Goal: Complete application form

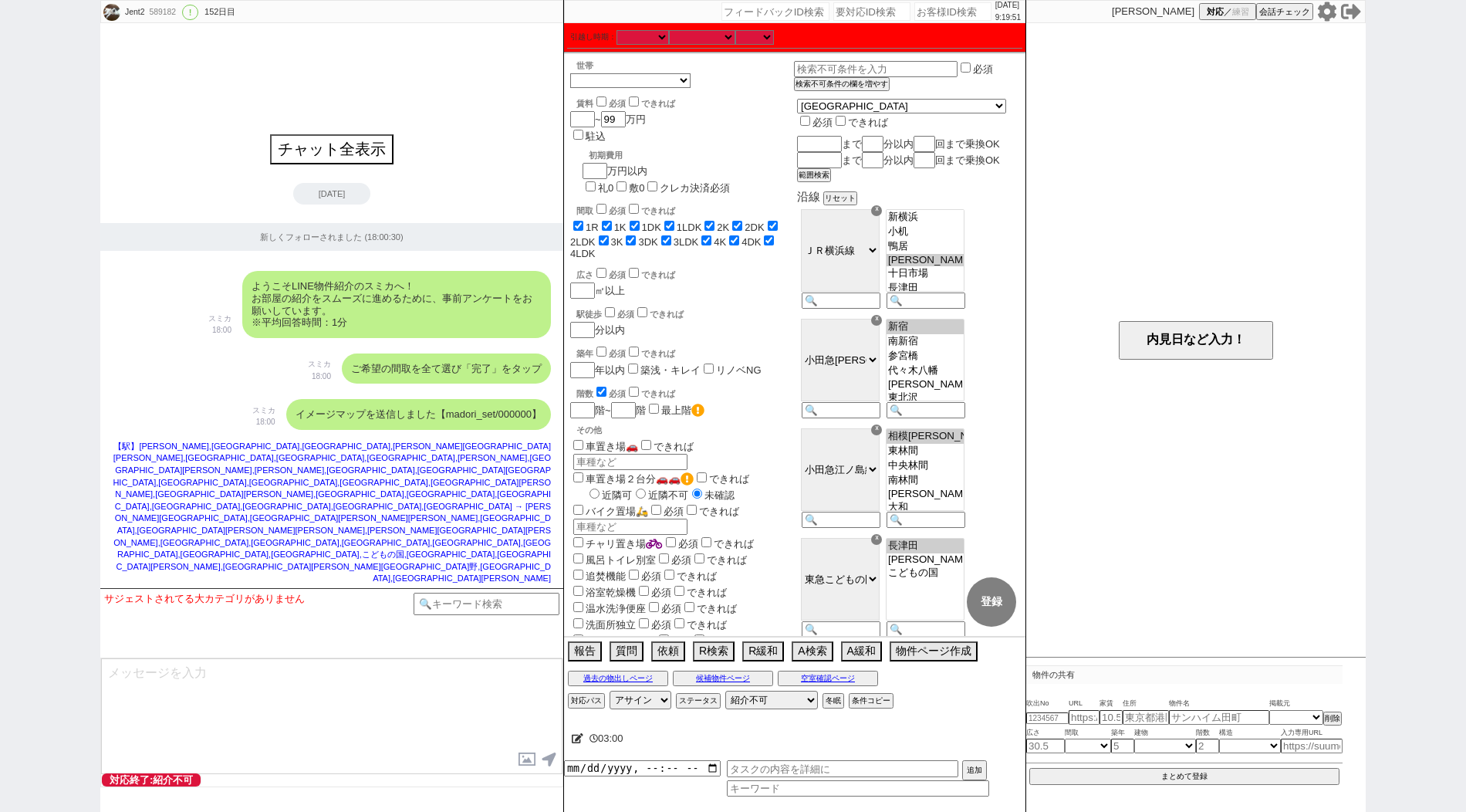
select select "14"
select select "17"
select select "562"
select select "48"
select select "1247"
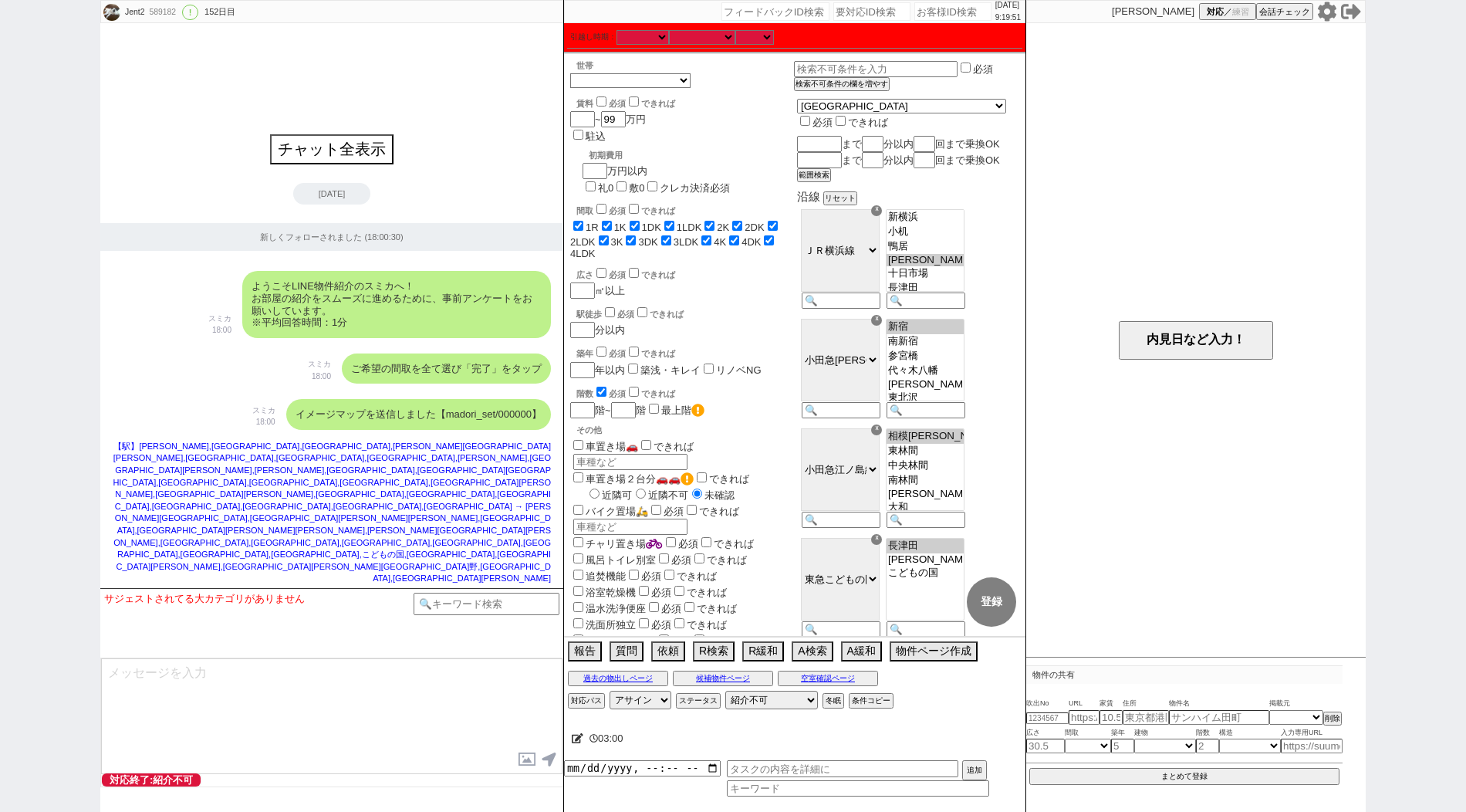
select select "84"
select select "85"
select select "53"
select select "1349"
select select "400"
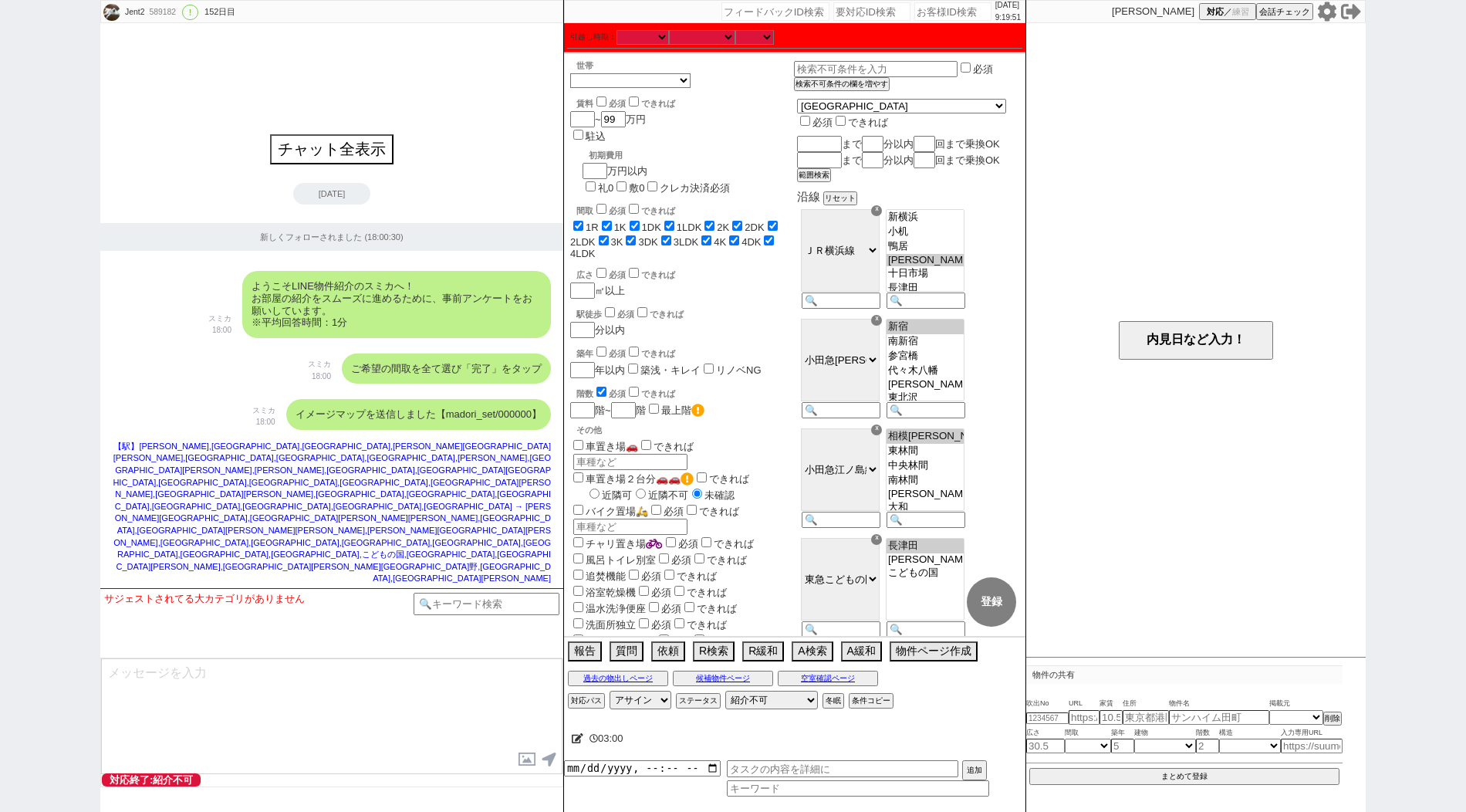
select select
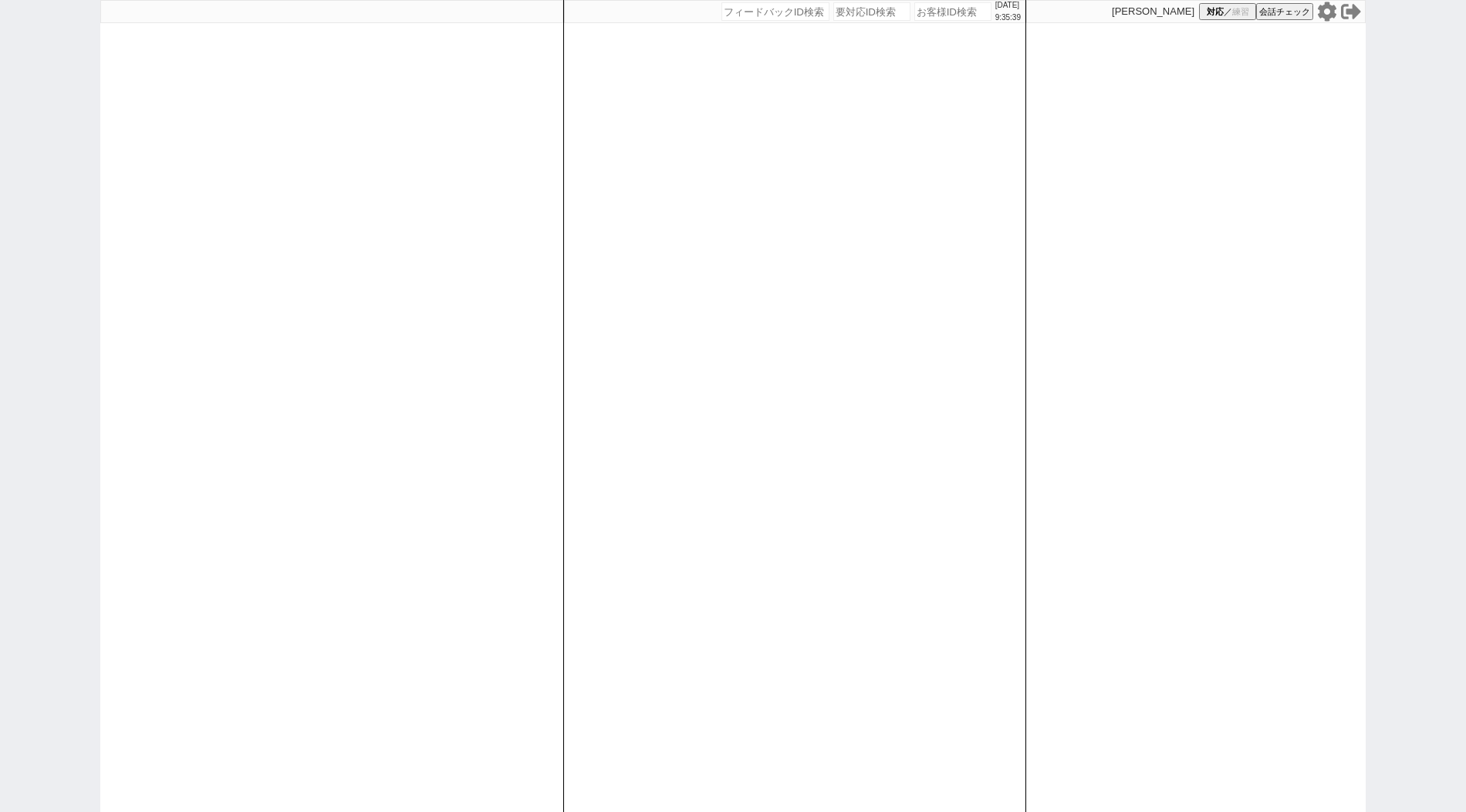
paste input "589199"
type input "589199"
select select "400"
select select
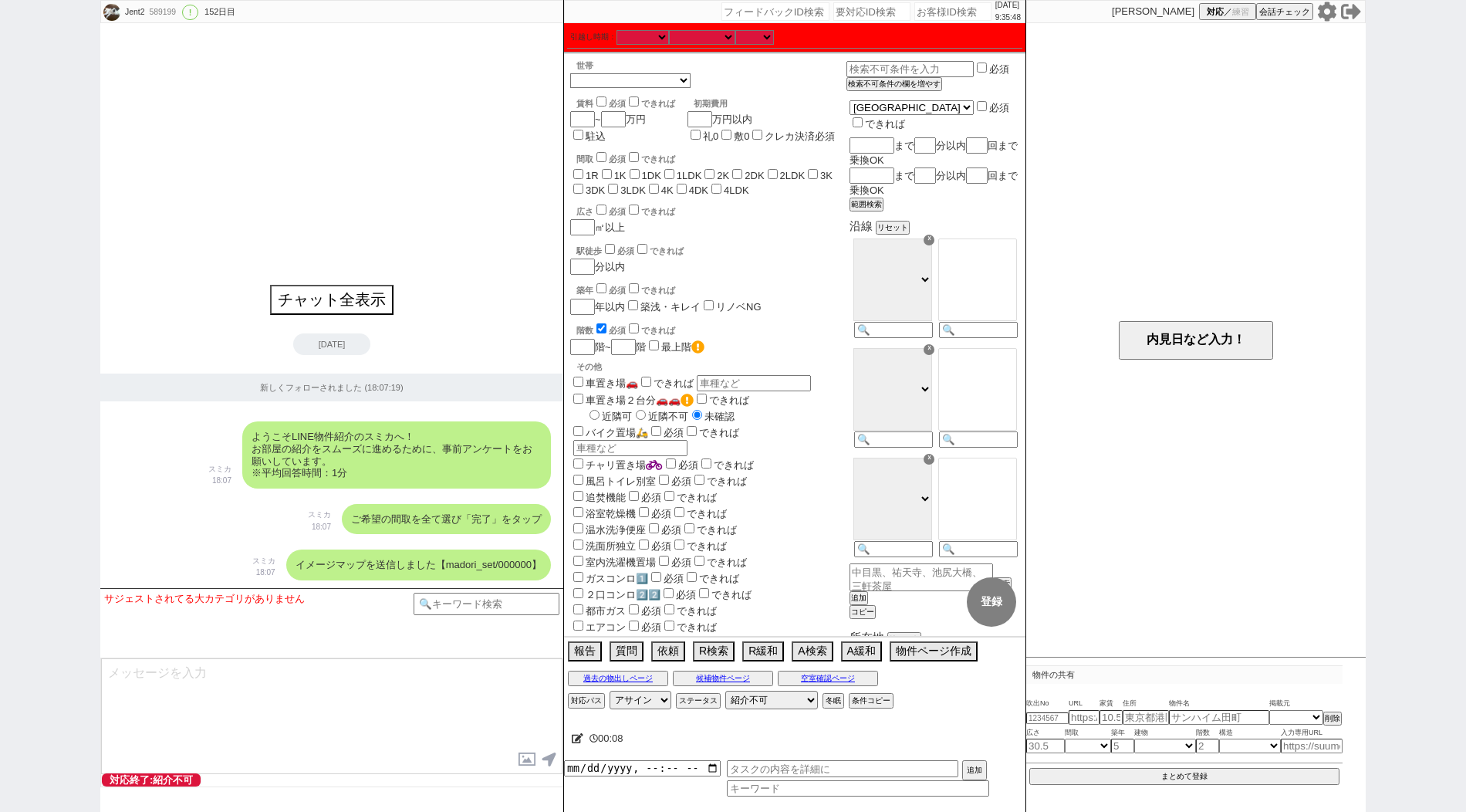
click at [572, 738] on icon at bounding box center [577, 738] width 12 height 10
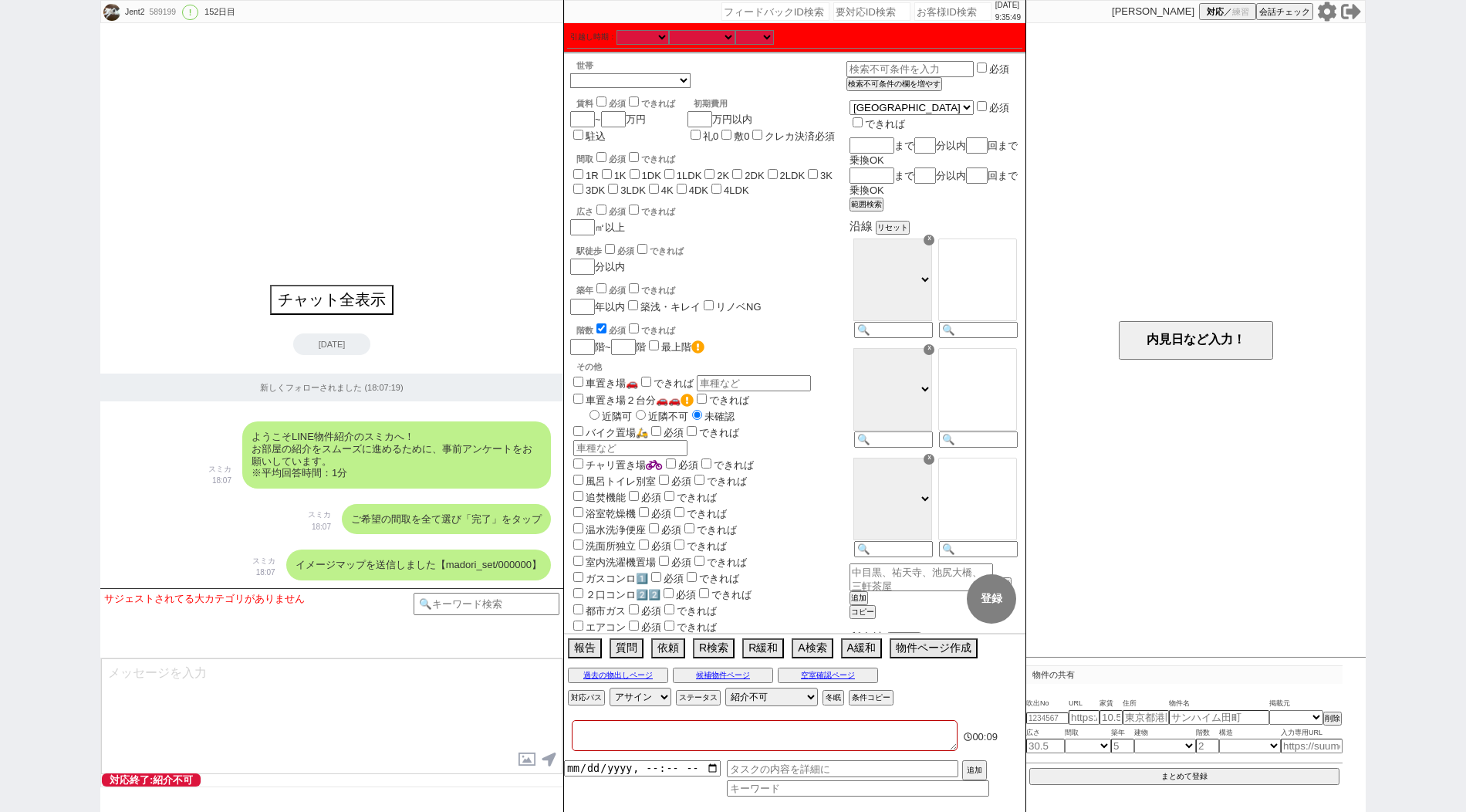
click at [675, 737] on textarea at bounding box center [765, 735] width 385 height 31
paste textarea "アエラス板橋店"
type textarea "アエラス板橋店"
checkbox input "false"
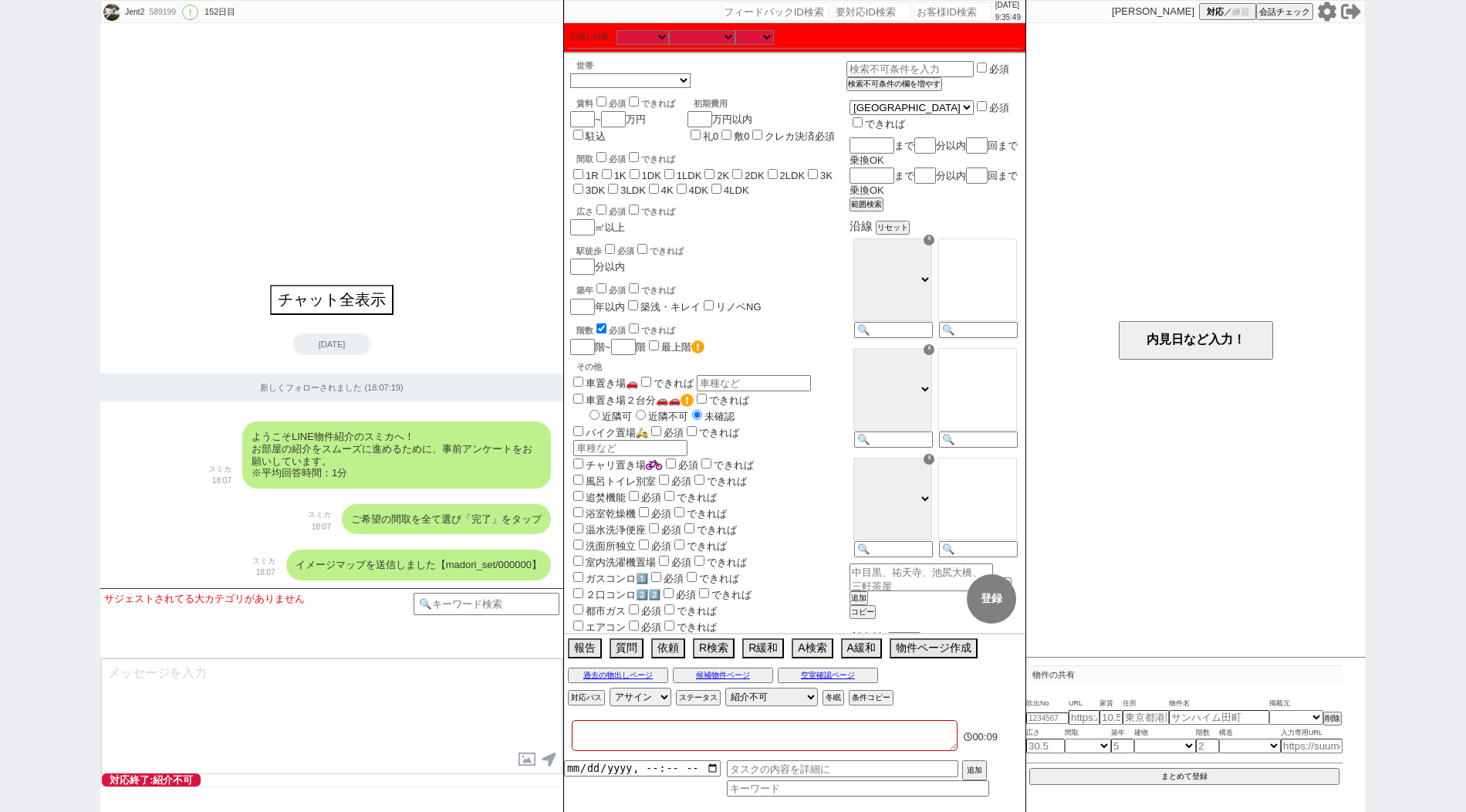
checkbox input "false"
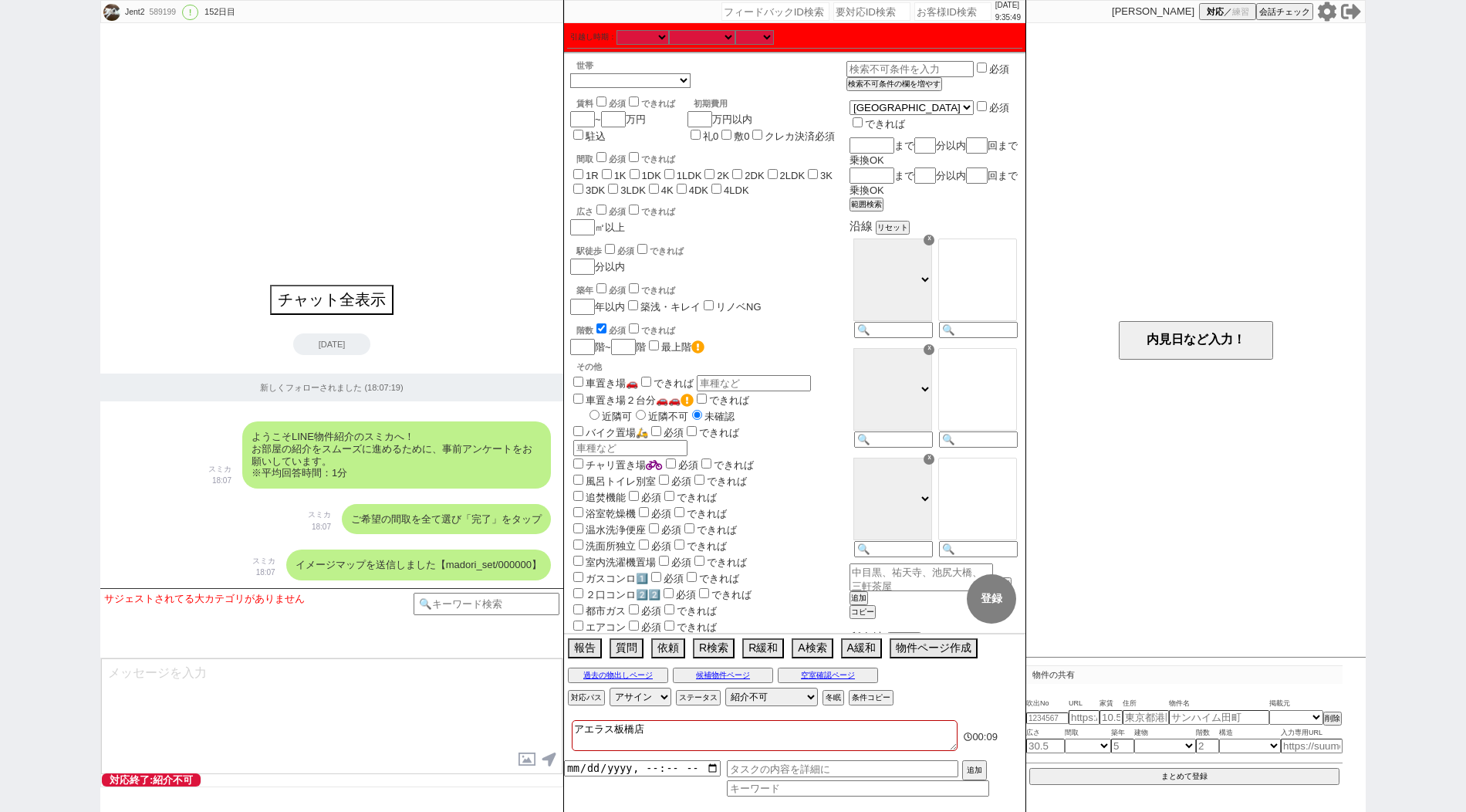
checkbox input "false"
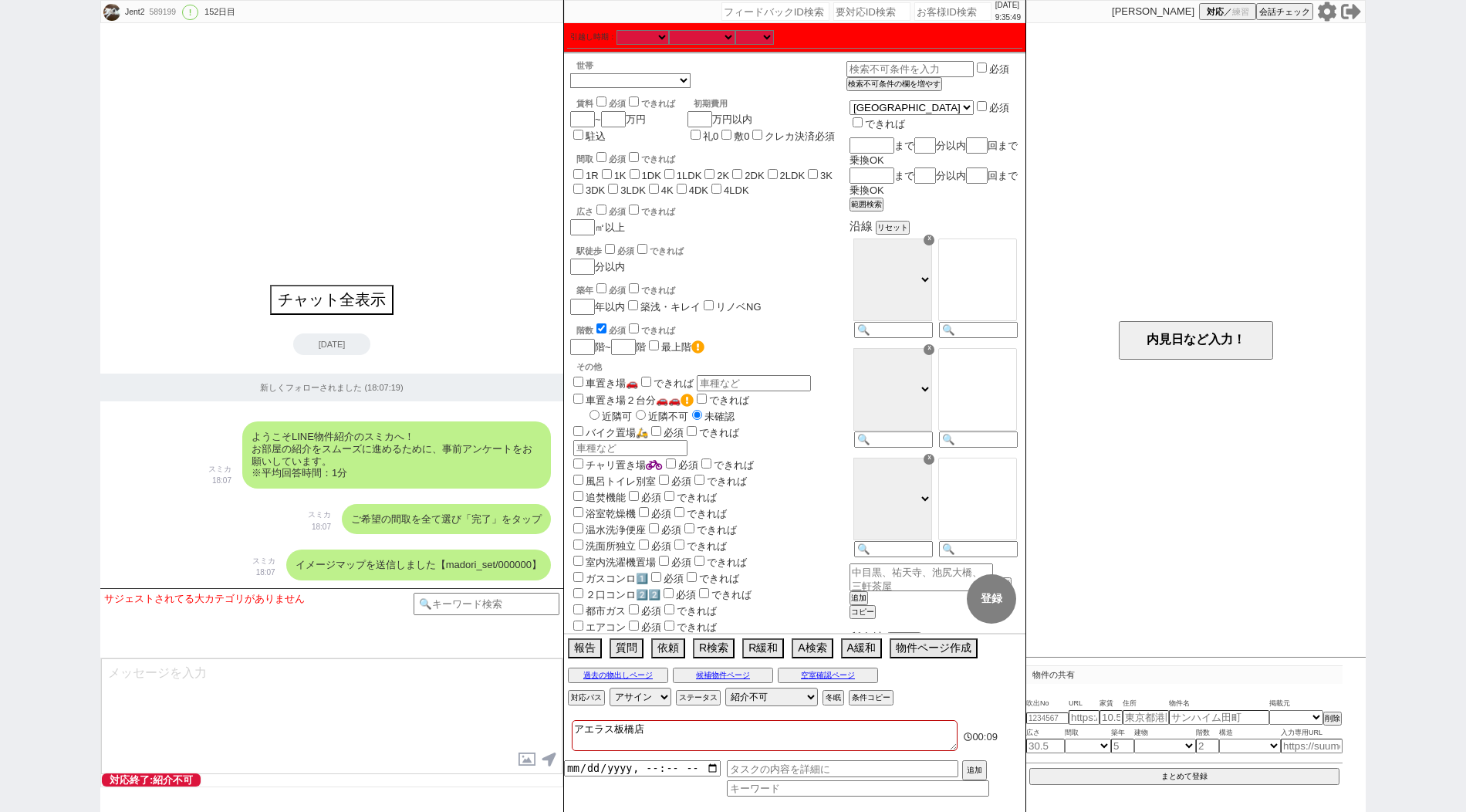
checkbox input "false"
type textarea "アエラス板橋店"
click at [463, 667] on textarea at bounding box center [332, 716] width 461 height 116
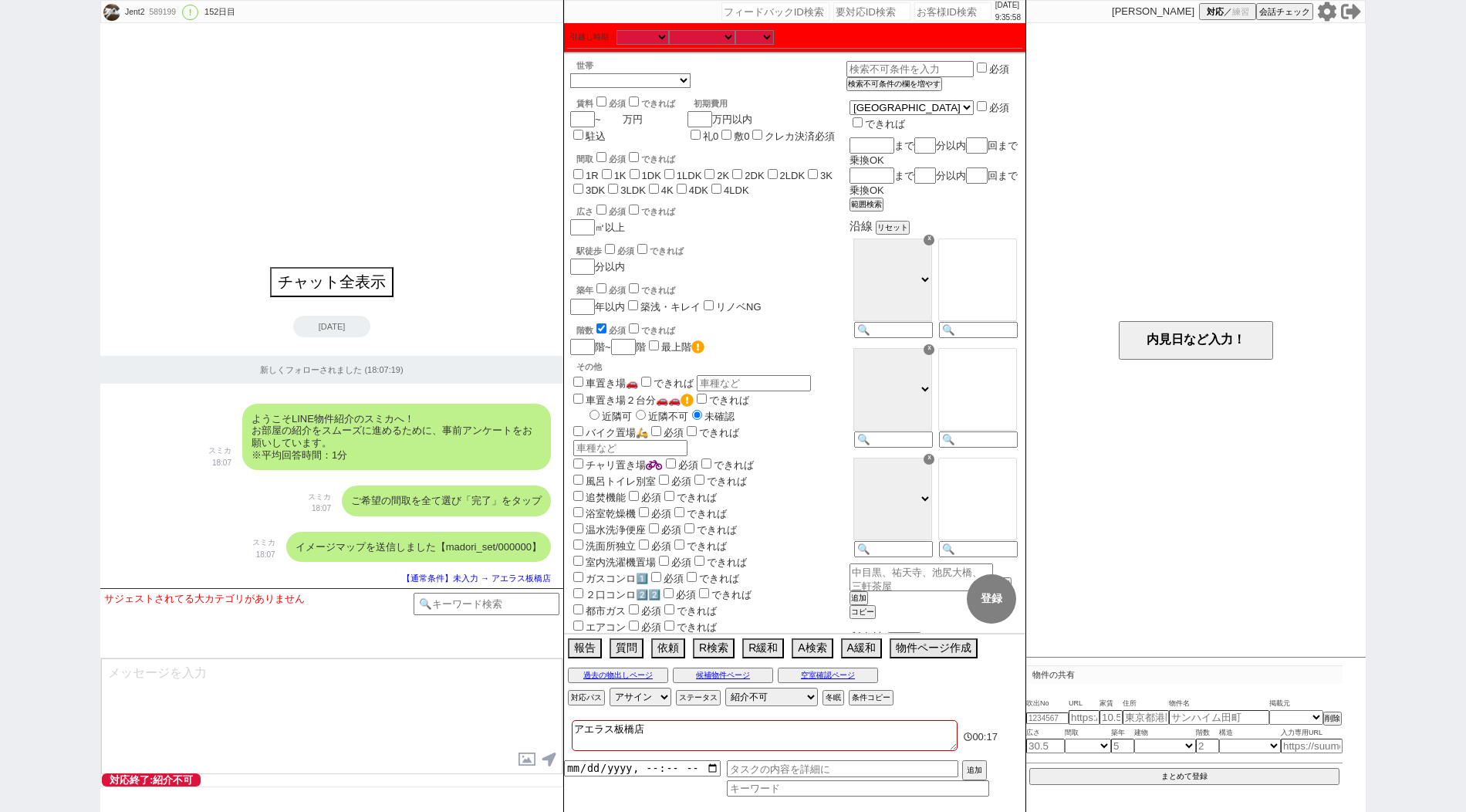
click at [615, 118] on input "number" at bounding box center [611, 119] width 21 height 13
type input "9"
checkbox input "false"
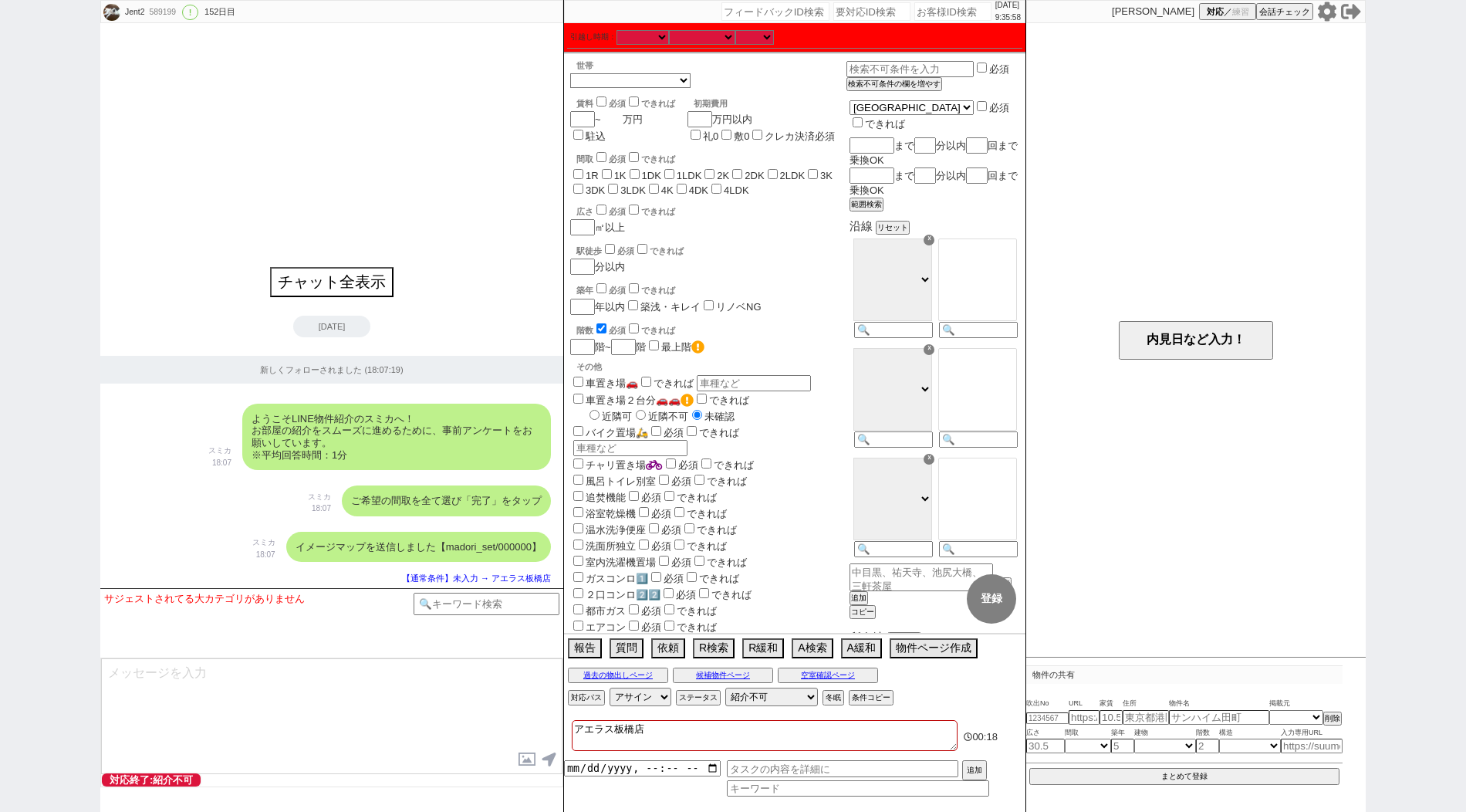
checkbox input "false"
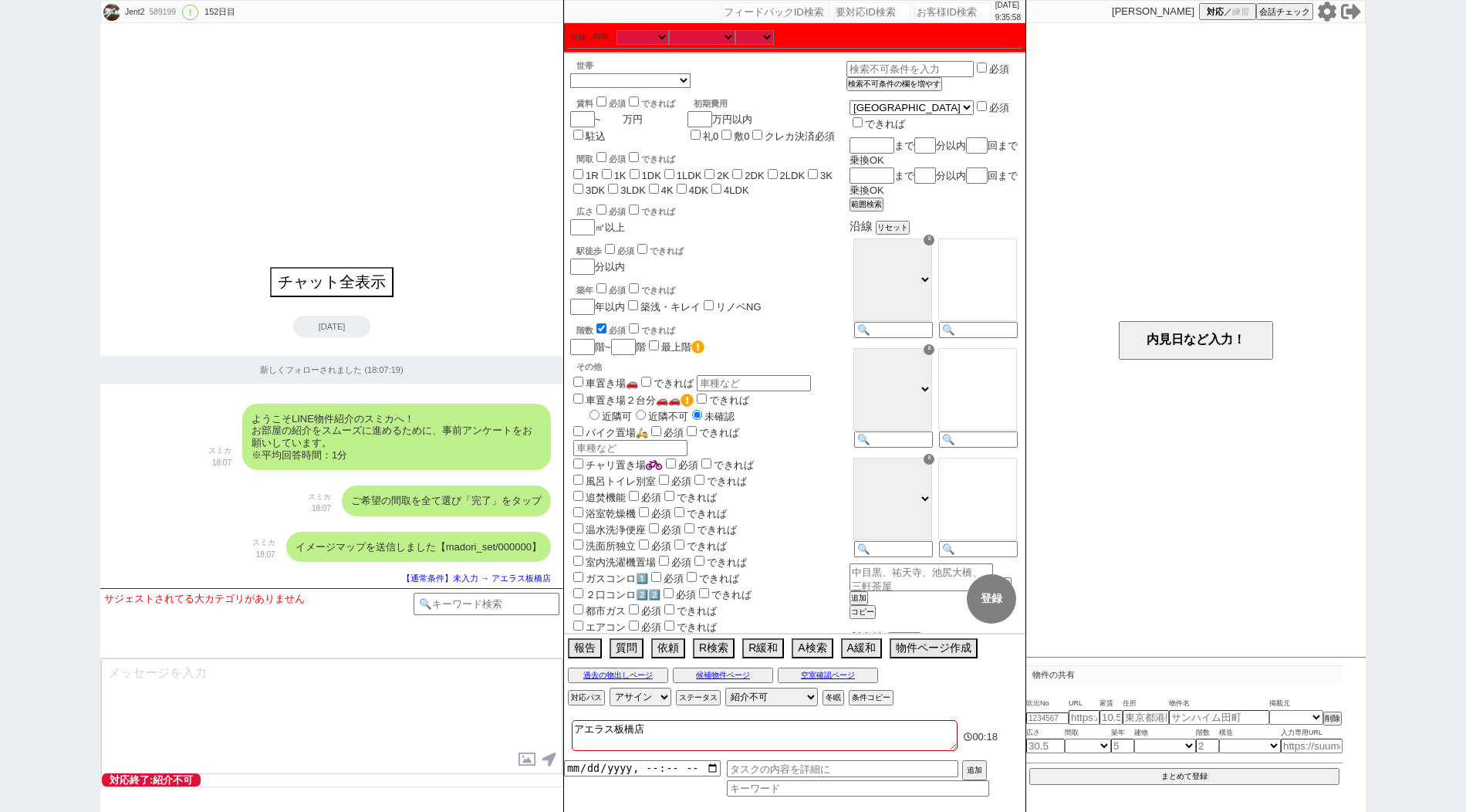
checkbox input "false"
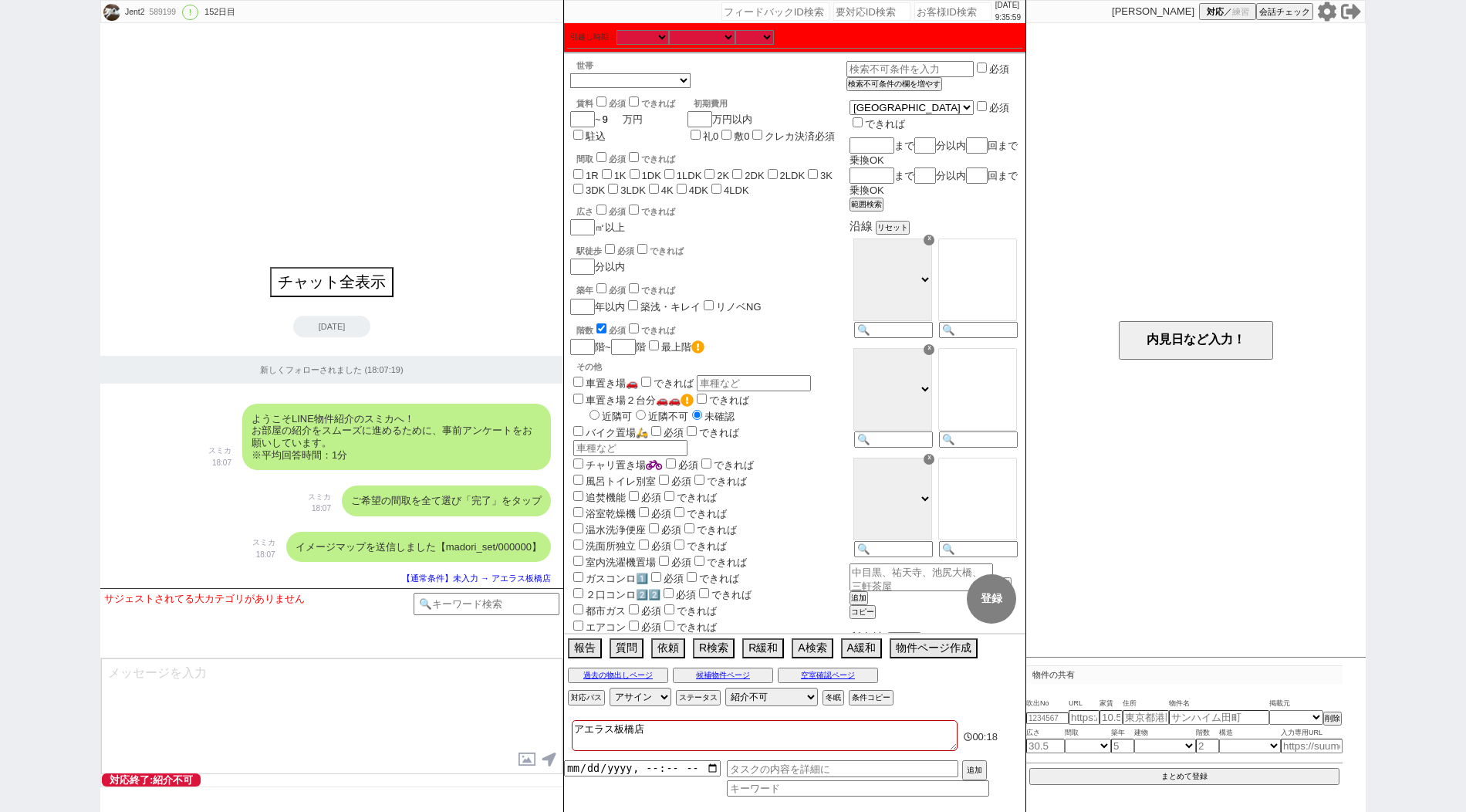
type input "99"
checkbox input "false"
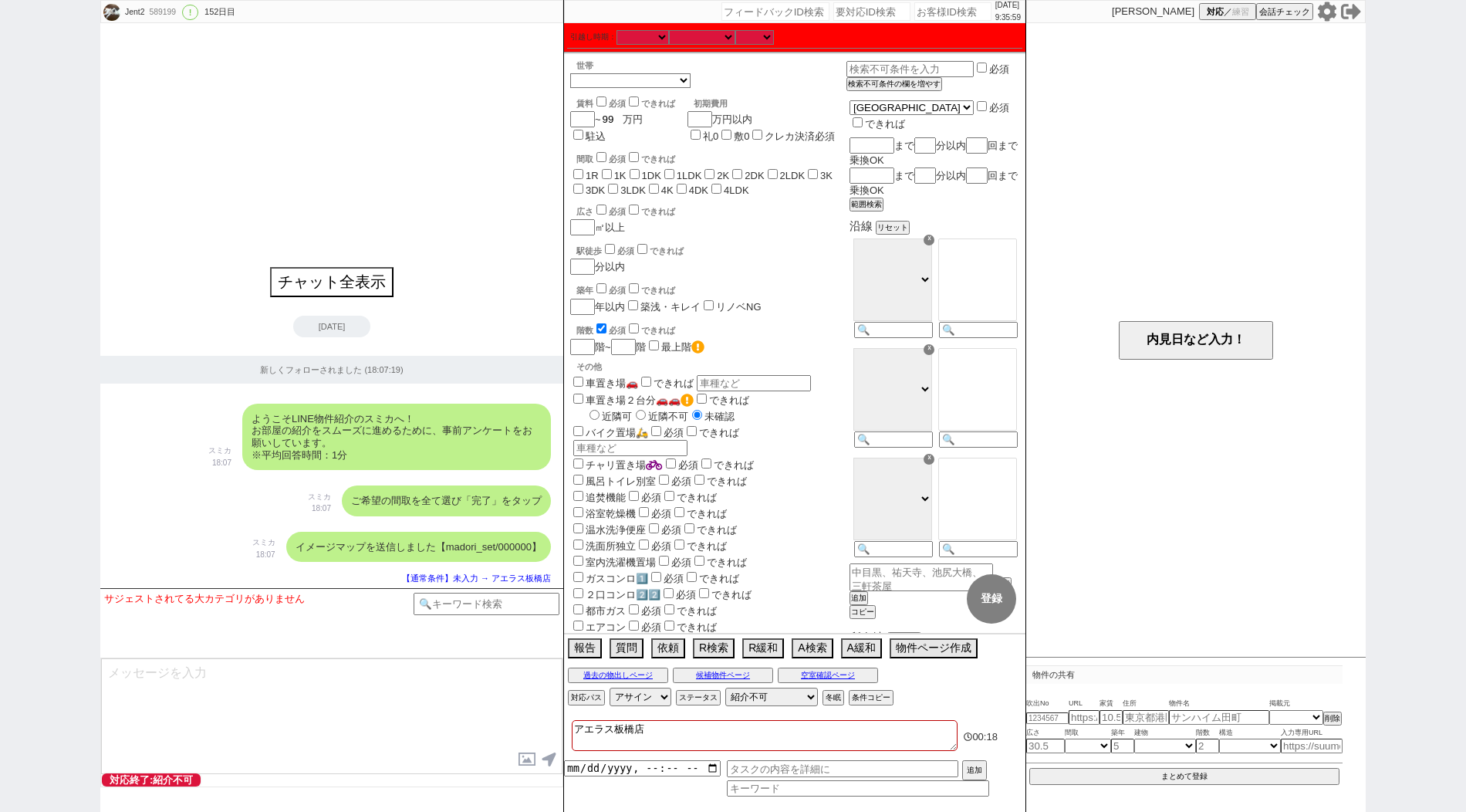
checkbox input "false"
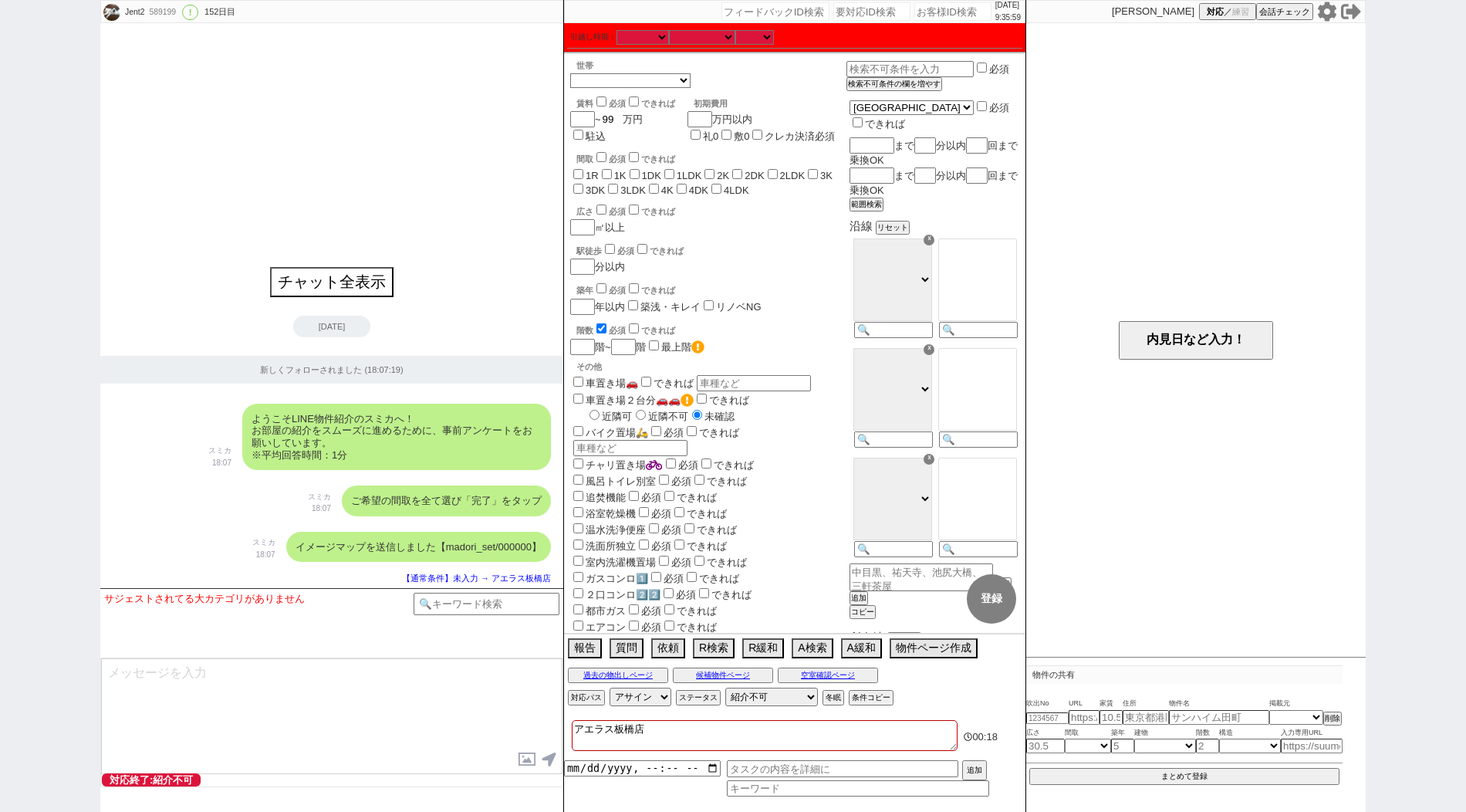
checkbox input "false"
type input "99"
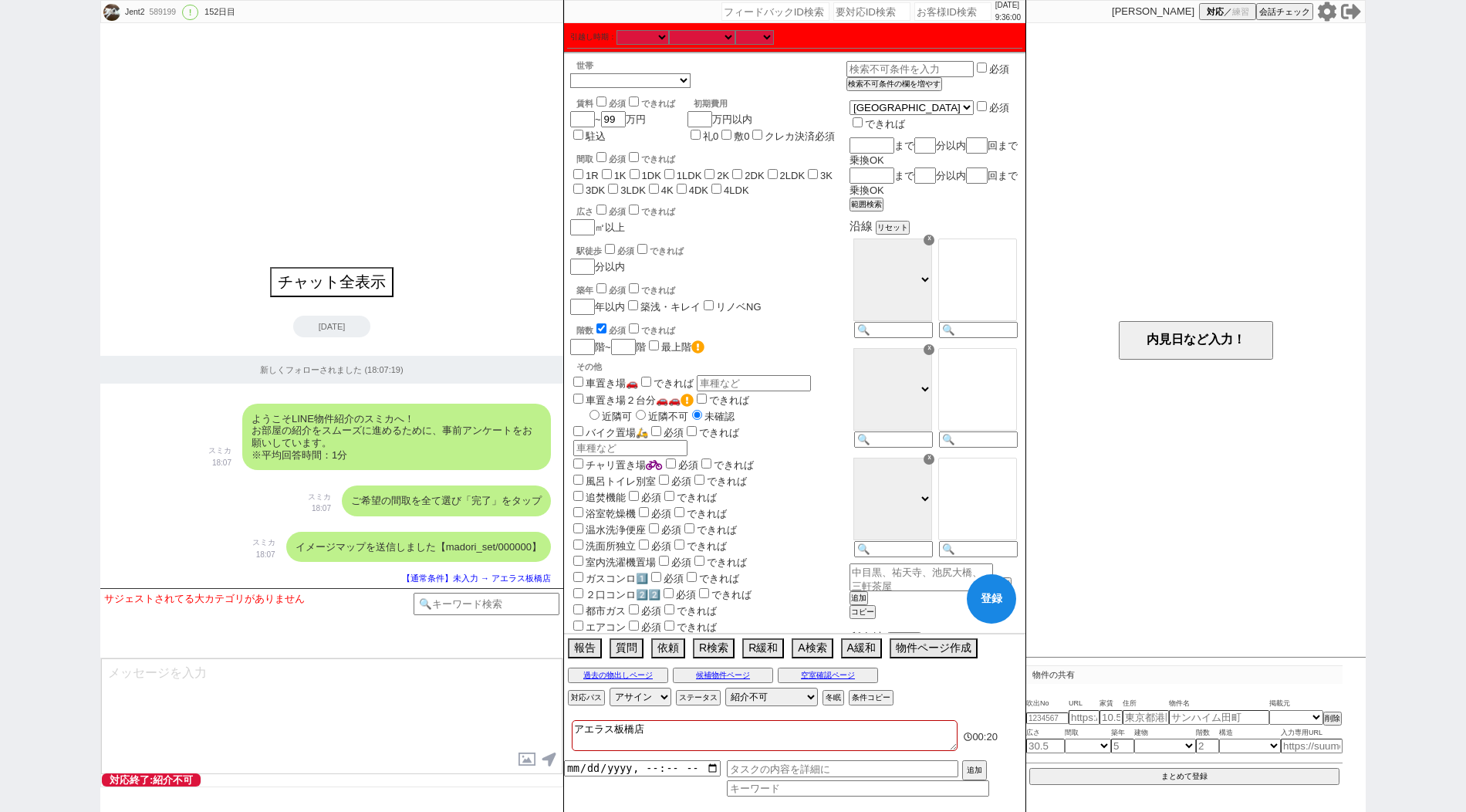
click at [588, 173] on label "1R" at bounding box center [592, 175] width 13 height 12
click at [583, 173] on input "1R" at bounding box center [578, 174] width 10 height 10
checkbox input "true"
checkbox input "false"
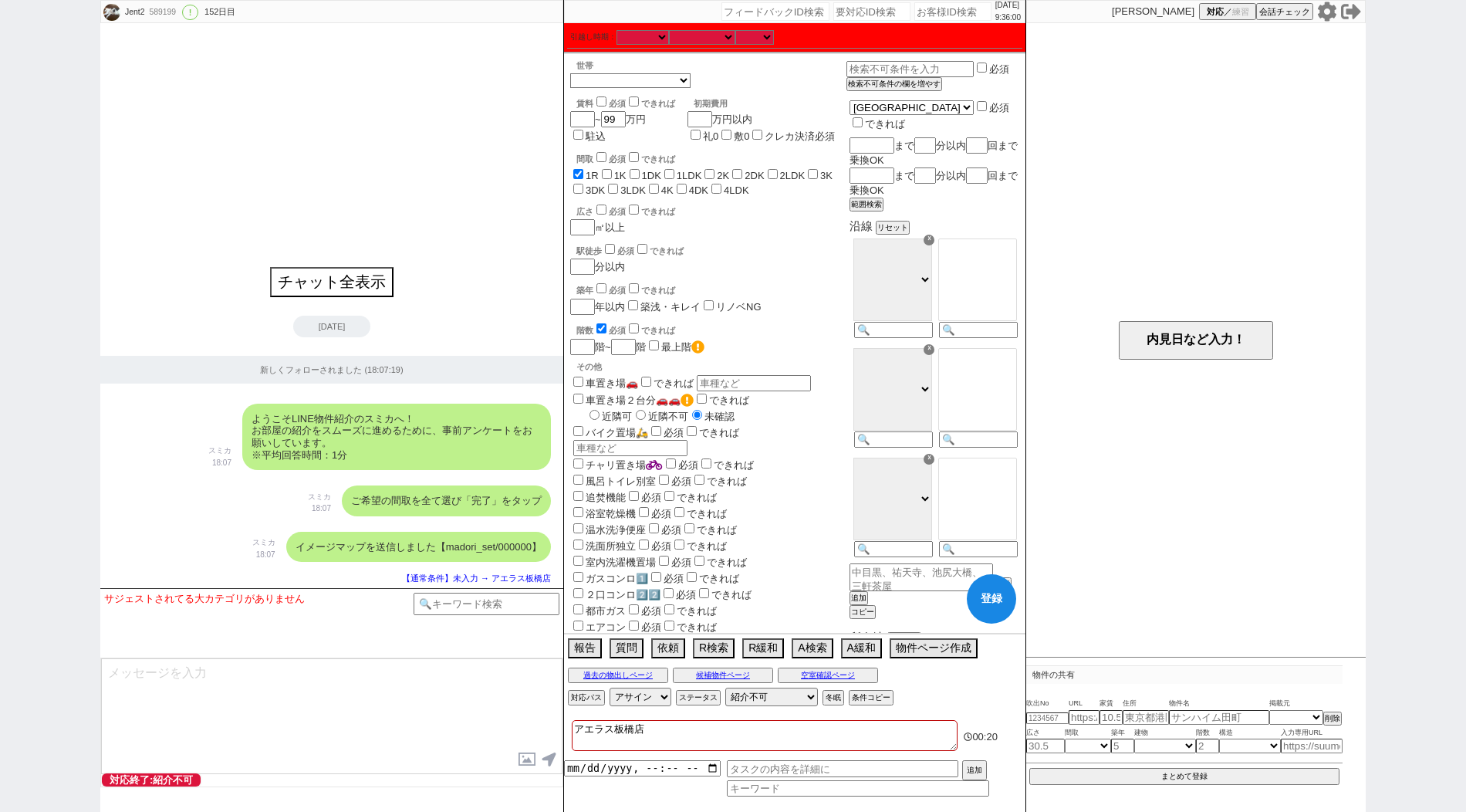
checkbox input "false"
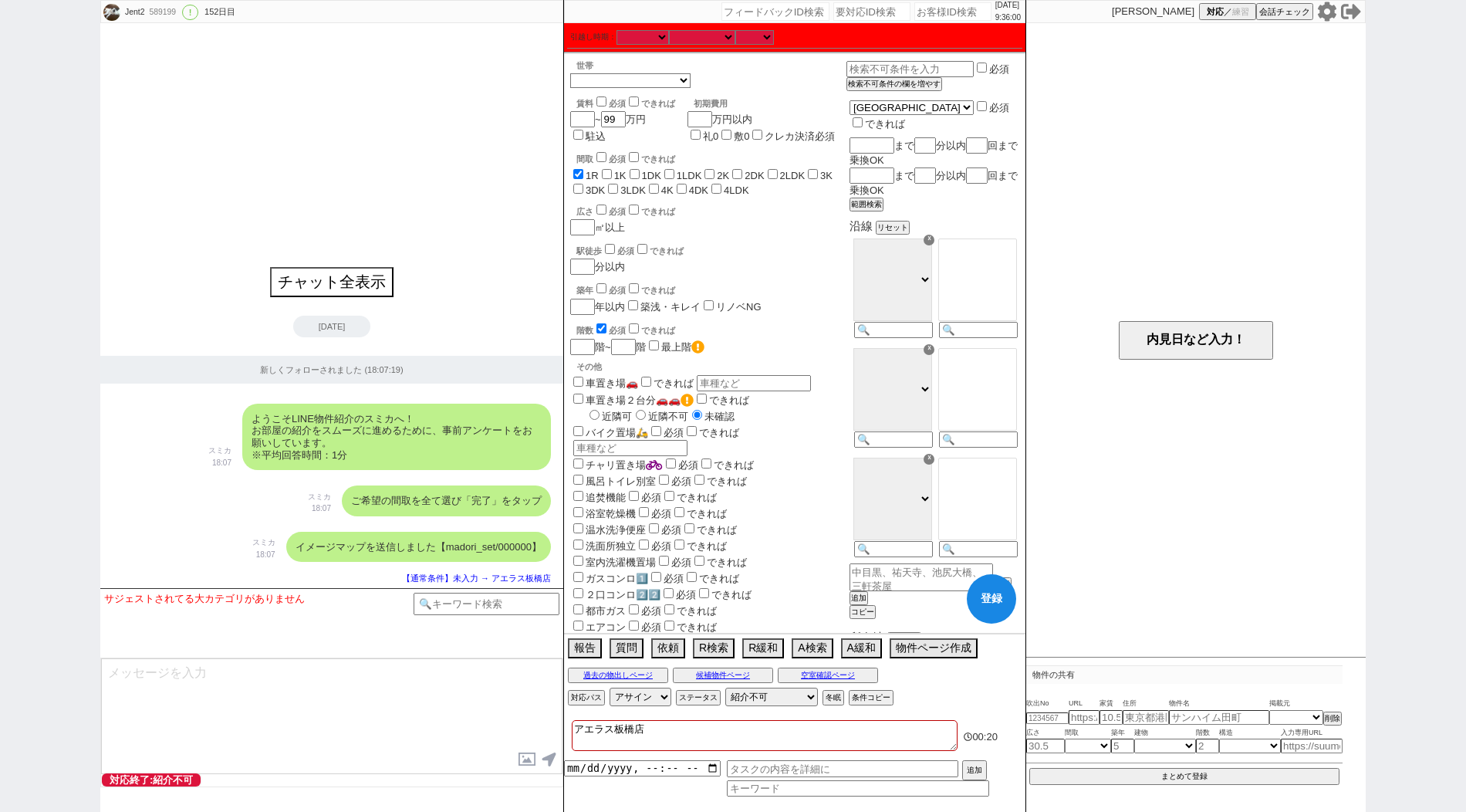
checkbox input "false"
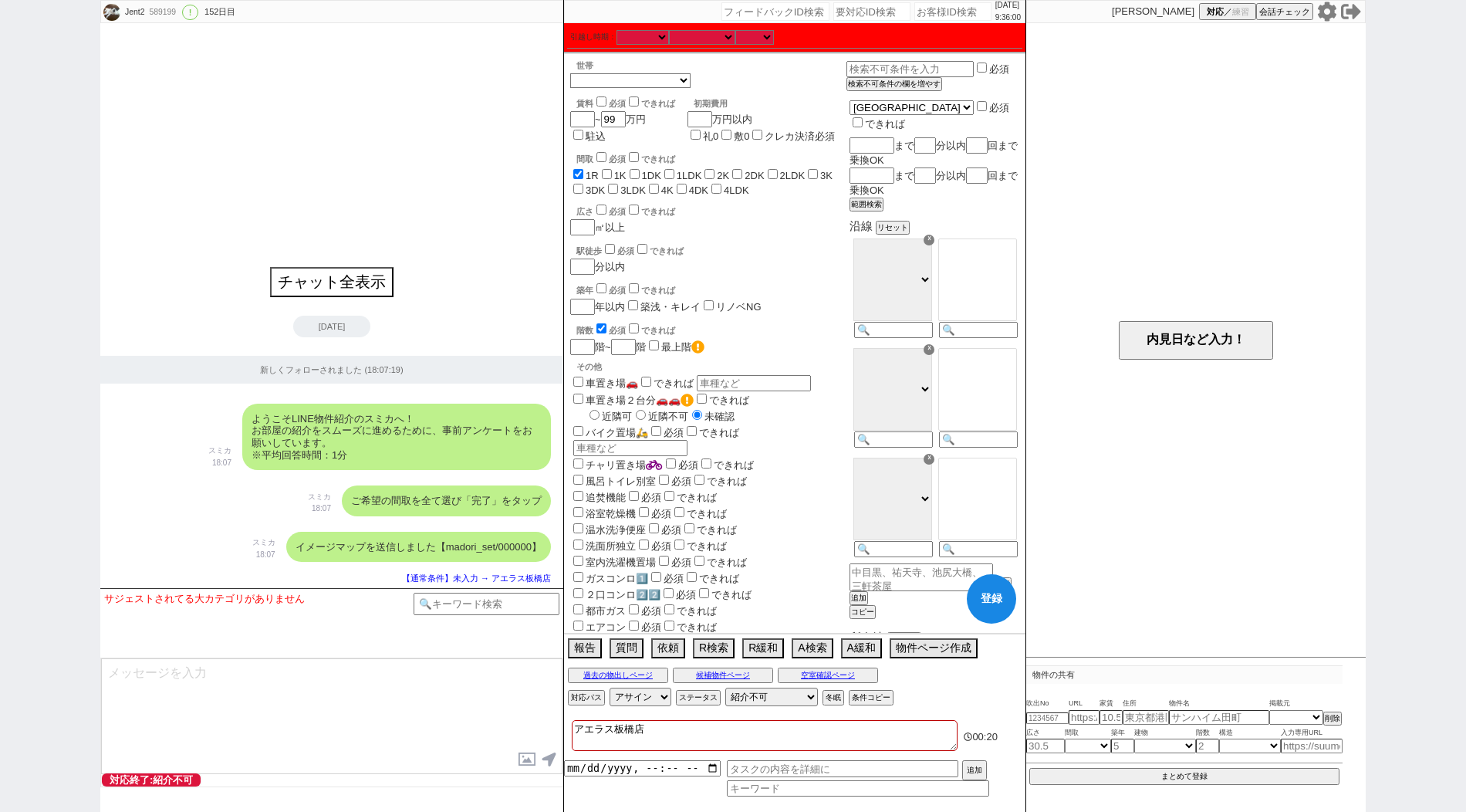
click at [620, 173] on label "1K" at bounding box center [620, 175] width 13 height 12
click at [612, 173] on input "1K" at bounding box center [607, 174] width 10 height 10
checkbox input "true"
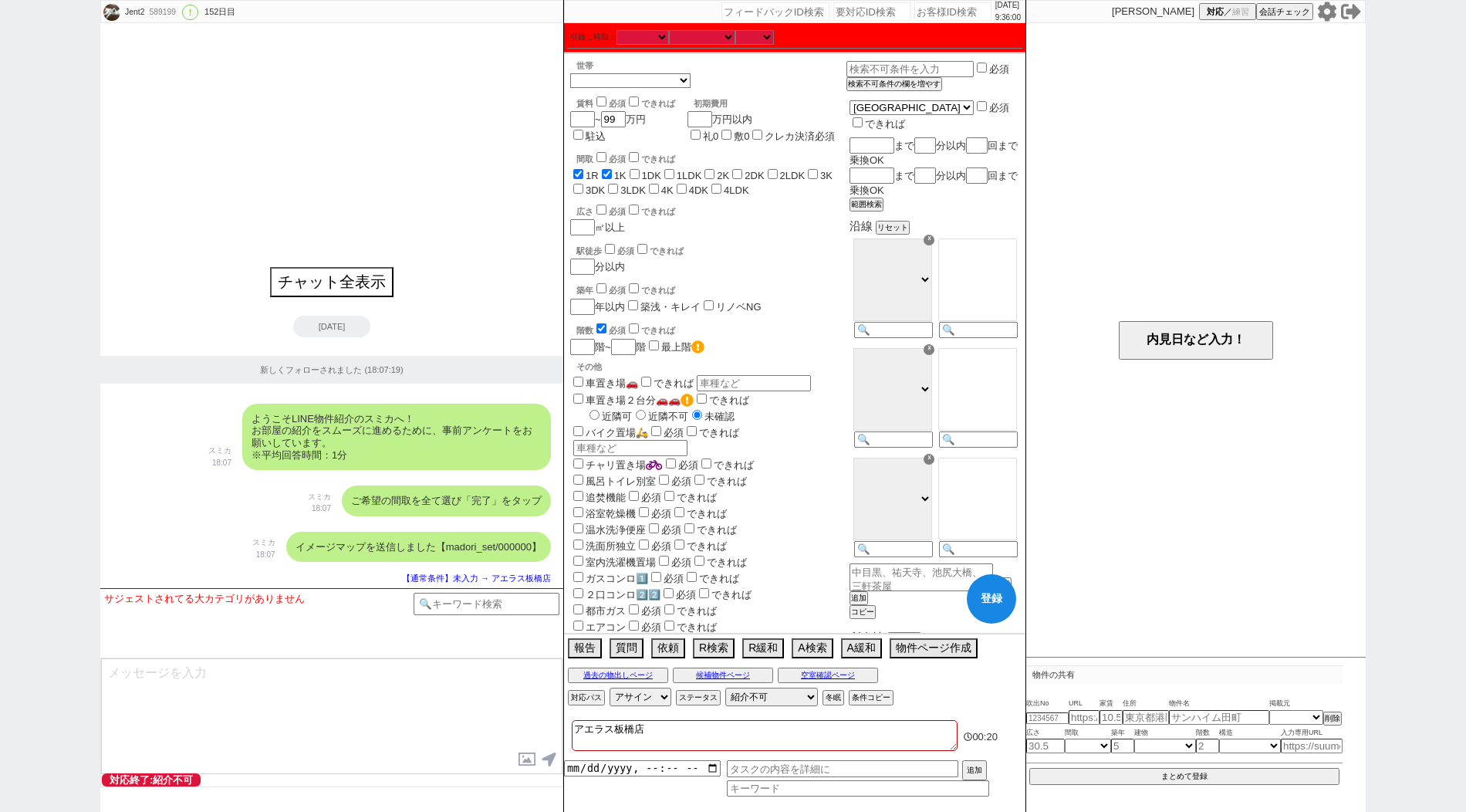
checkbox input "false"
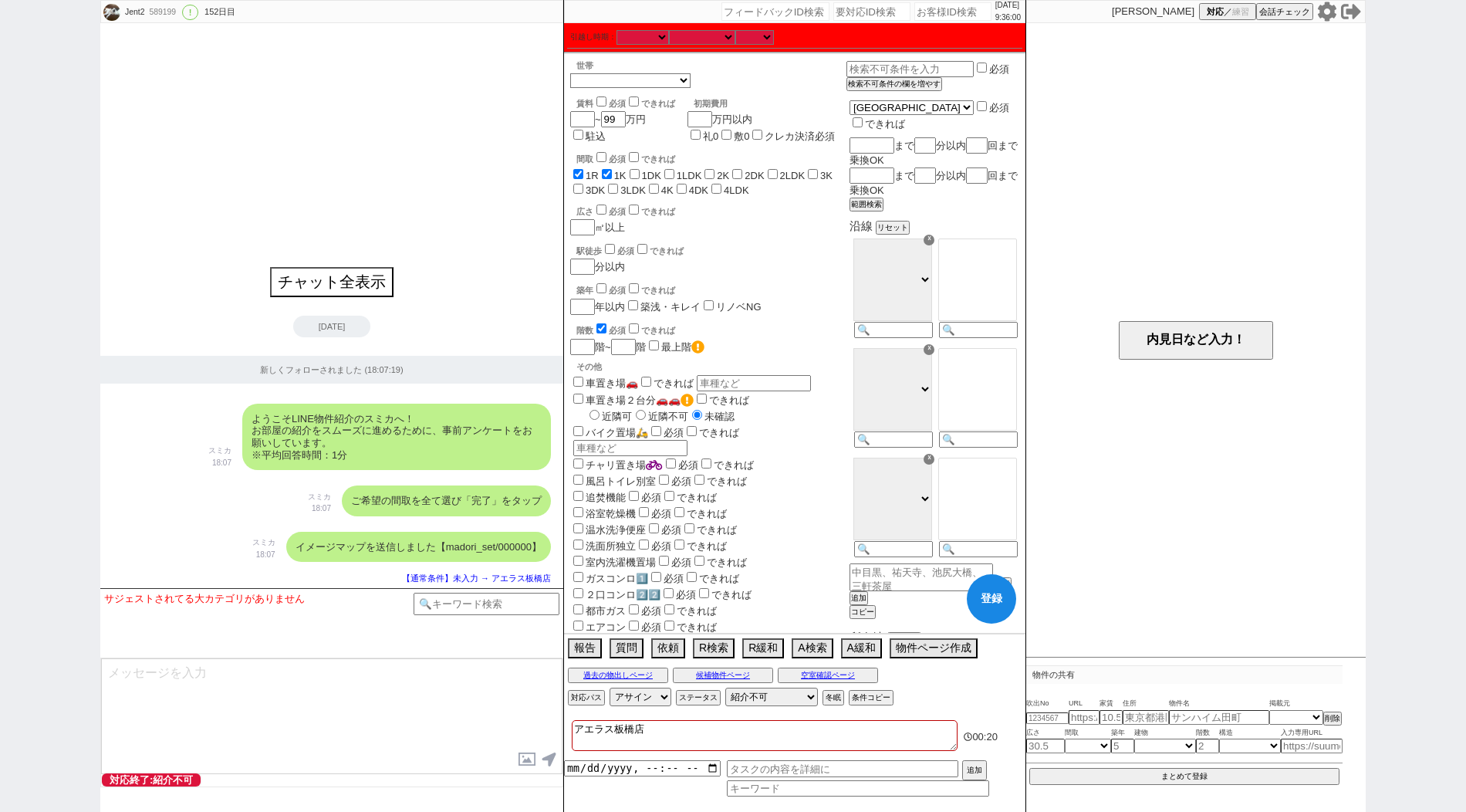
checkbox input "false"
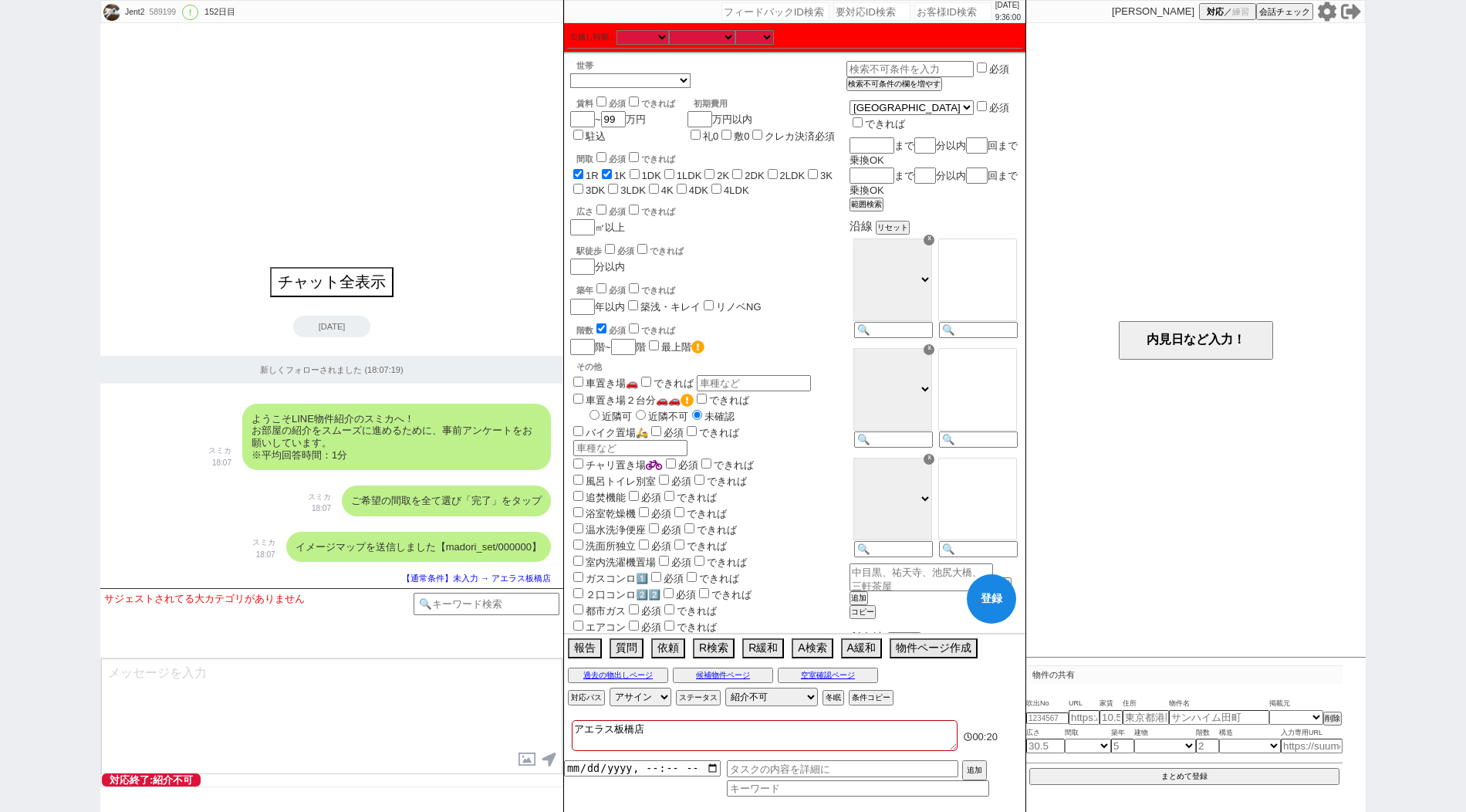
checkbox input "false"
click at [646, 178] on label "1DK" at bounding box center [652, 175] width 19 height 12
click at [640, 178] on input "1DK" at bounding box center [634, 174] width 10 height 10
checkbox input "true"
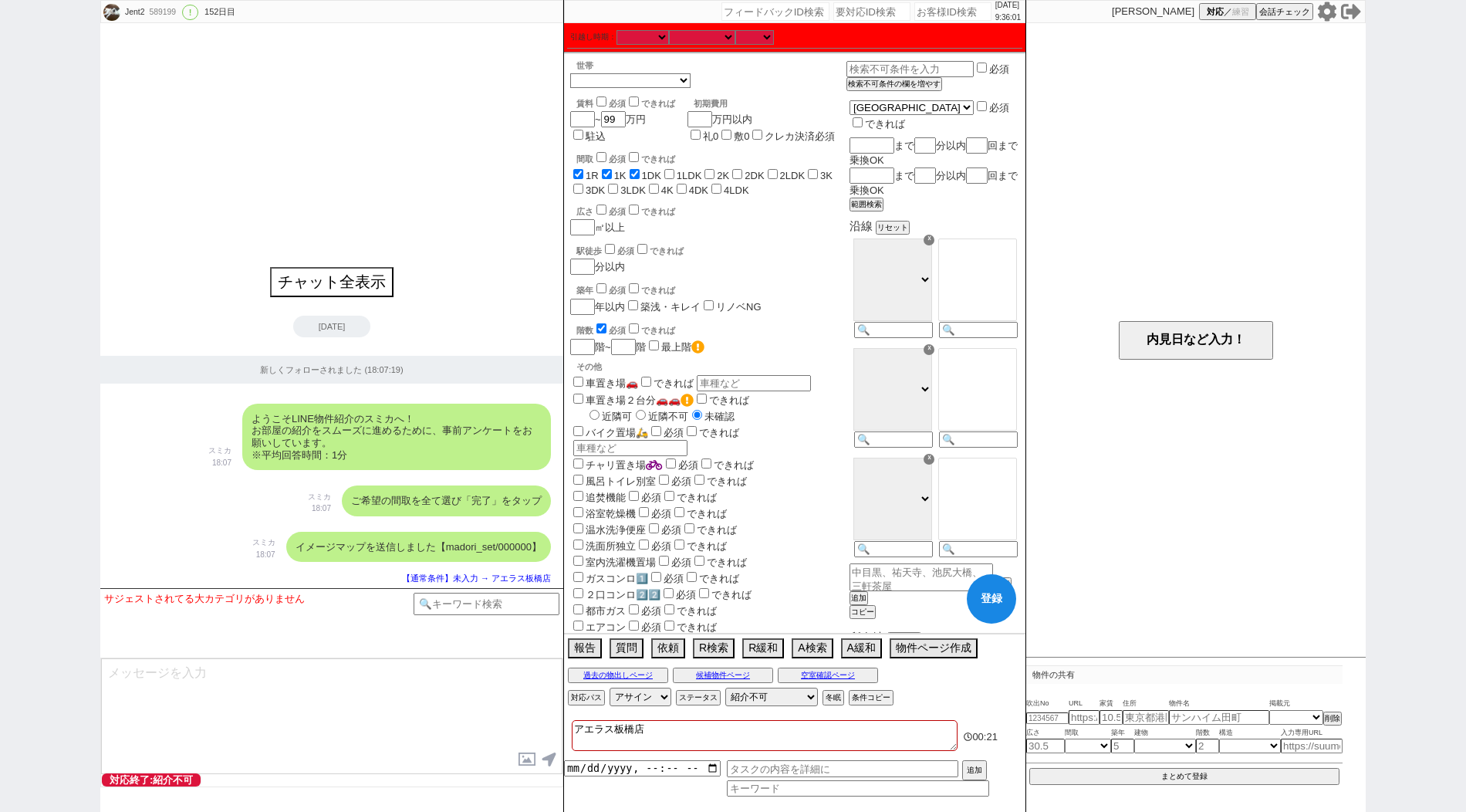
checkbox input "true"
checkbox input "false"
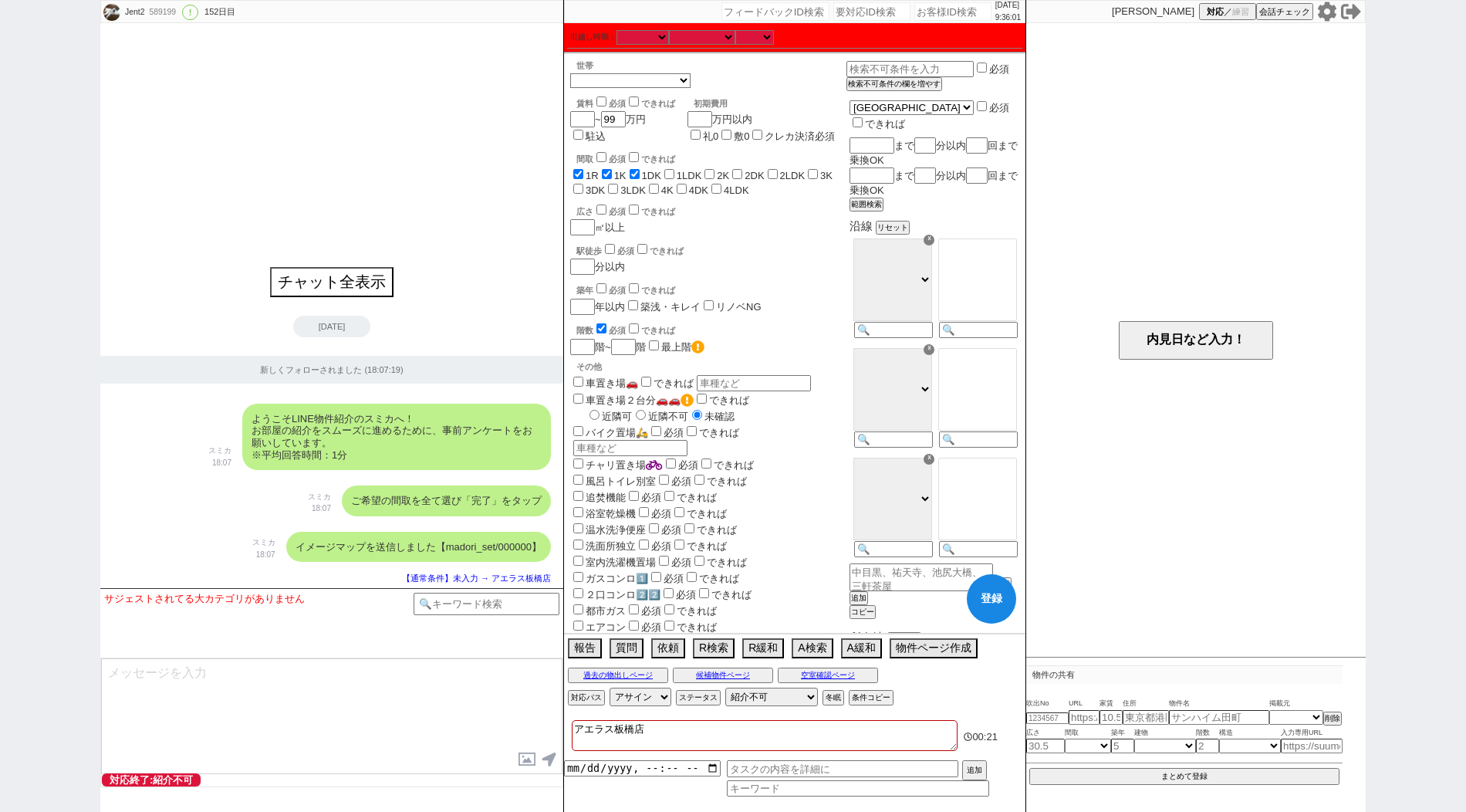
checkbox input "false"
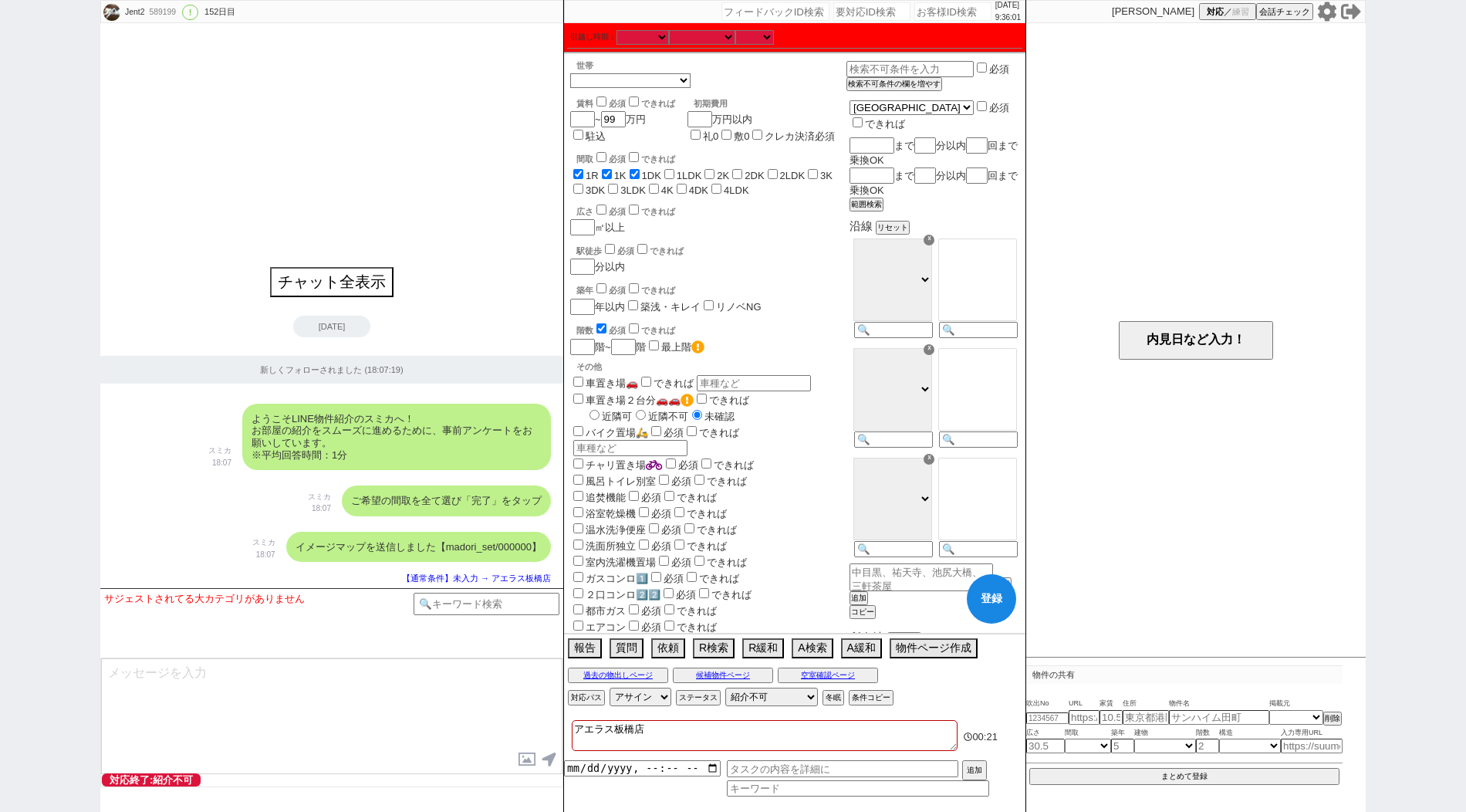
checkbox input "false"
click at [685, 171] on label "1LDK" at bounding box center [690, 175] width 25 height 12
click at [675, 171] on input "1LDK" at bounding box center [669, 174] width 10 height 10
checkbox input "true"
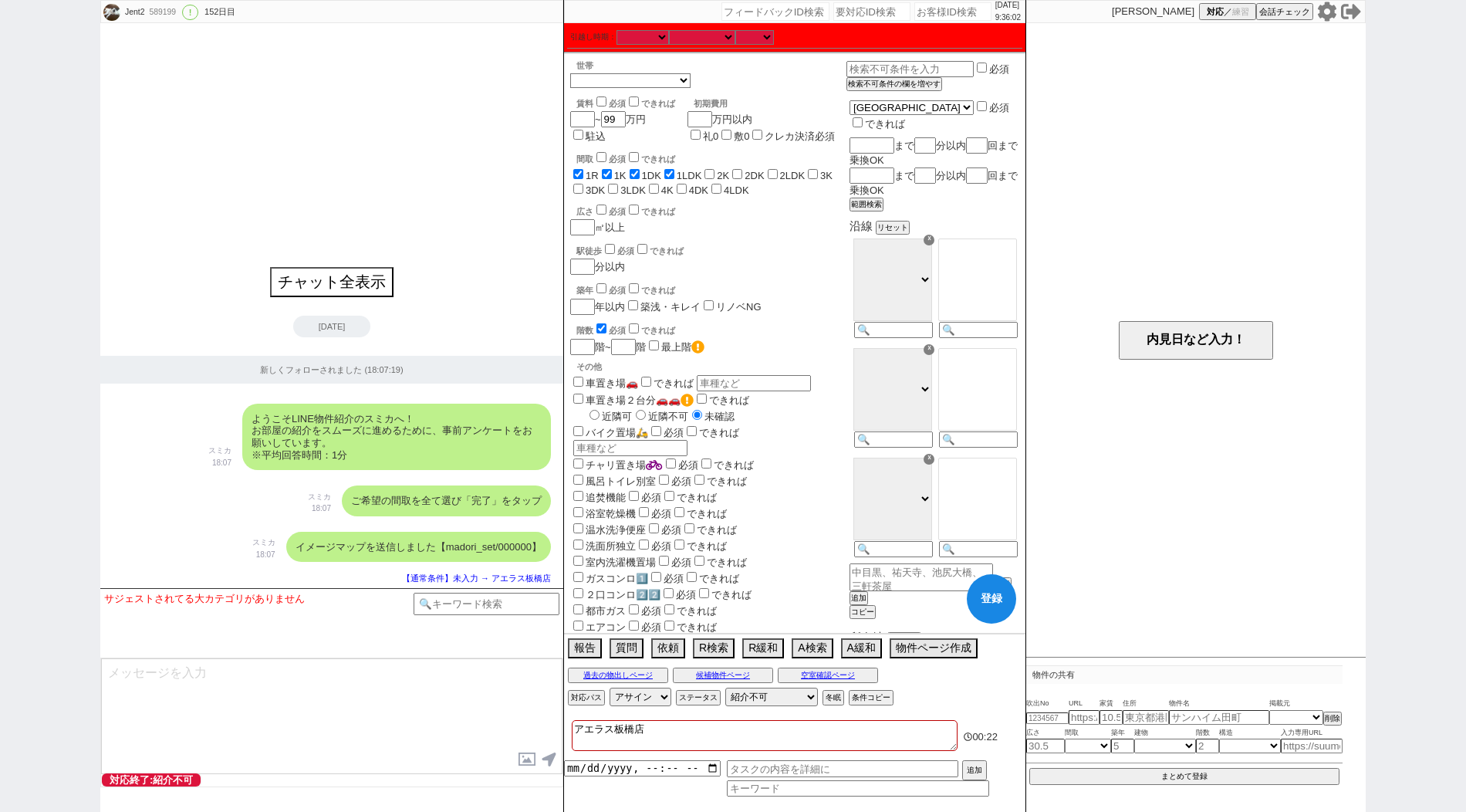
checkbox input "true"
checkbox input "false"
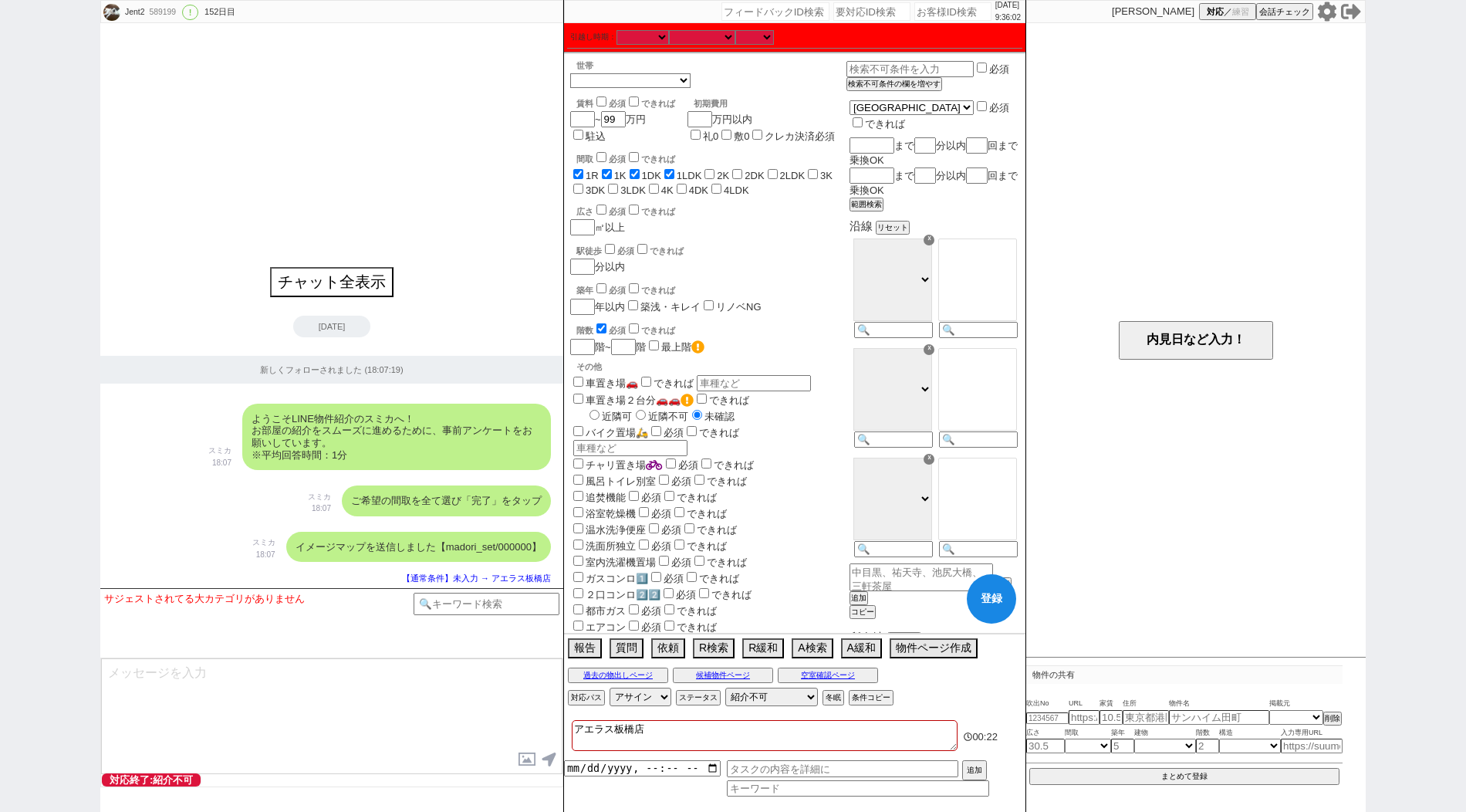
checkbox input "false"
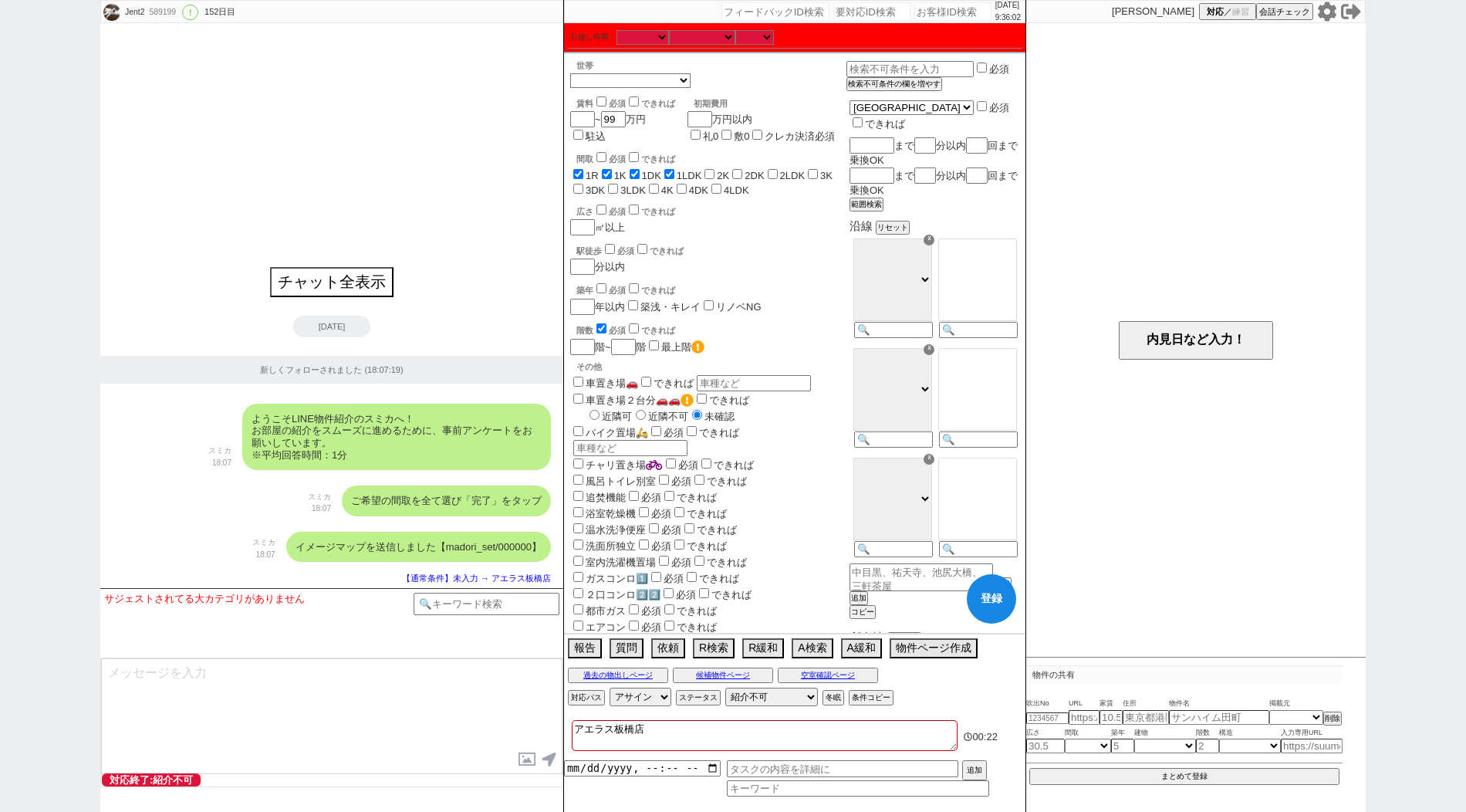
checkbox input "false"
click at [714, 171] on input "2K" at bounding box center [709, 174] width 10 height 10
checkbox input "true"
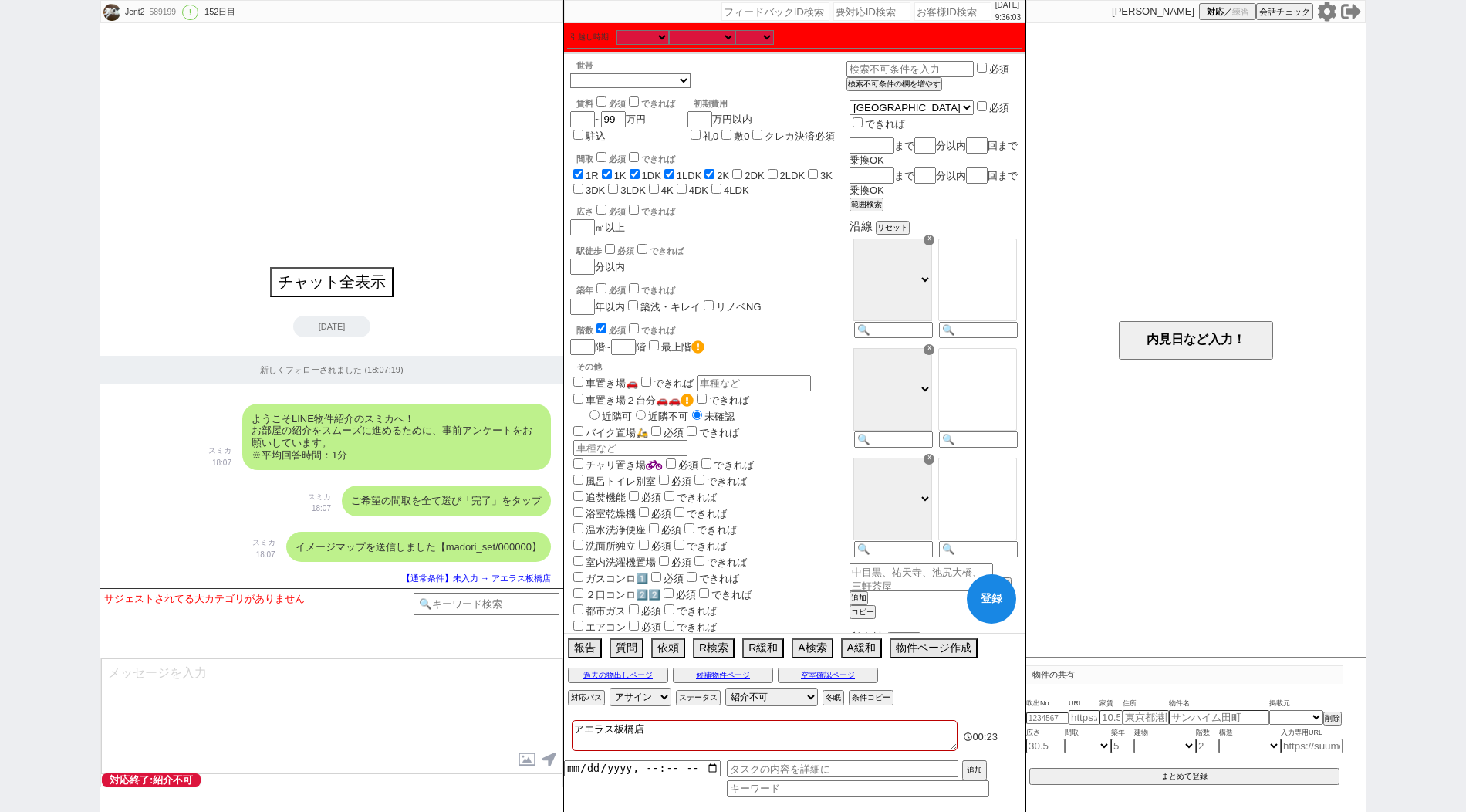
checkbox input "true"
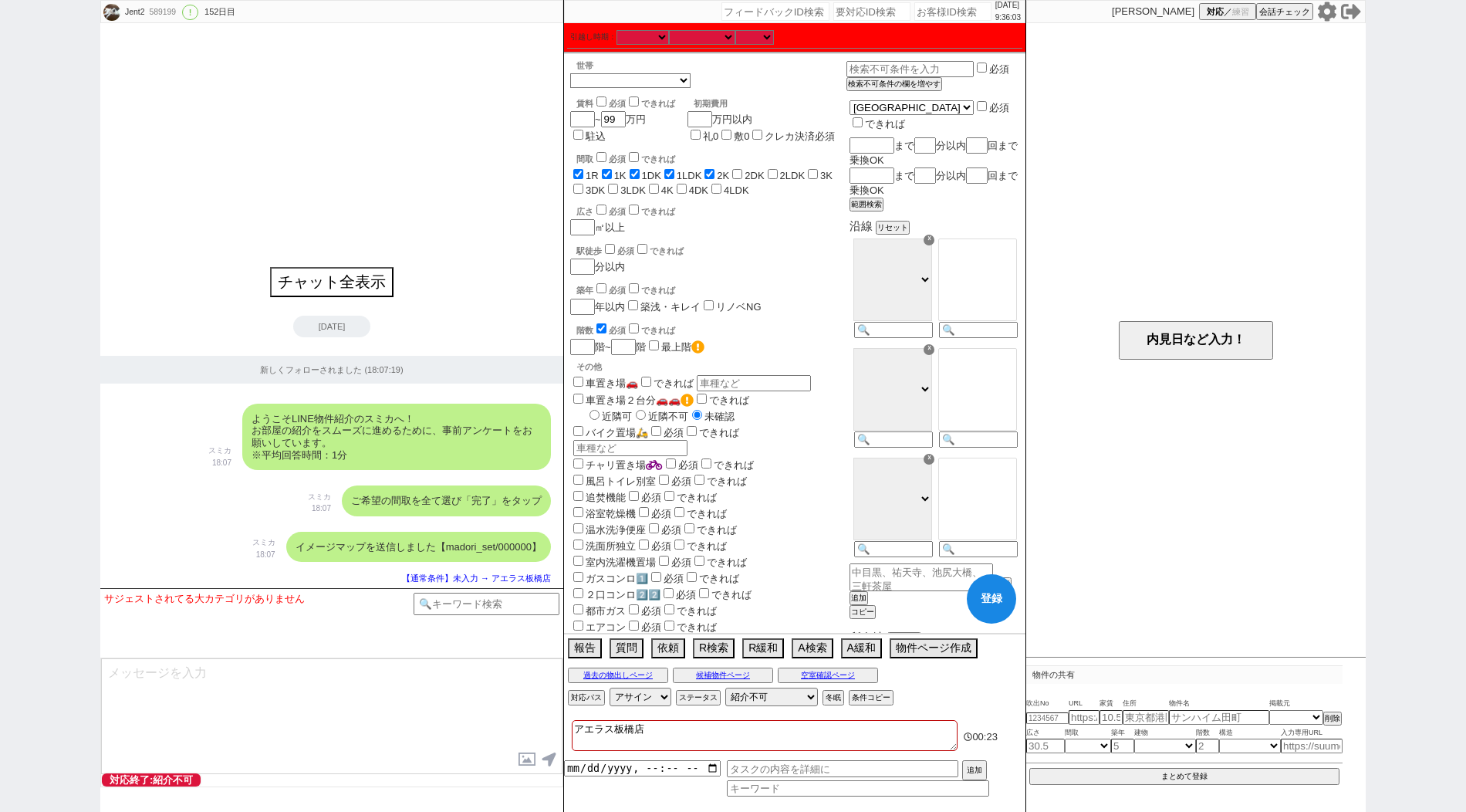
checkbox input "false"
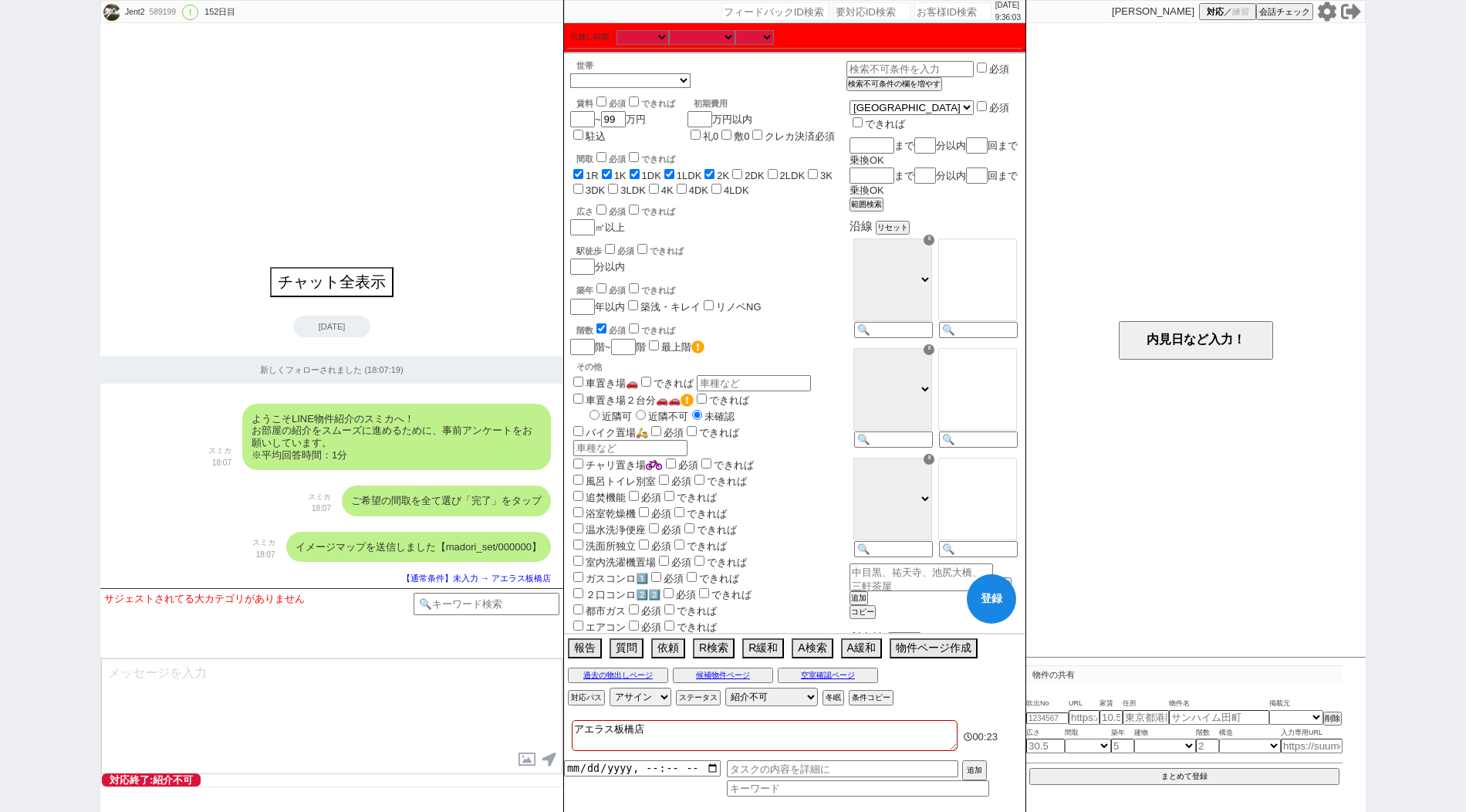
checkbox input "false"
click at [750, 173] on span "2DK" at bounding box center [746, 175] width 35 height 12
click at [764, 173] on label "2DK" at bounding box center [754, 175] width 19 height 12
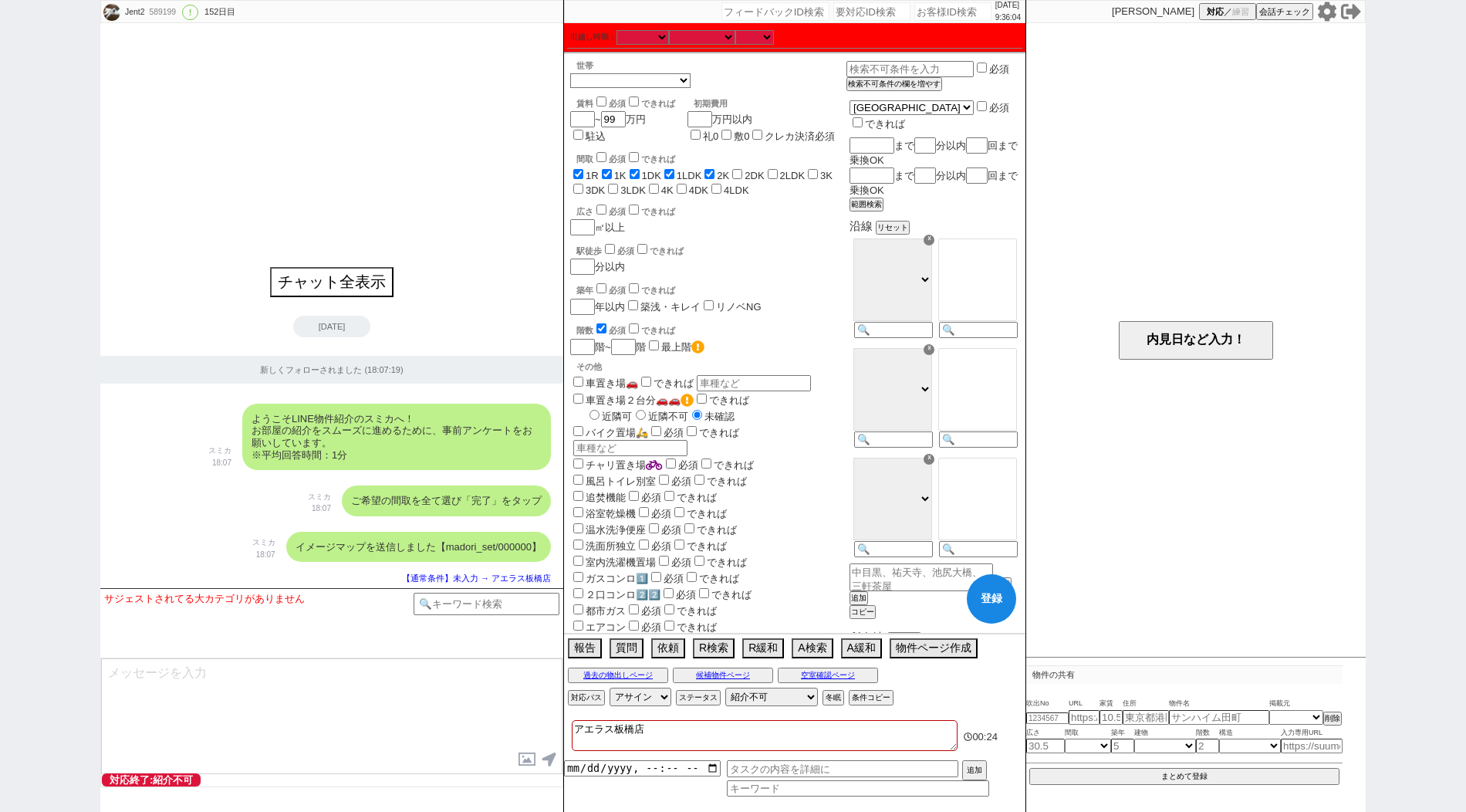
click at [742, 173] on input "2DK" at bounding box center [737, 174] width 10 height 10
checkbox input "true"
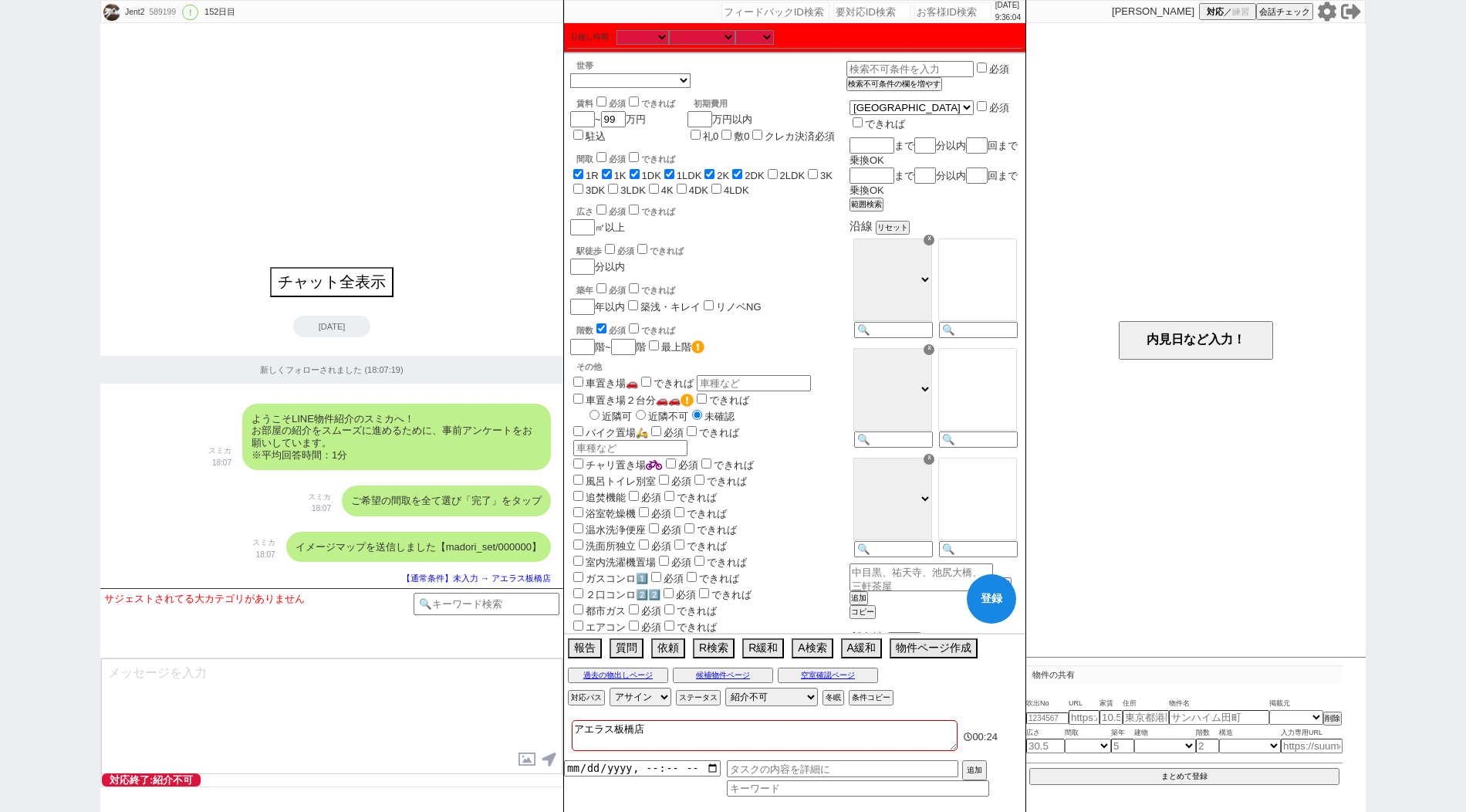
checkbox input "true"
checkbox input "false"
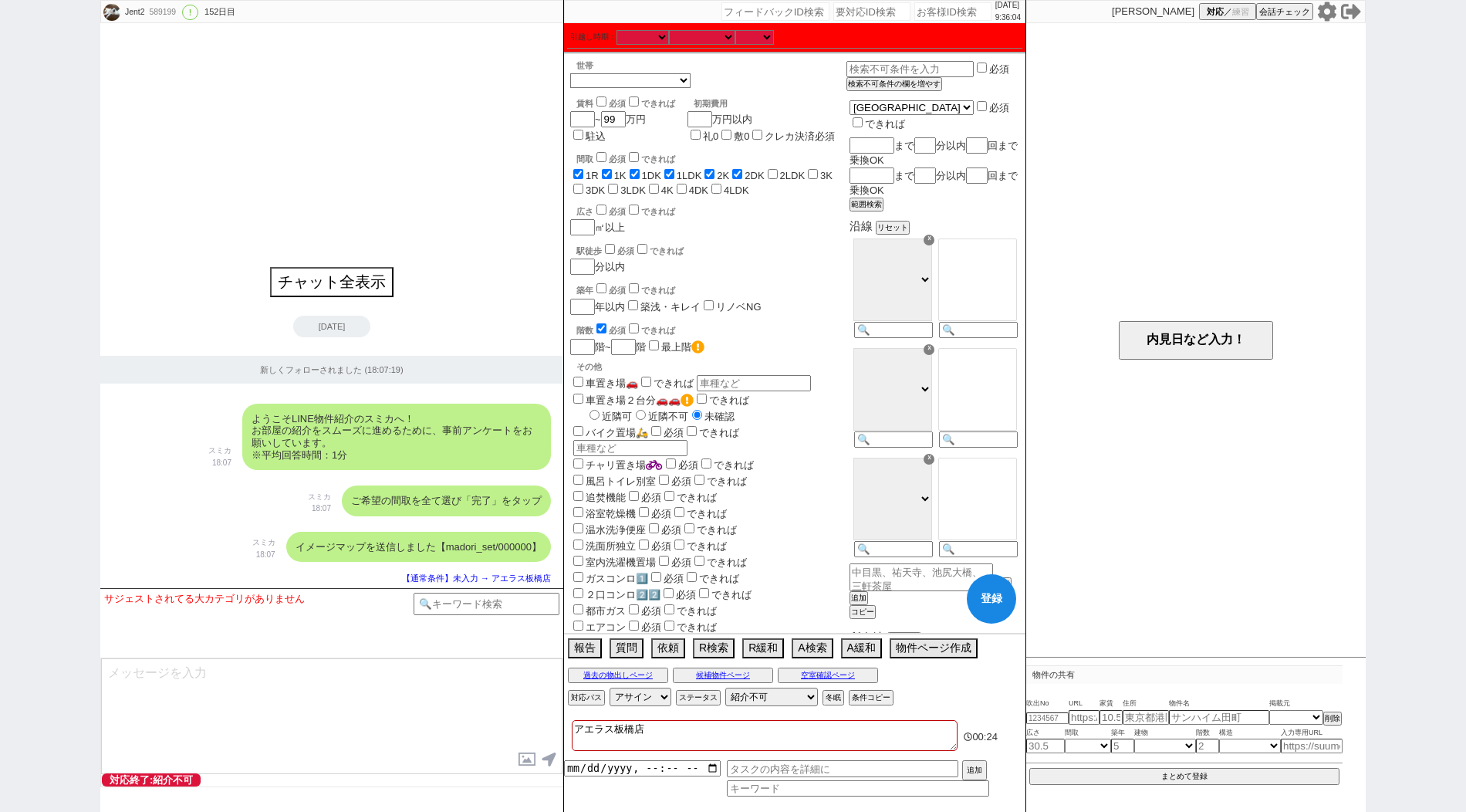
checkbox input "false"
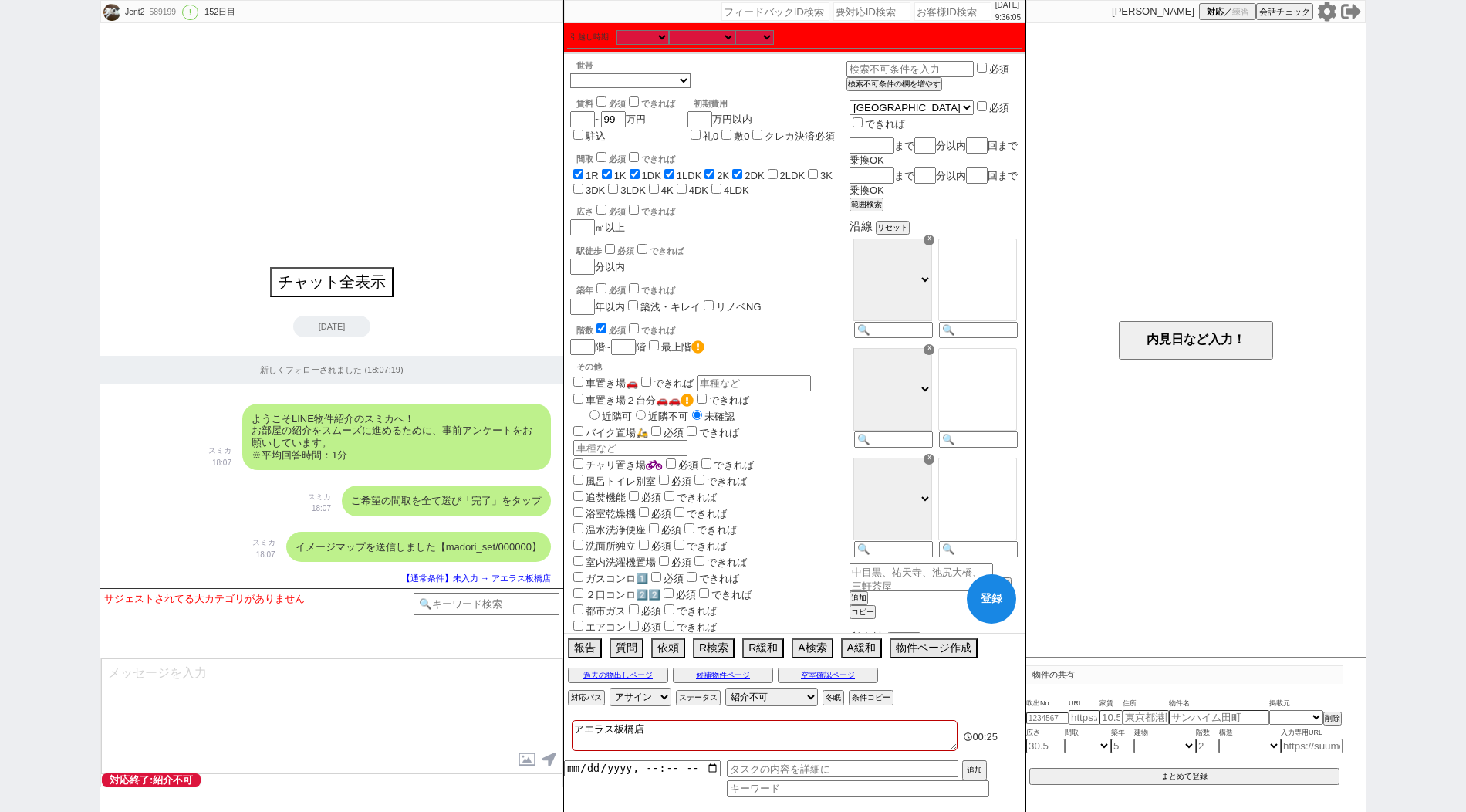
click at [796, 175] on label "2LDK" at bounding box center [792, 175] width 25 height 12
click at [778, 175] on input "2LDK" at bounding box center [772, 174] width 10 height 10
checkbox input "true"
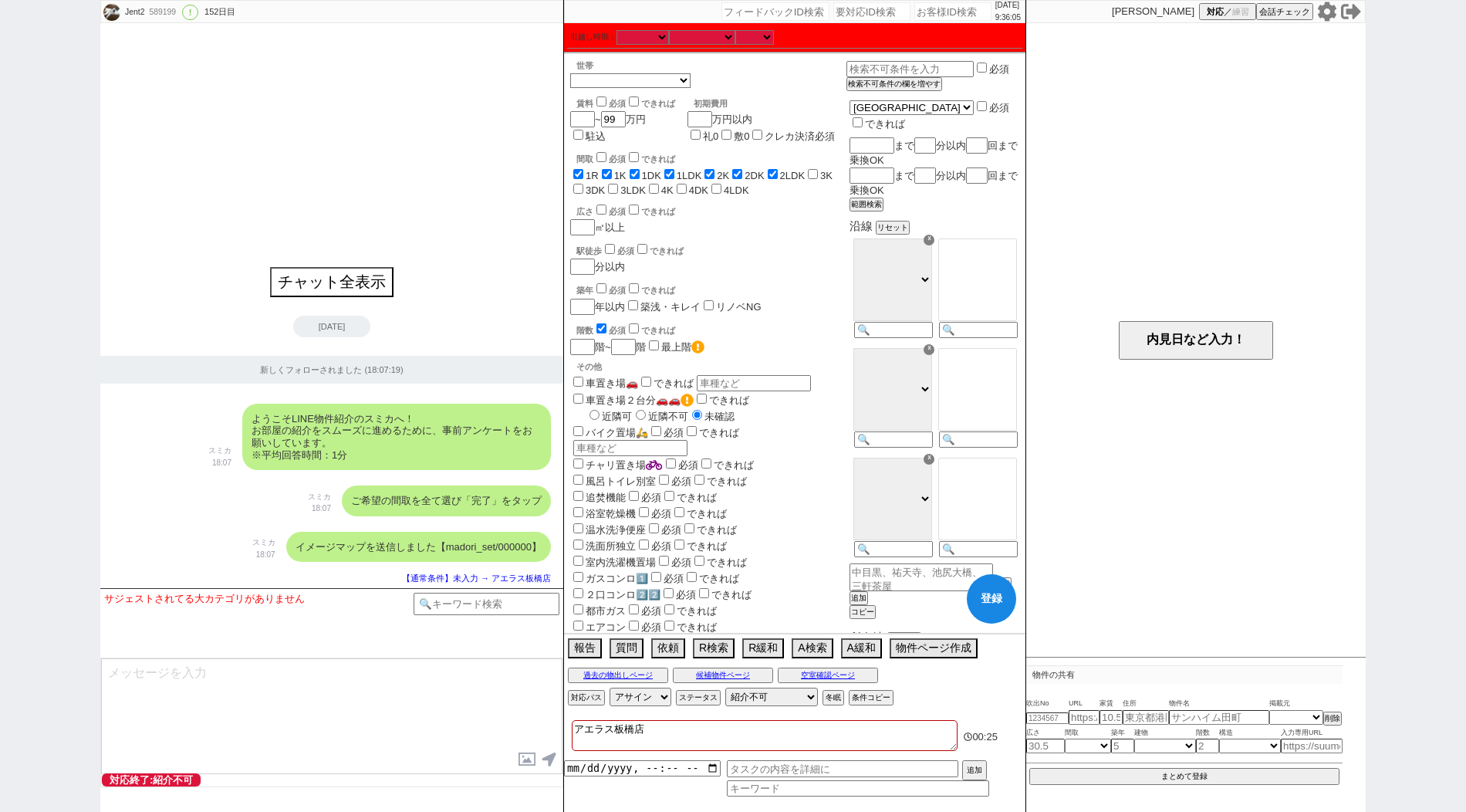
checkbox input "true"
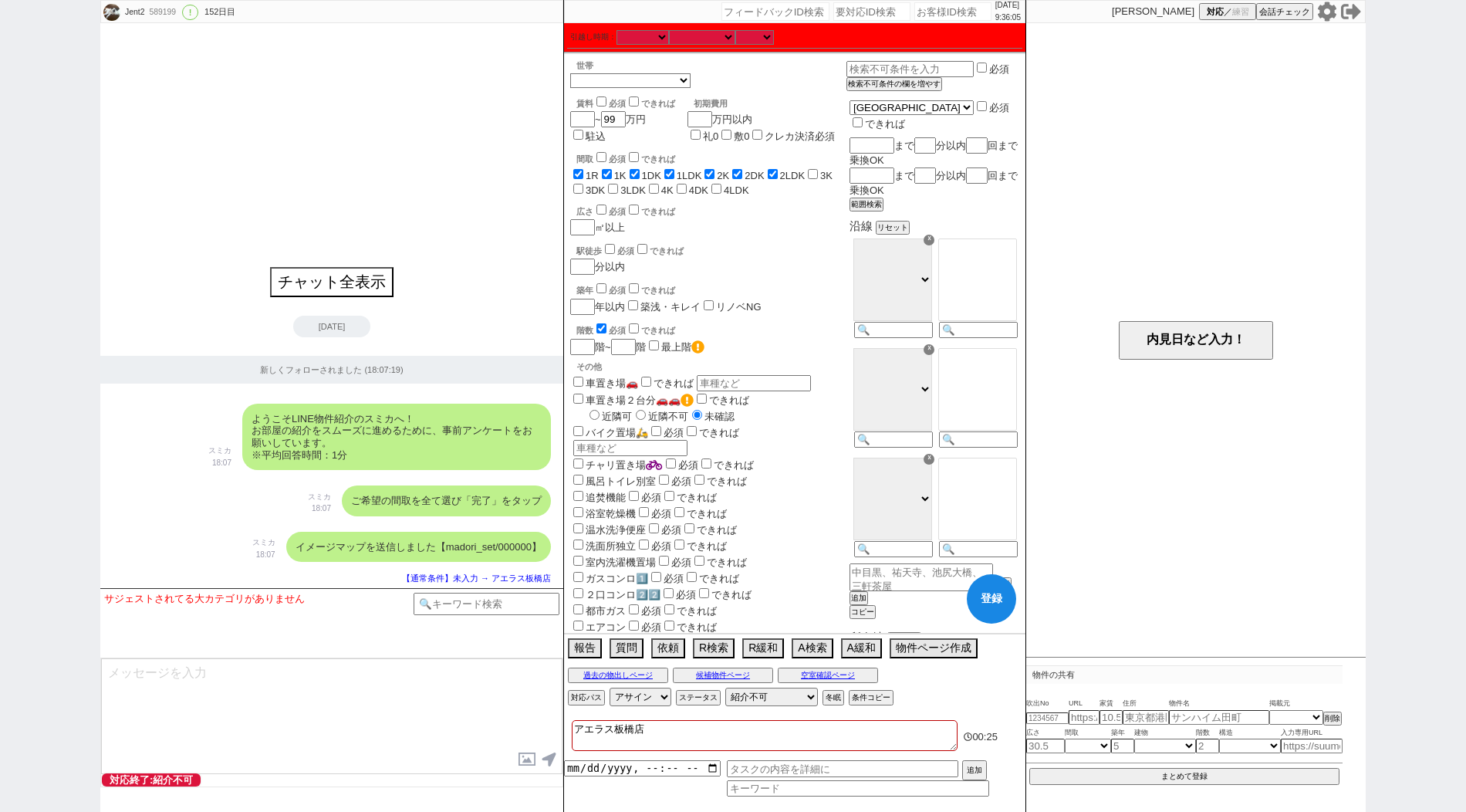
checkbox input "false"
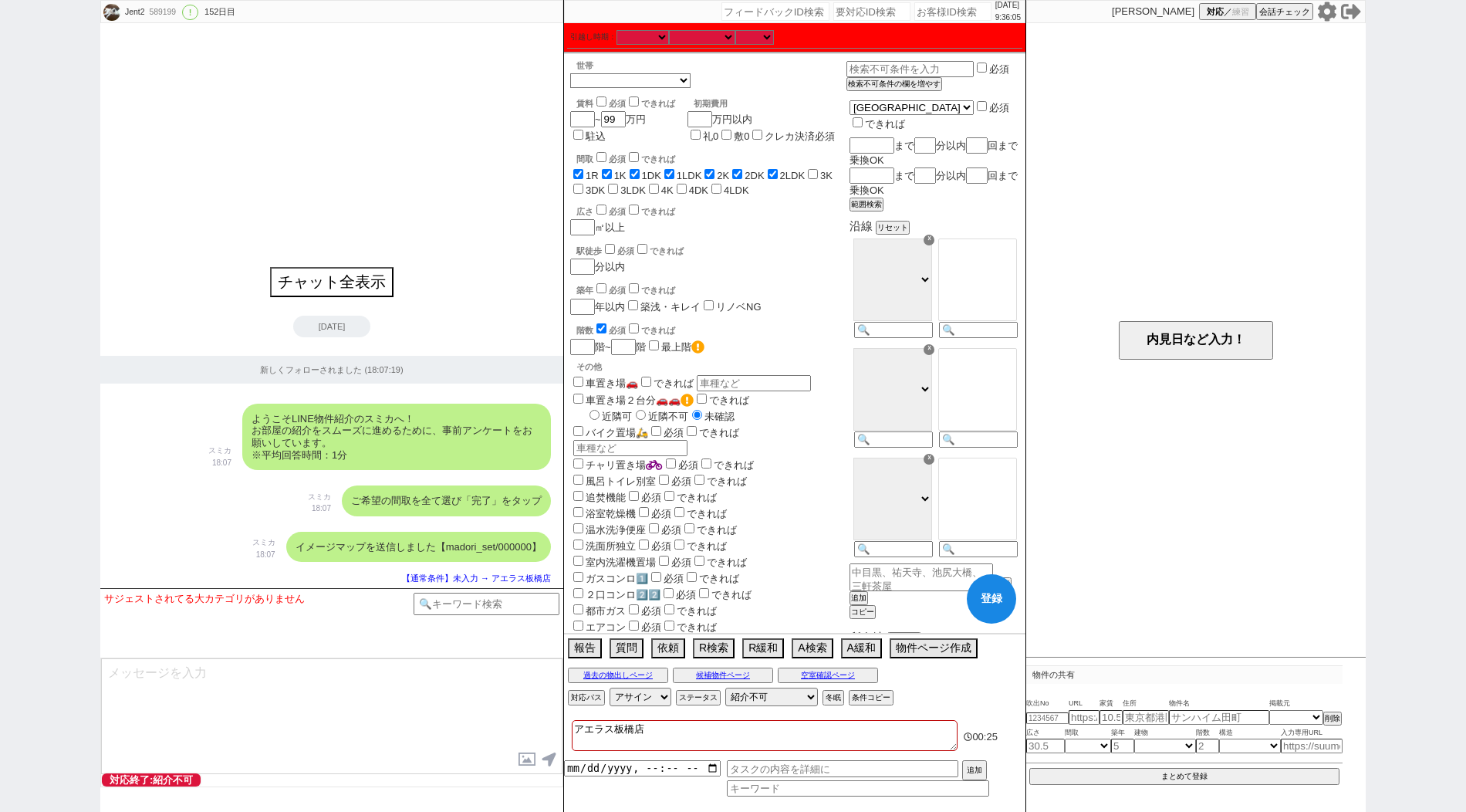
checkbox input "false"
click at [818, 175] on input "3K" at bounding box center [813, 174] width 10 height 10
checkbox input "true"
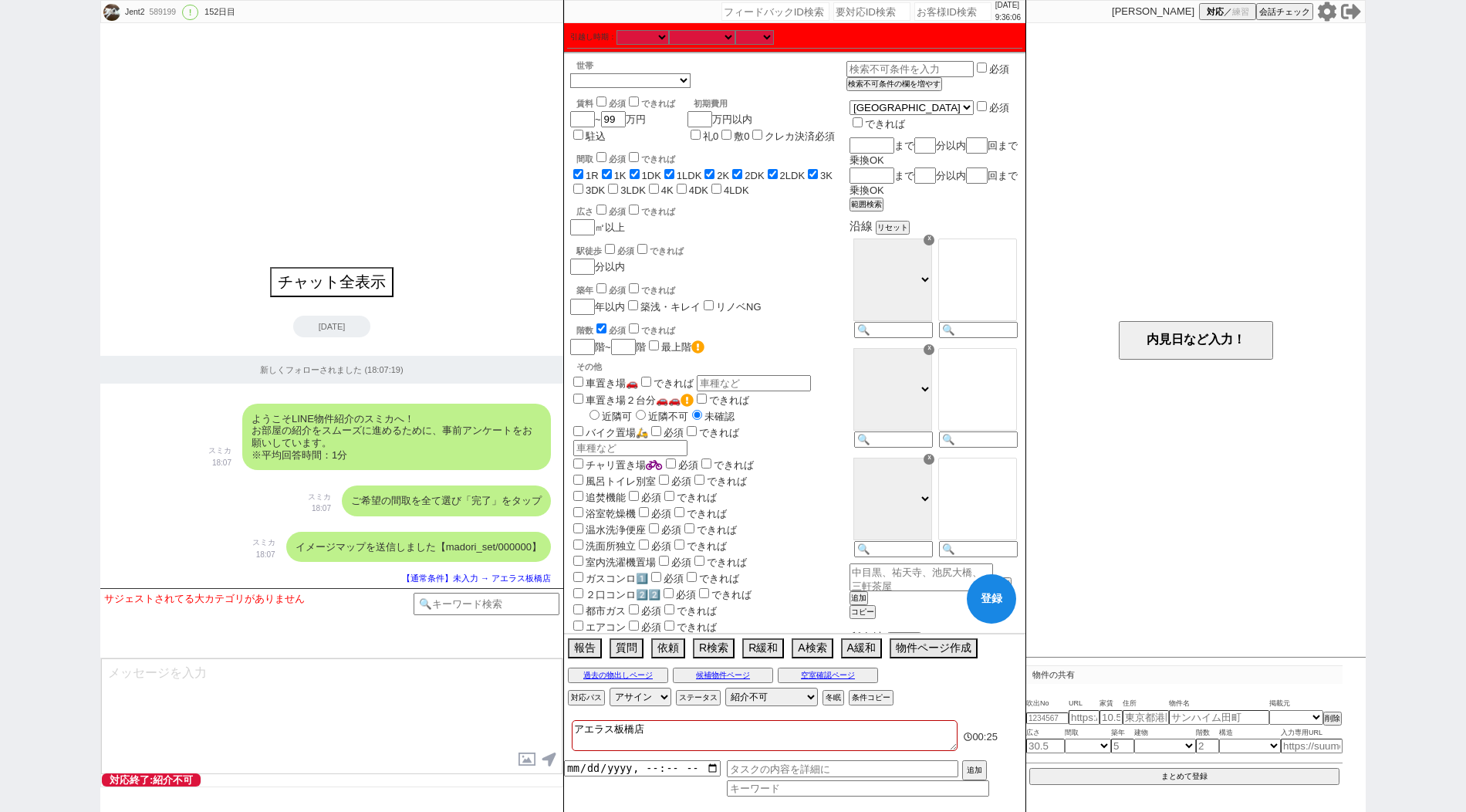
checkbox input "true"
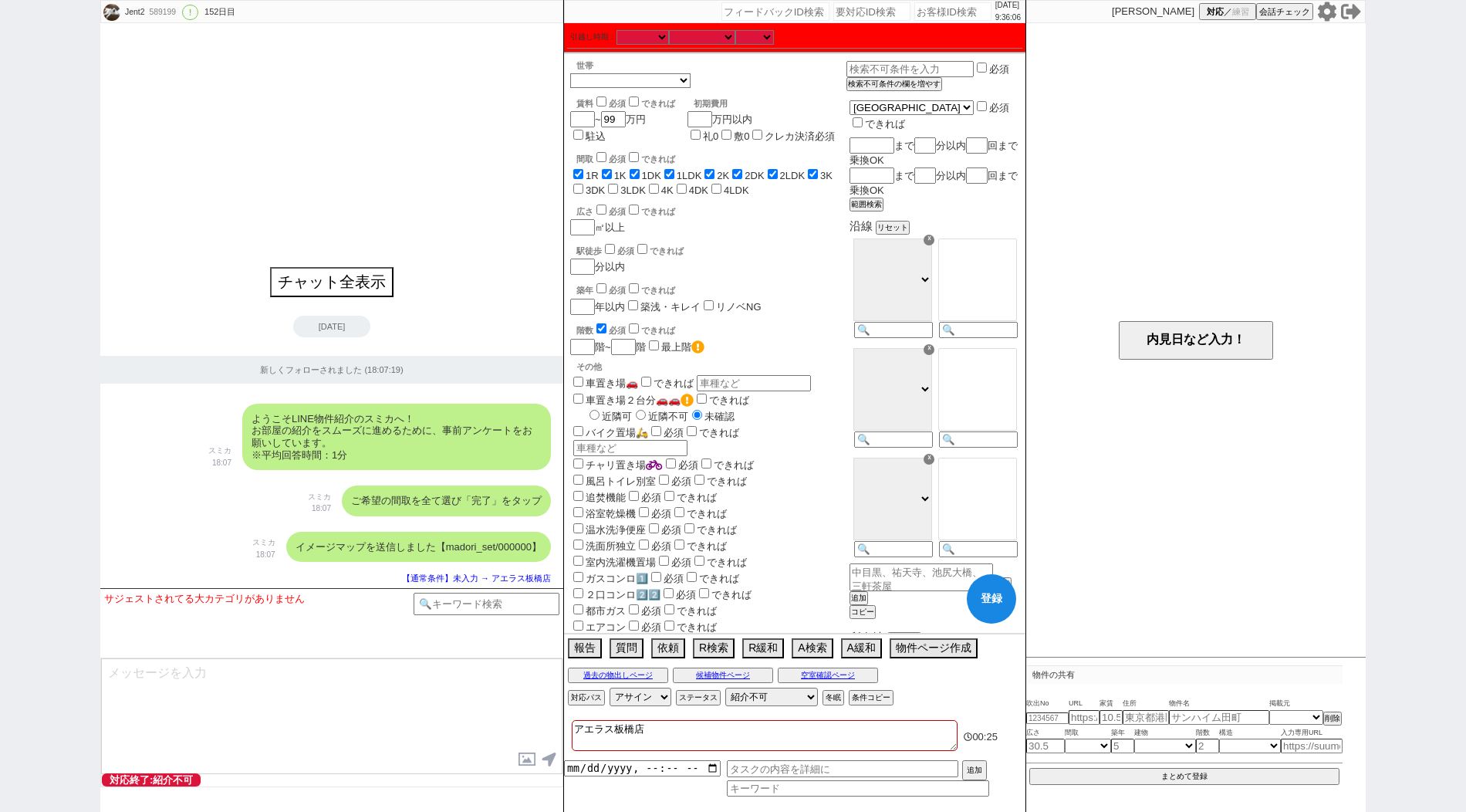
checkbox input "true"
checkbox input "false"
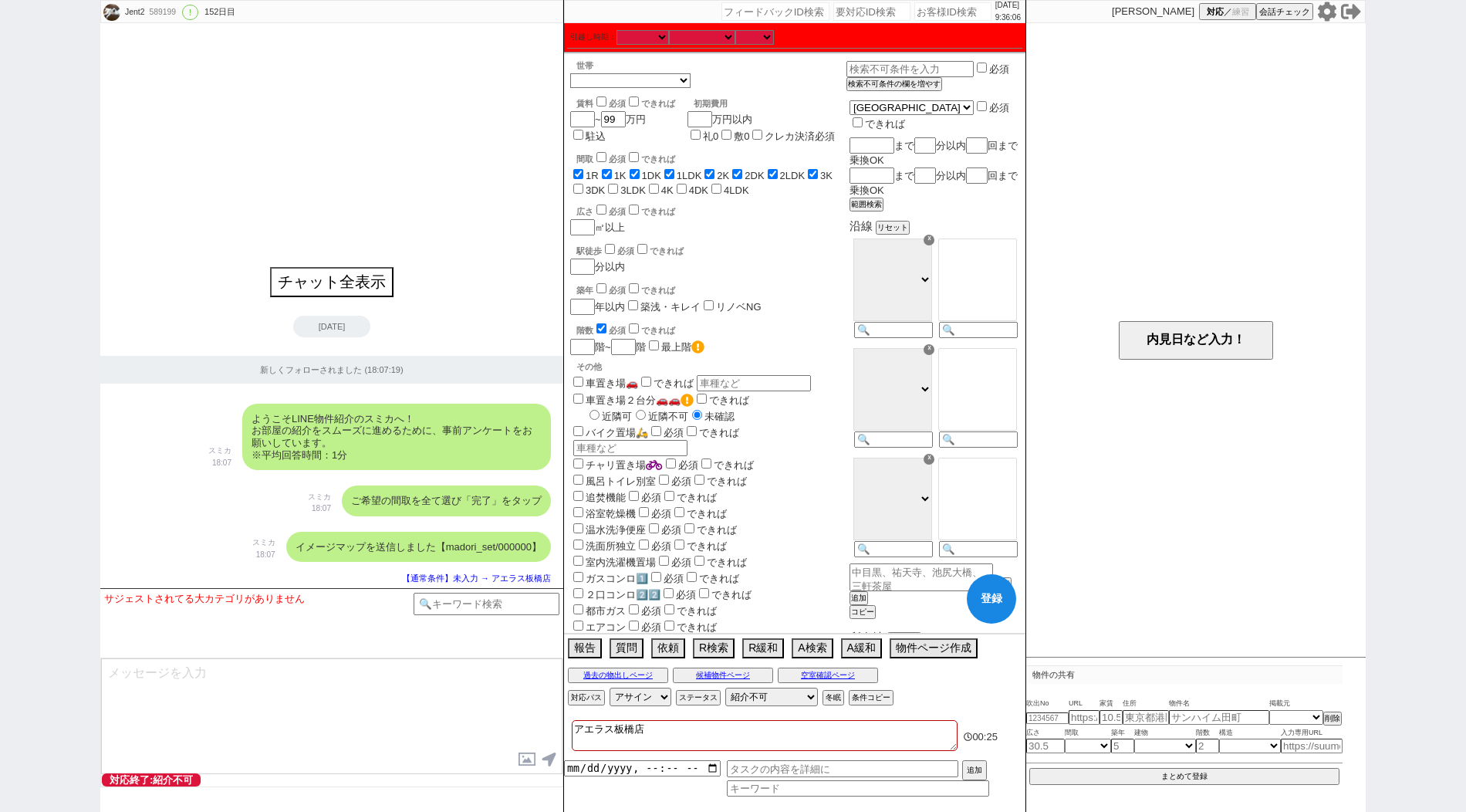
checkbox input "false"
click at [584, 192] on span "3DK" at bounding box center [588, 190] width 35 height 12
click at [603, 192] on label "3DK" at bounding box center [595, 190] width 19 height 12
click at [583, 192] on input "3DK" at bounding box center [578, 188] width 10 height 10
checkbox input "true"
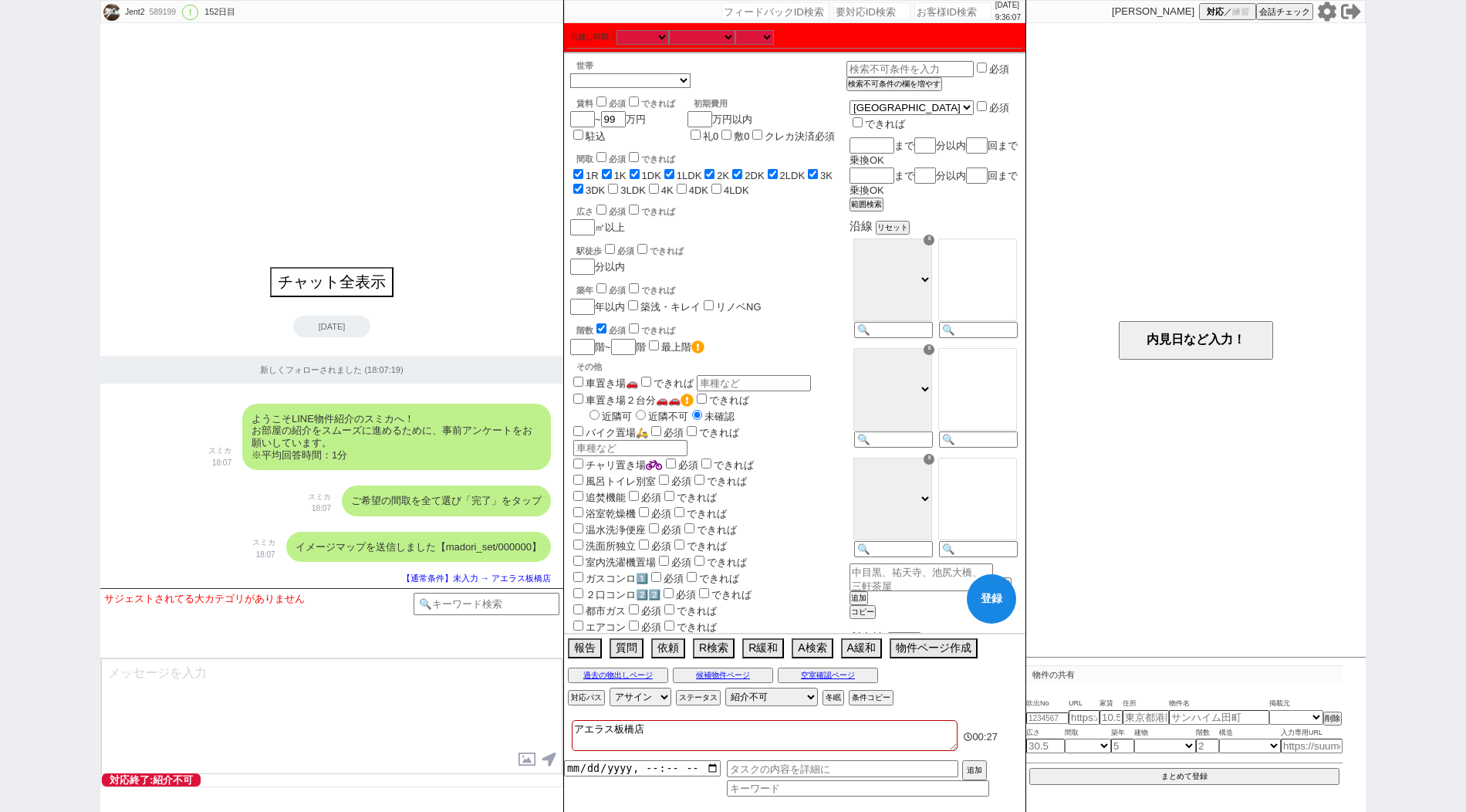
checkbox input "true"
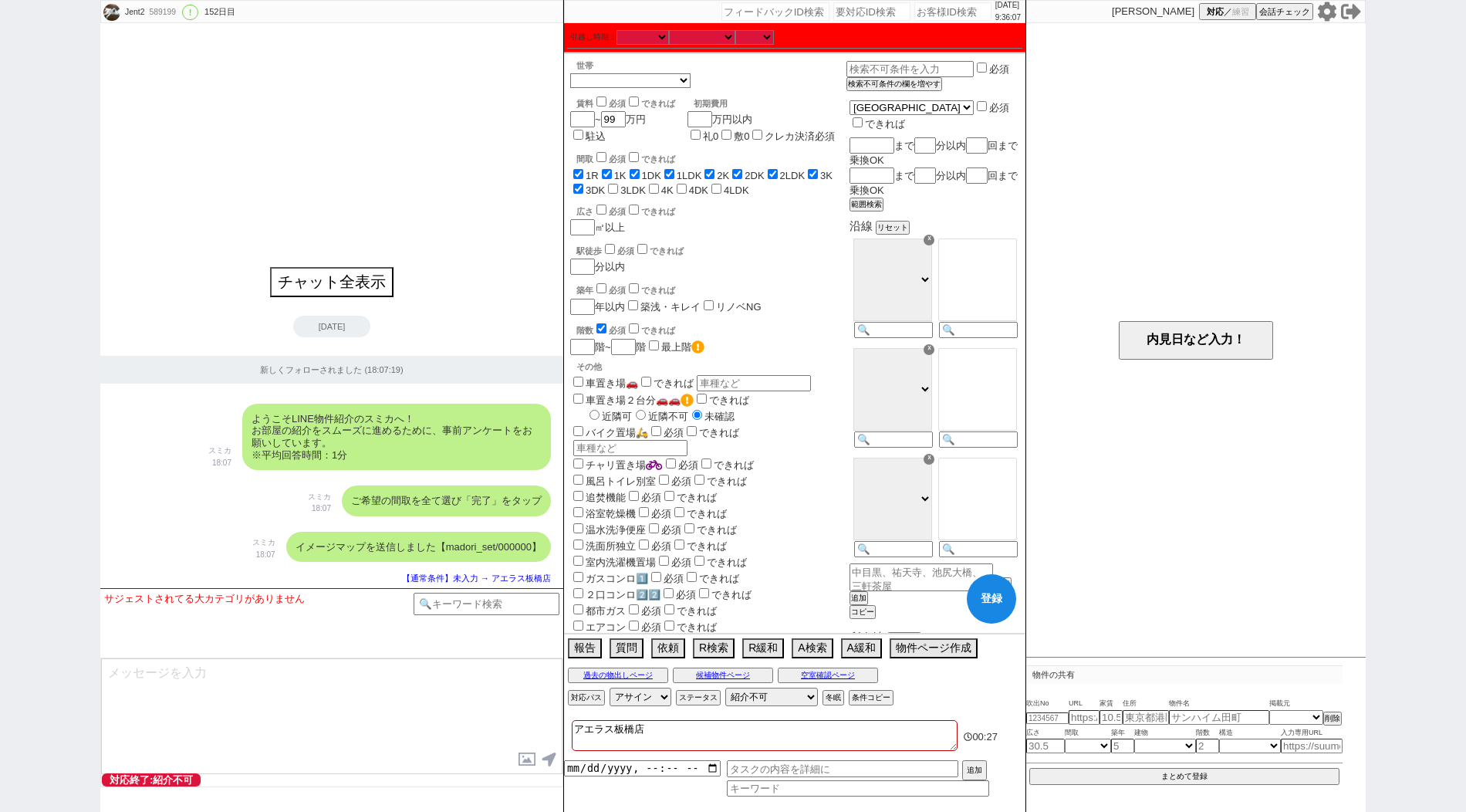
checkbox input "true"
checkbox input "false"
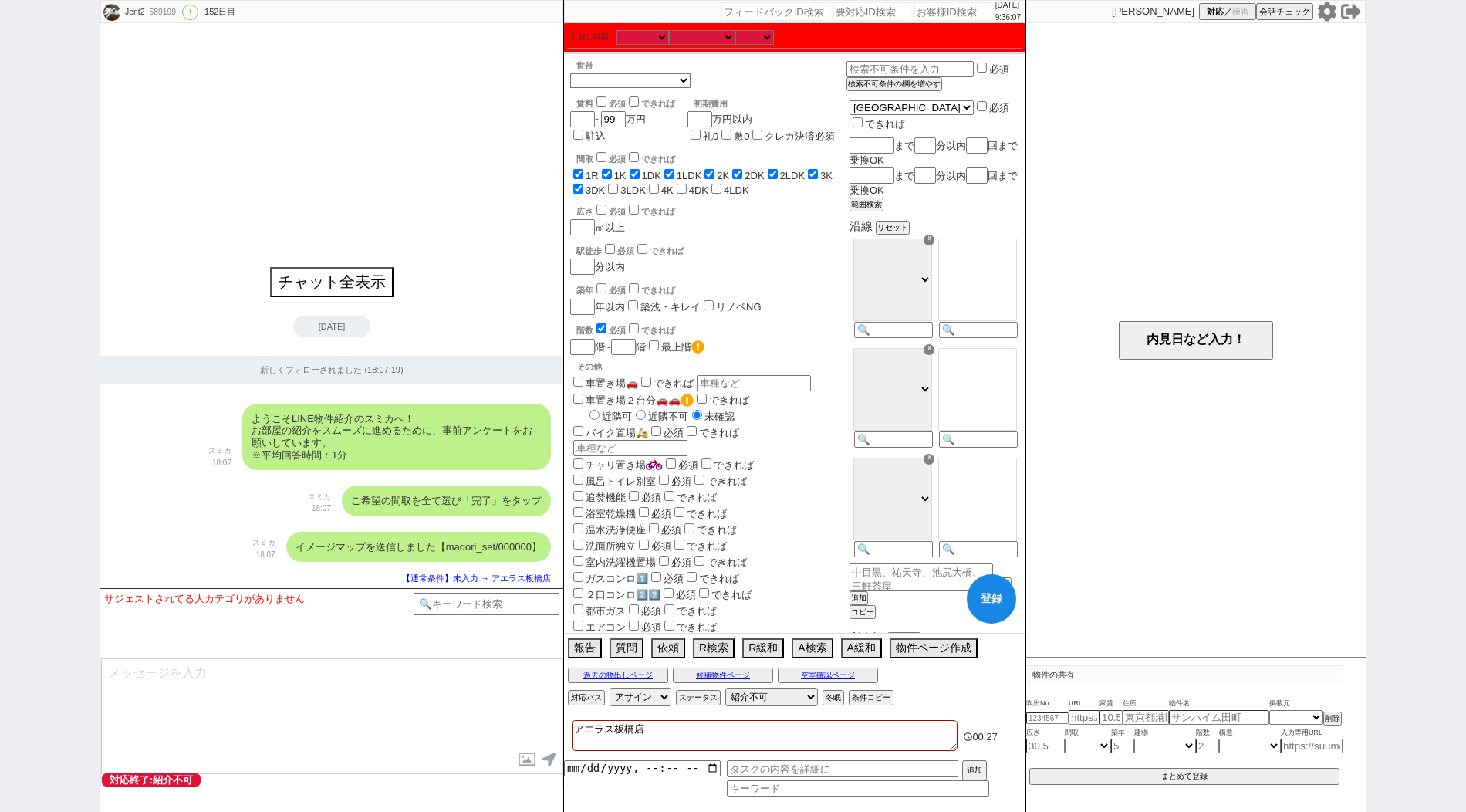
checkbox input "false"
click at [614, 194] on input "3LDK" at bounding box center [613, 188] width 10 height 10
checkbox input "true"
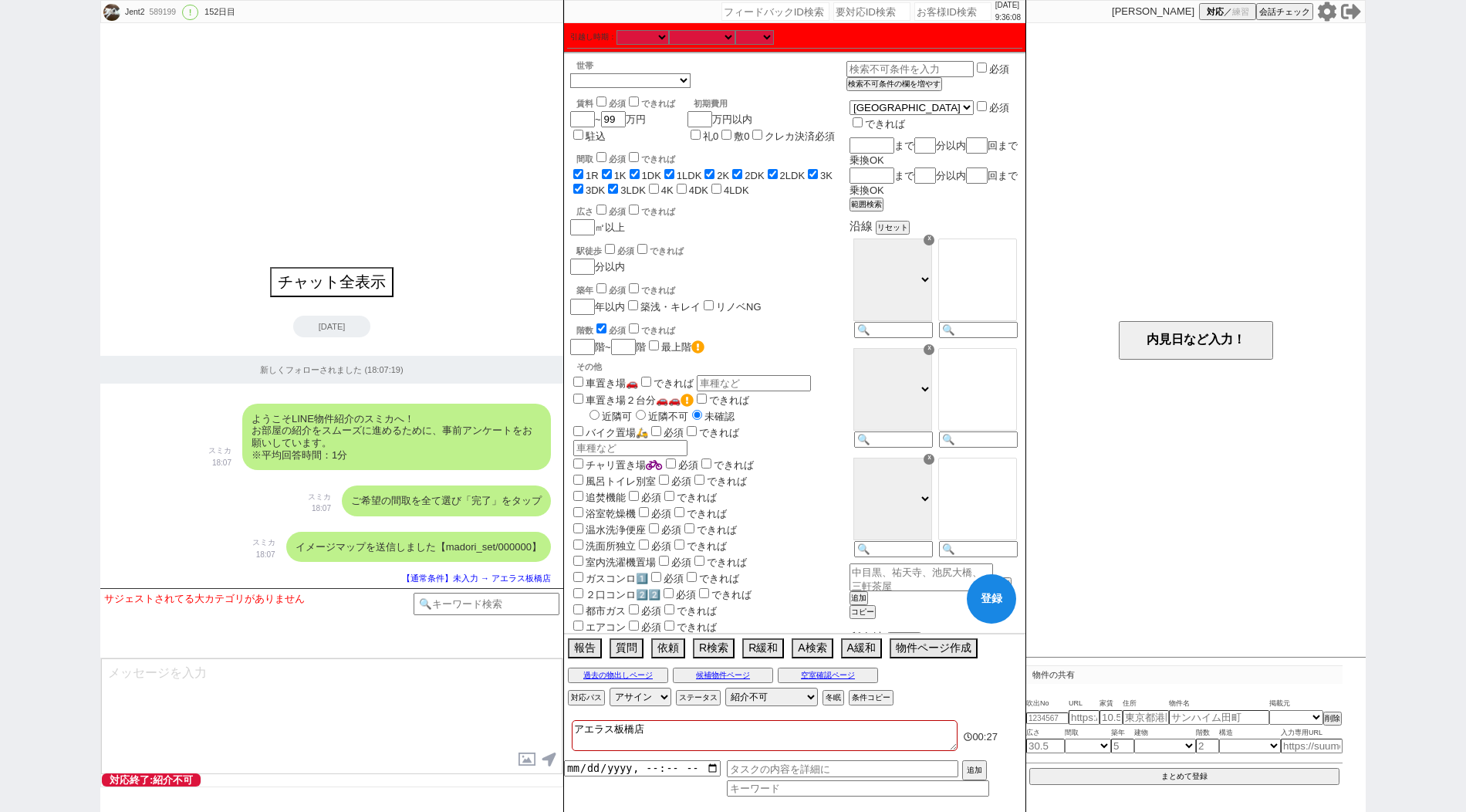
checkbox input "true"
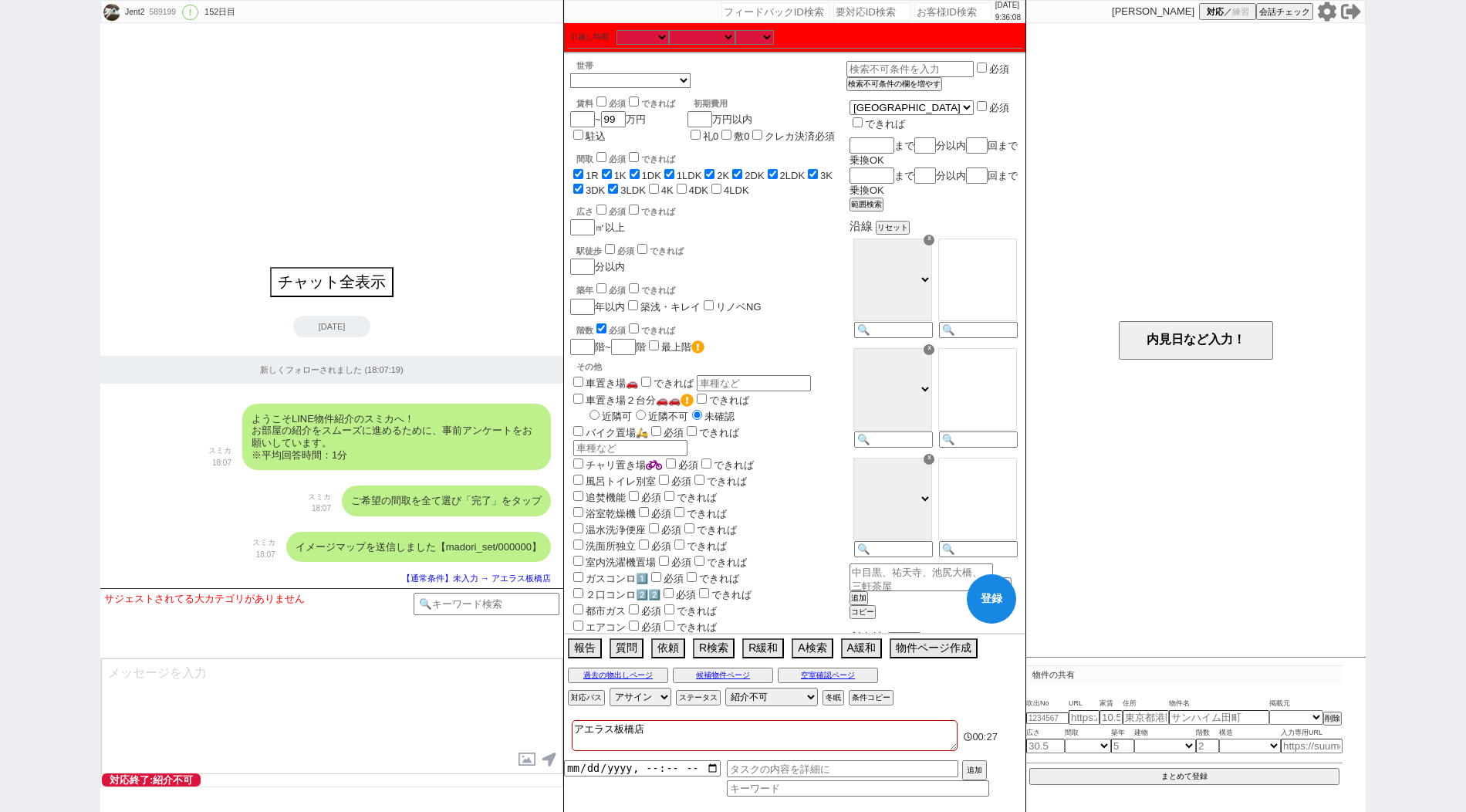
checkbox input "true"
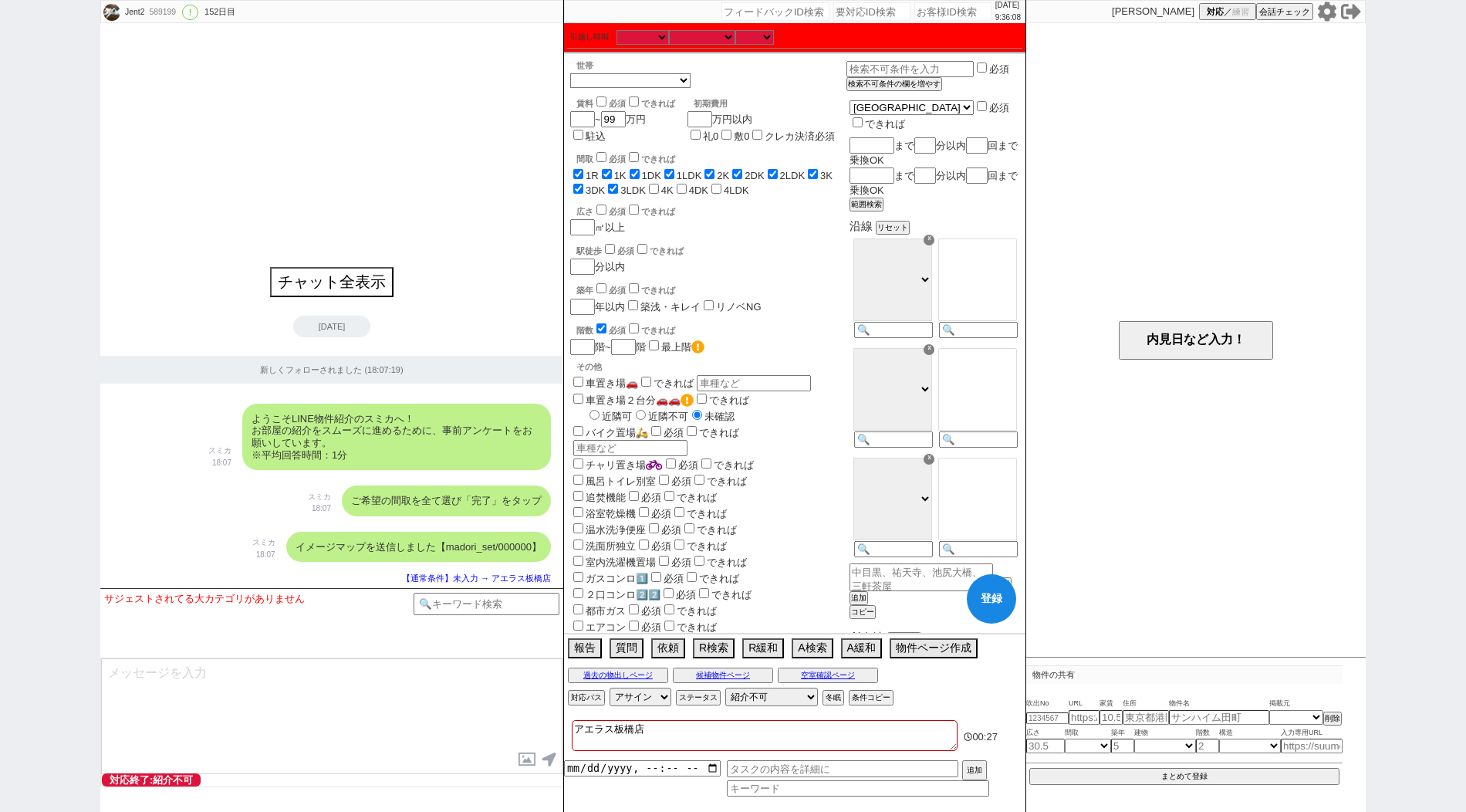
checkbox input "false"
click at [656, 191] on input "4K" at bounding box center [653, 188] width 10 height 10
checkbox input "true"
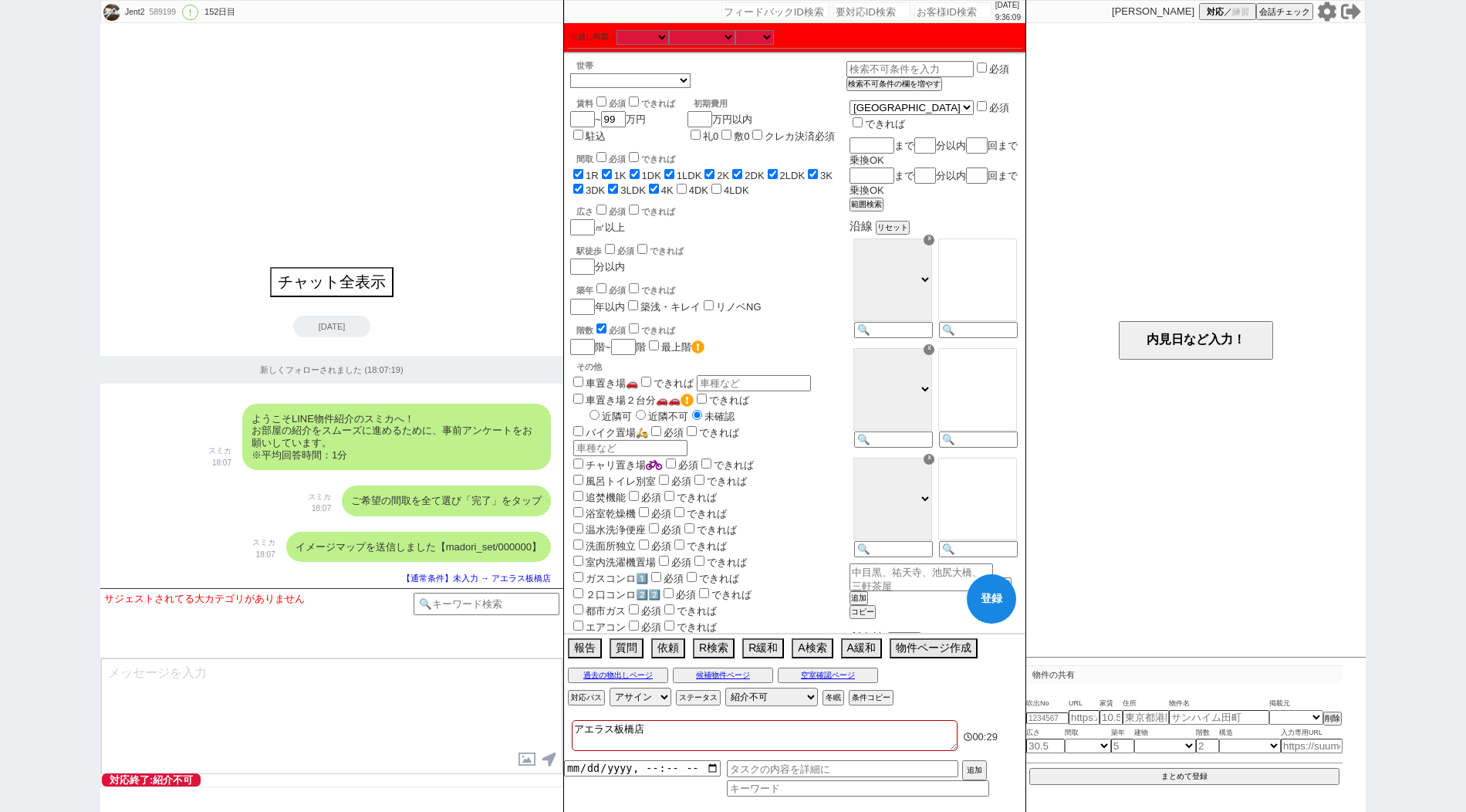
checkbox input "true"
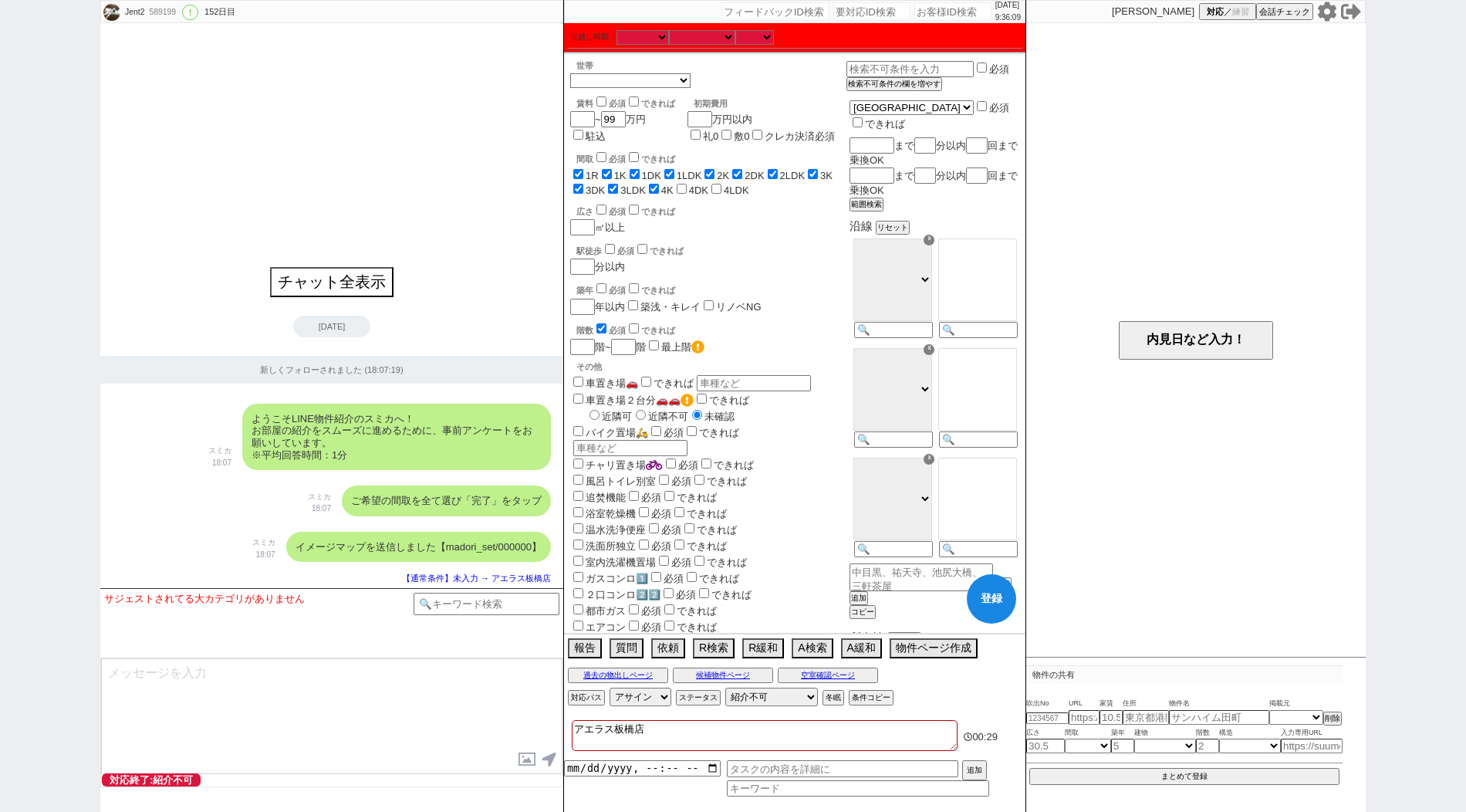
checkbox input "true"
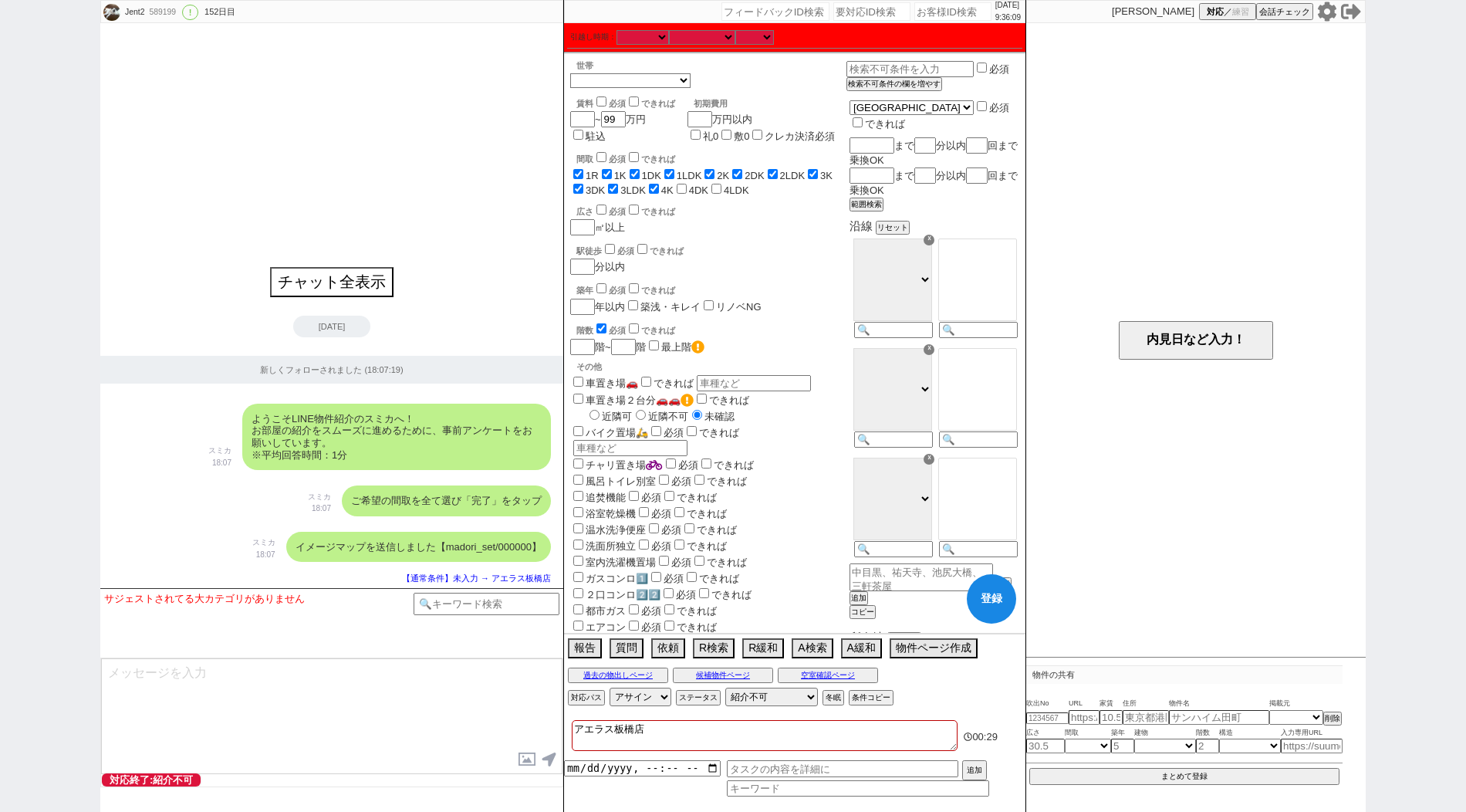
checkbox input "true"
checkbox input "false"
click at [686, 190] on input "4DK" at bounding box center [682, 188] width 10 height 10
click at [721, 188] on input "4LDK" at bounding box center [716, 188] width 10 height 10
click at [908, 325] on input at bounding box center [892, 331] width 76 height 13
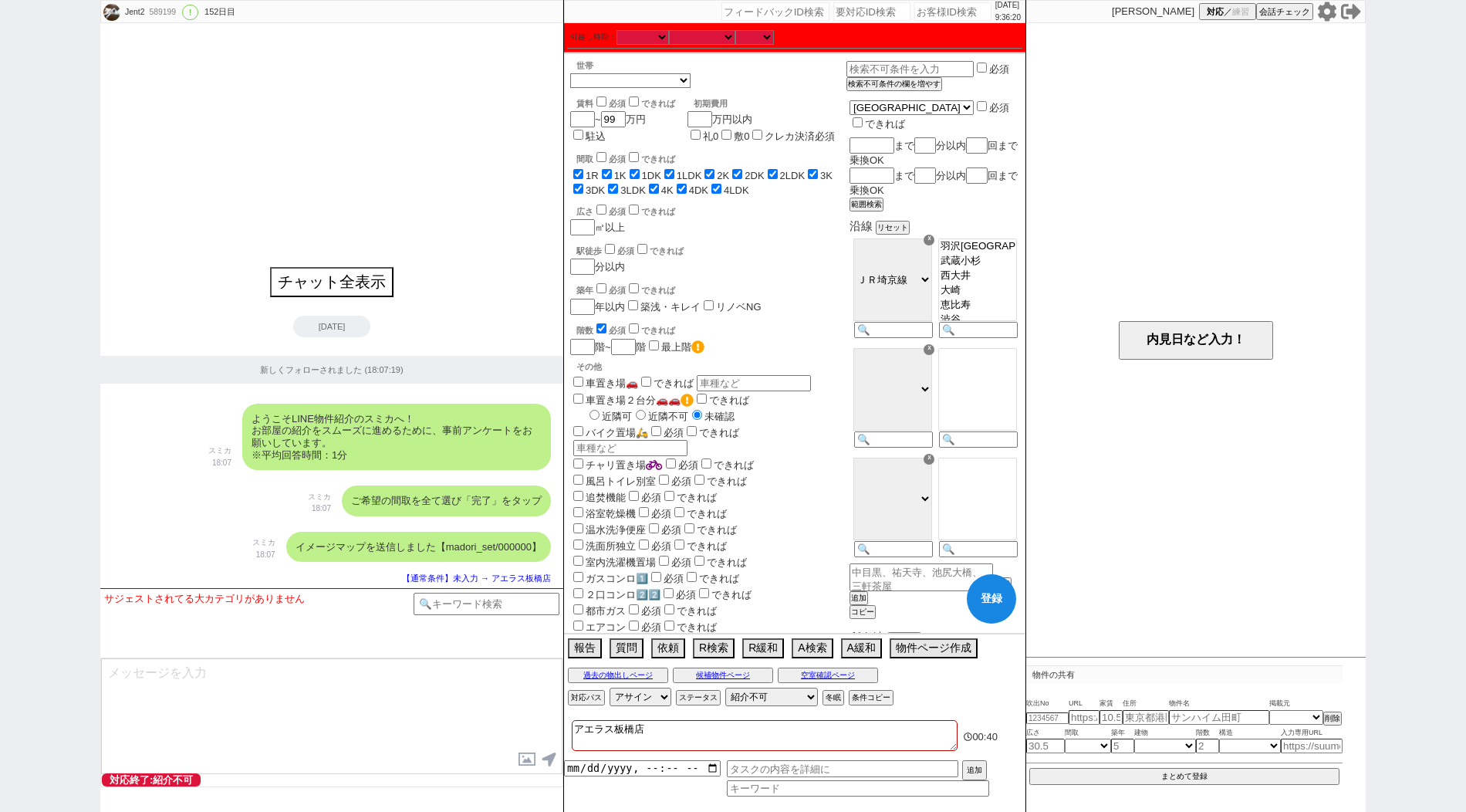
scroll to position [96, 0]
click at [976, 275] on option "板橋" at bounding box center [978, 267] width 77 height 15
click at [891, 434] on input at bounding box center [892, 441] width 76 height 13
drag, startPoint x: 988, startPoint y: 386, endPoint x: 985, endPoint y: 369, distance: 17.3
click at [985, 369] on select "[GEOGRAPHIC_DATA] [GEOGRAPHIC_DATA] みずほ台 [PERSON_NAME] [GEOGRAPHIC_DATA] [GEOGR…" at bounding box center [978, 389] width 79 height 83
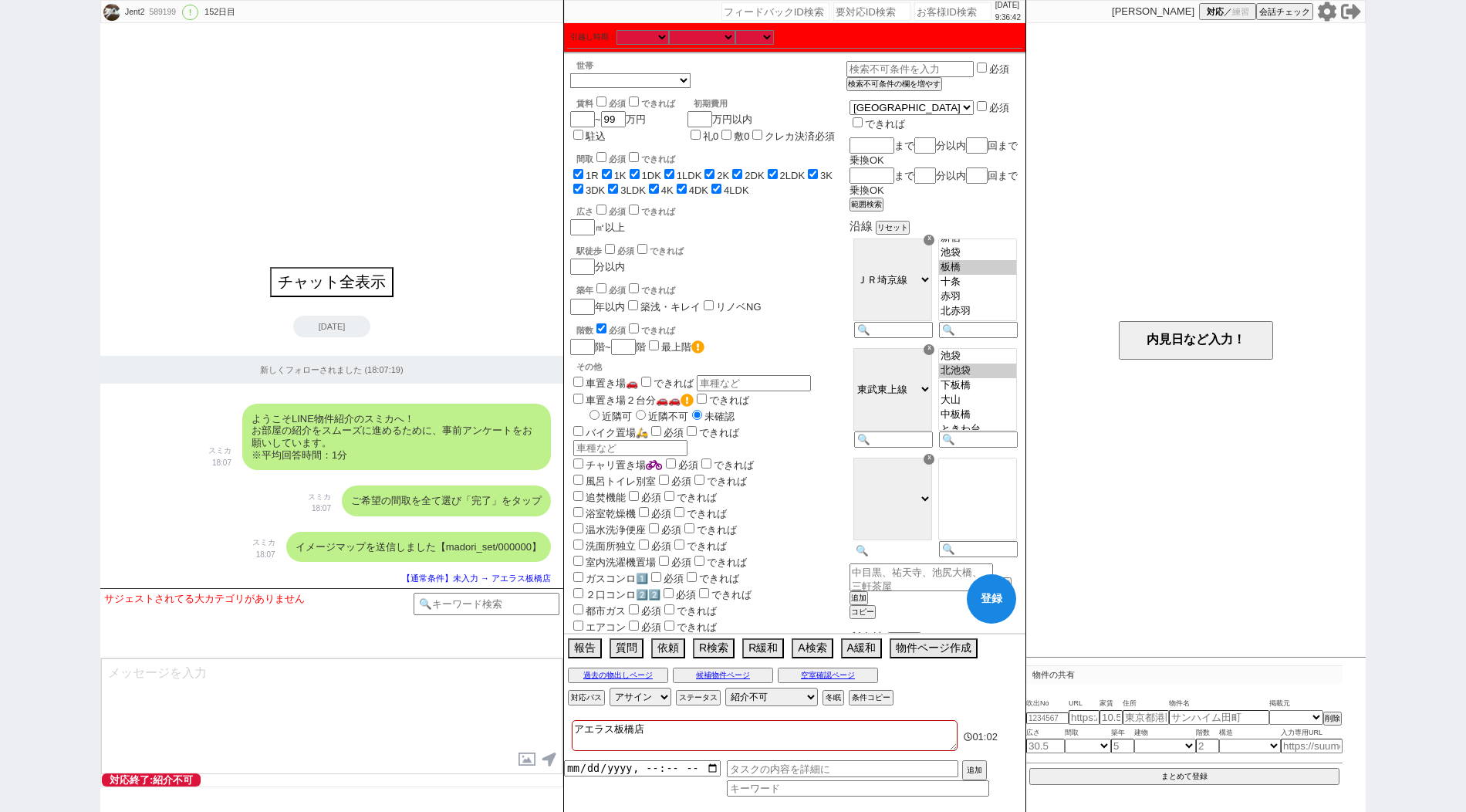
click at [887, 544] on input at bounding box center [892, 551] width 76 height 13
paste input "都営三田線"
click at [966, 498] on option "板橋本町" at bounding box center [978, 491] width 77 height 15
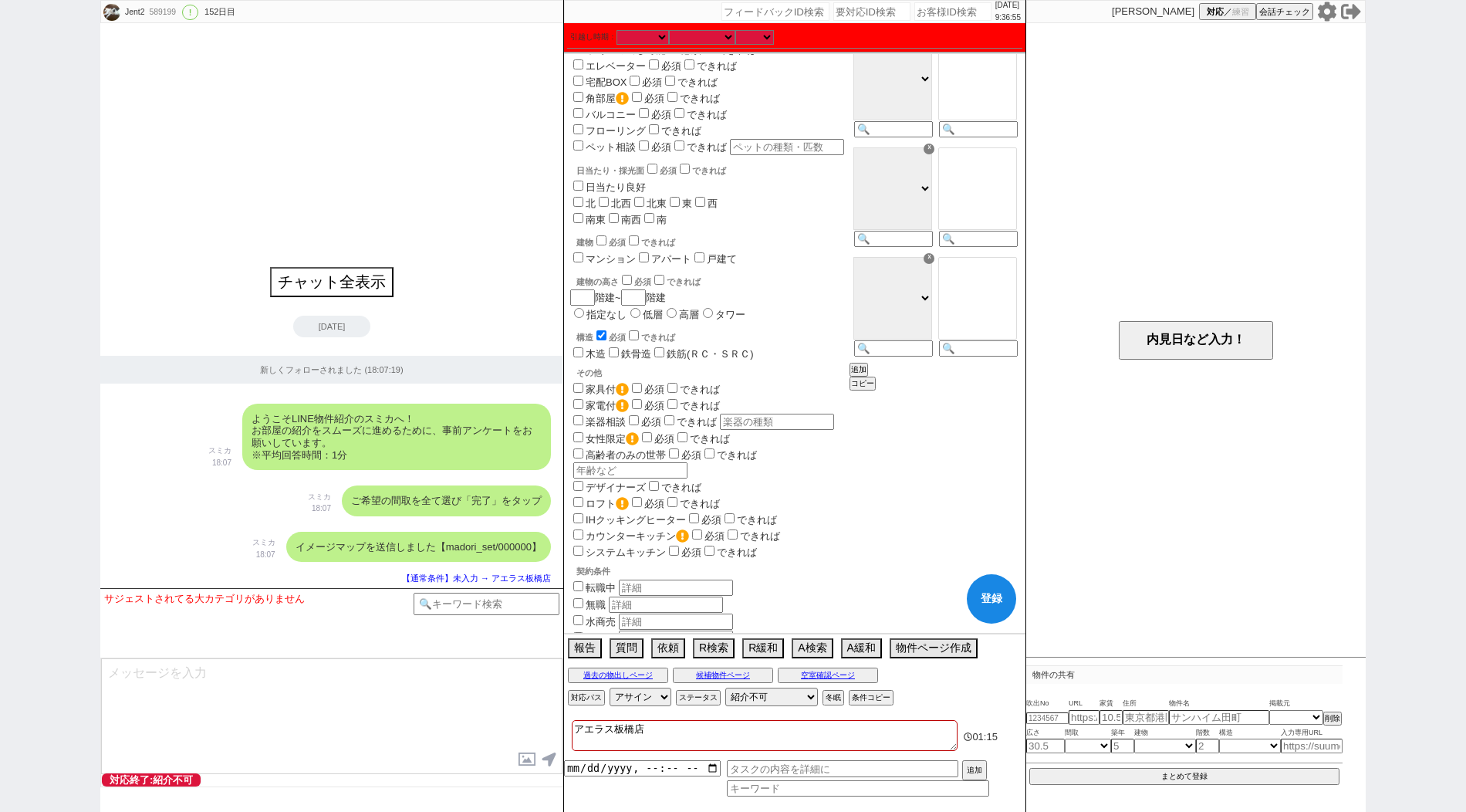
scroll to position [758, 0]
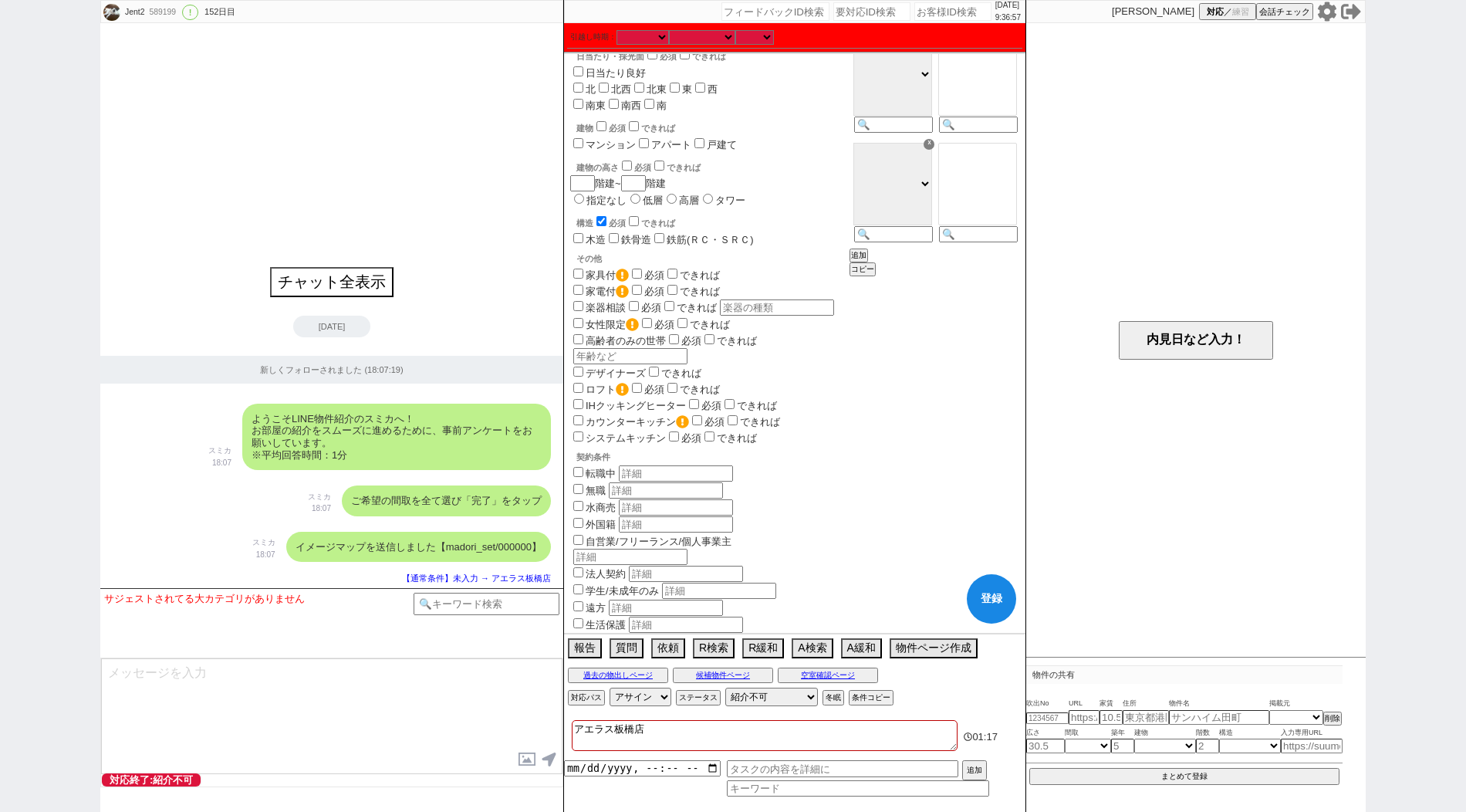
click at [601, 217] on input "checkbox" at bounding box center [601, 220] width 10 height 10
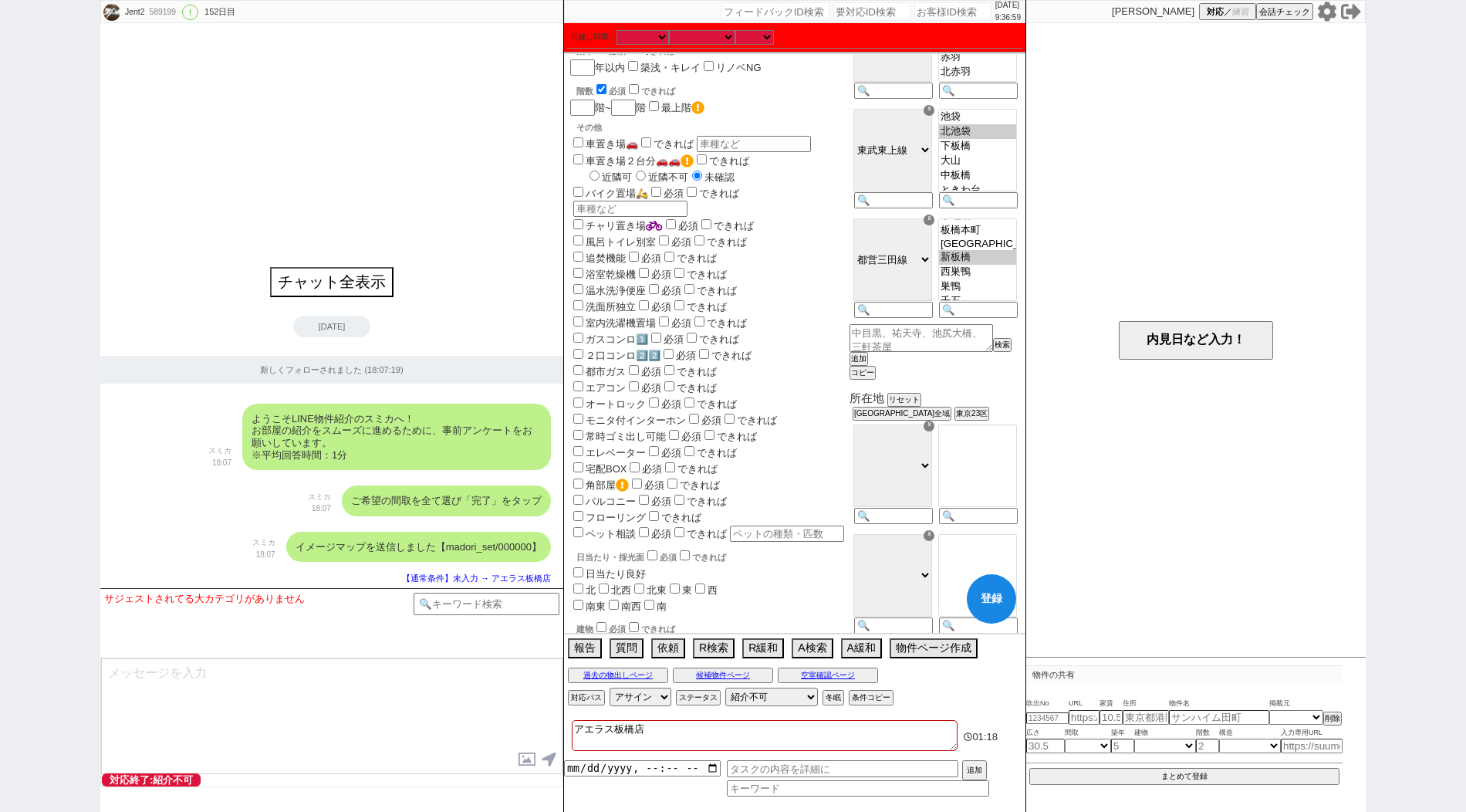
scroll to position [109, 0]
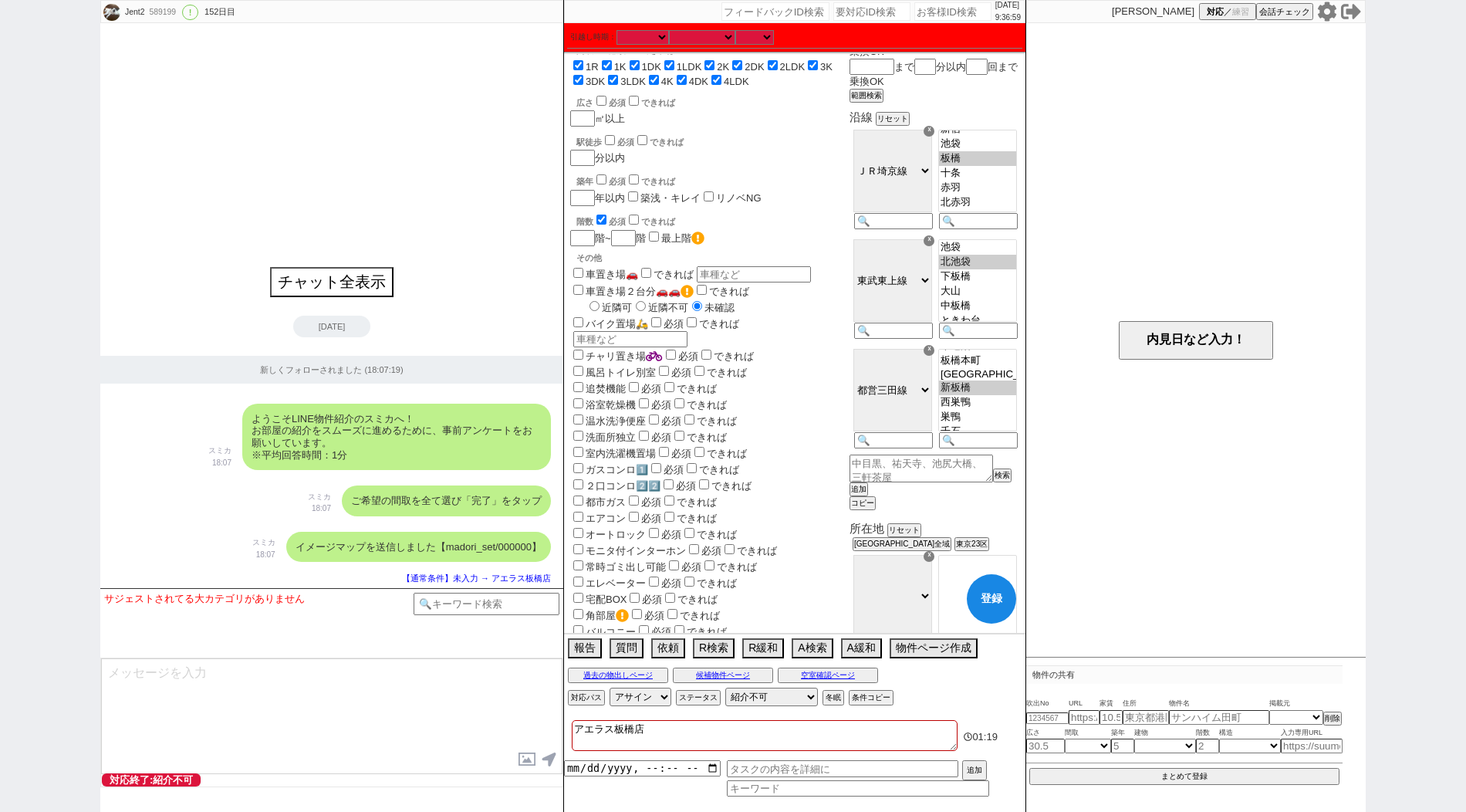
click at [601, 217] on input "checkbox" at bounding box center [601, 220] width 10 height 10
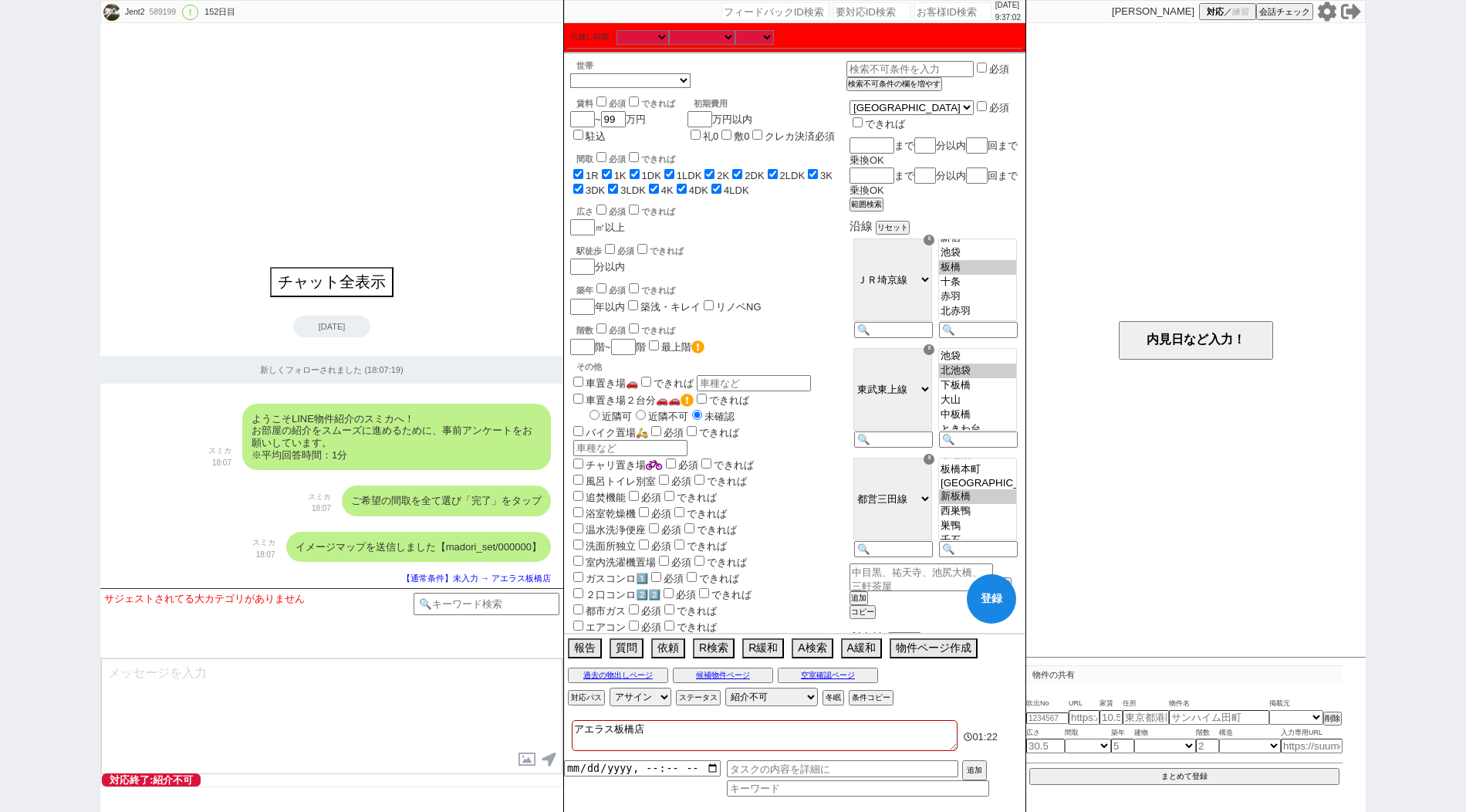
click at [987, 601] on button "登録" at bounding box center [991, 599] width 50 height 50
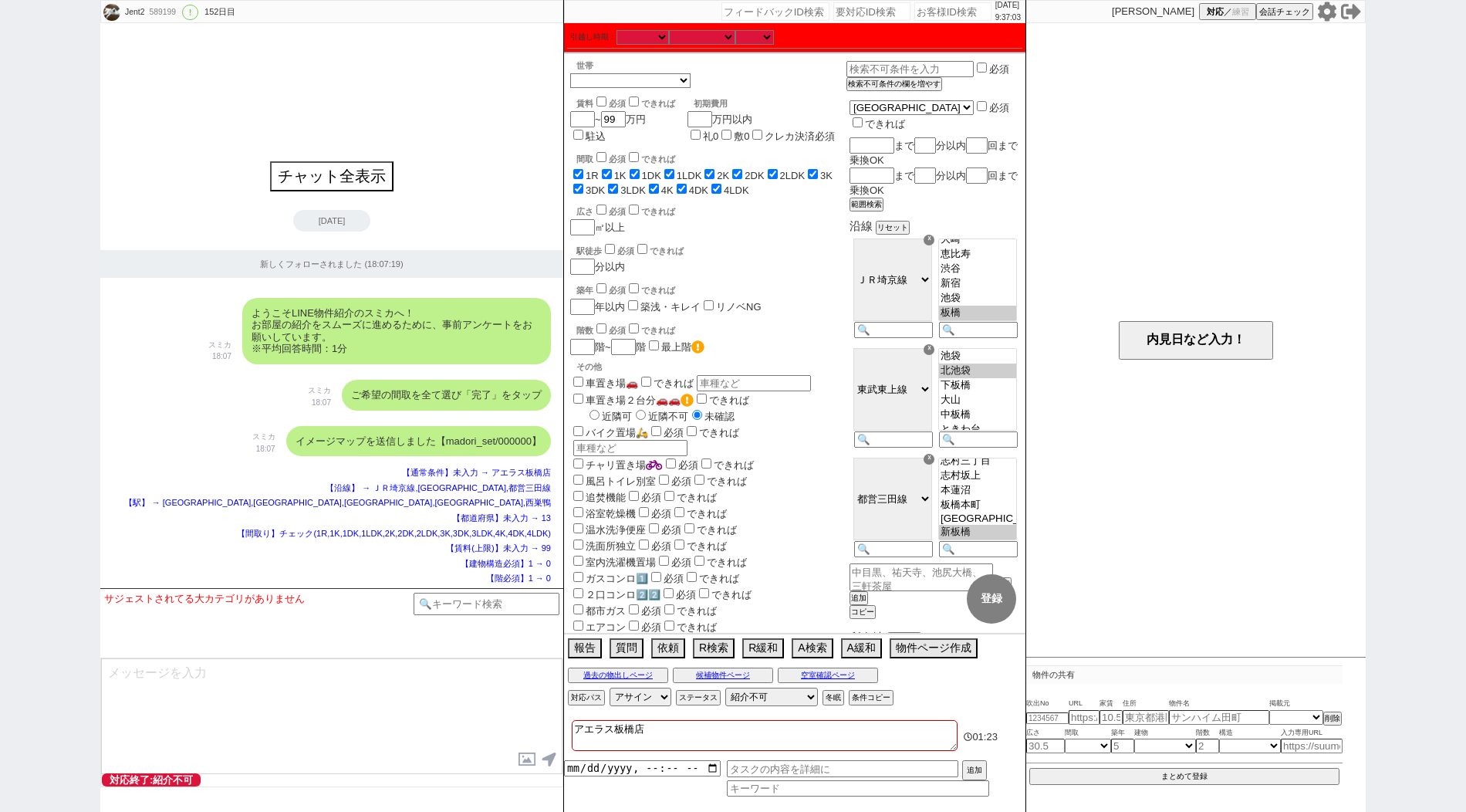
scroll to position [97, 0]
click at [273, 505] on div "【駅】 → [GEOGRAPHIC_DATA],[GEOGRAPHIC_DATA],[GEOGRAPHIC_DATA],[GEOGRAPHIC_DATA],西…" at bounding box center [332, 503] width 438 height 13
paste input "589200"
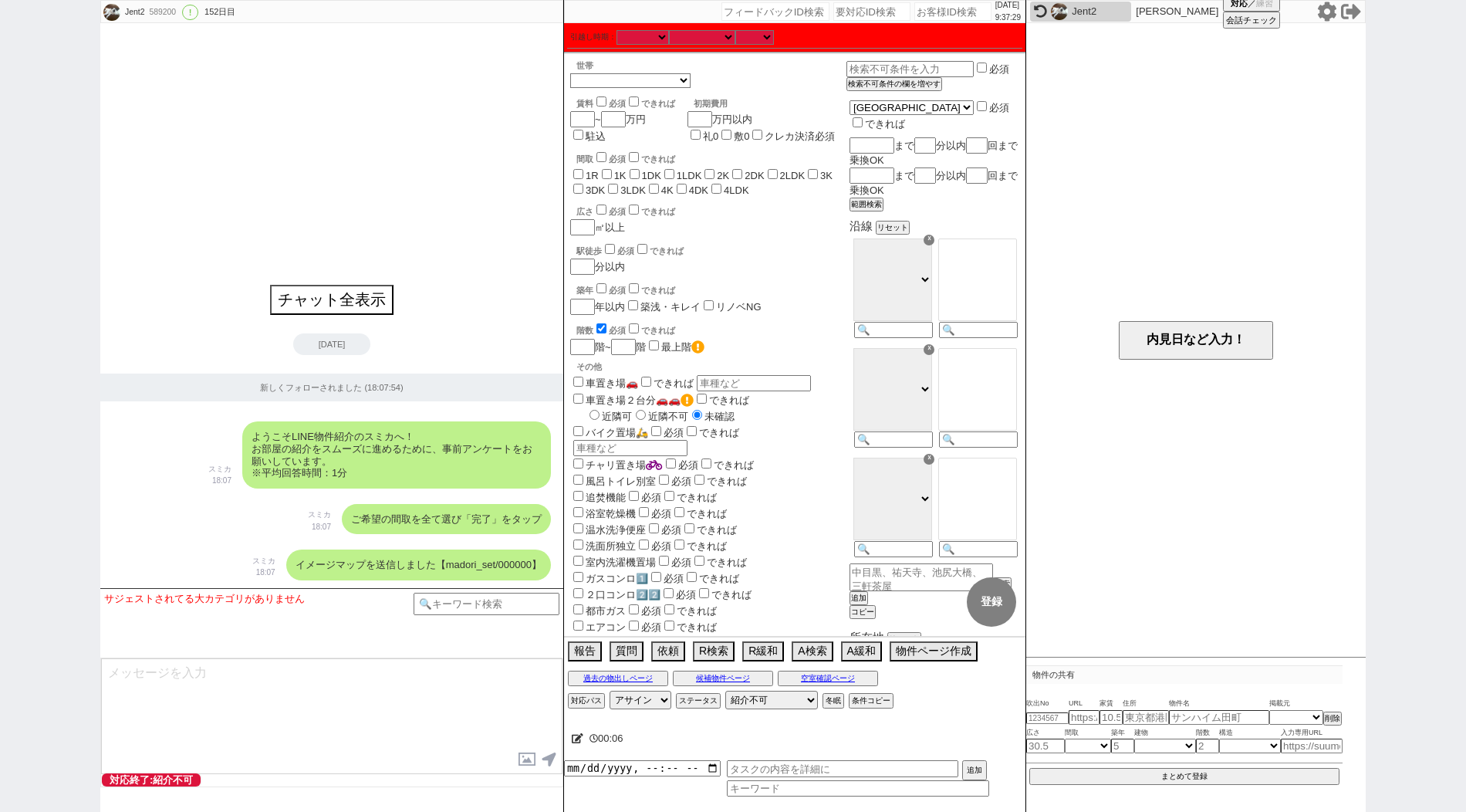
click at [883, 310] on select "ＪＲ総武・中央緩行線 [GEOGRAPHIC_DATA] 小田急[GEOGRAPHIC_DATA] ＪＲ京浜東北・根岸線 都営[GEOGRAPHIC_DATA…" at bounding box center [893, 280] width 79 height 83
click at [881, 325] on input at bounding box center [892, 331] width 76 height 13
paste input "JR埼京線"
click at [987, 269] on option "十条" at bounding box center [978, 265] width 77 height 15
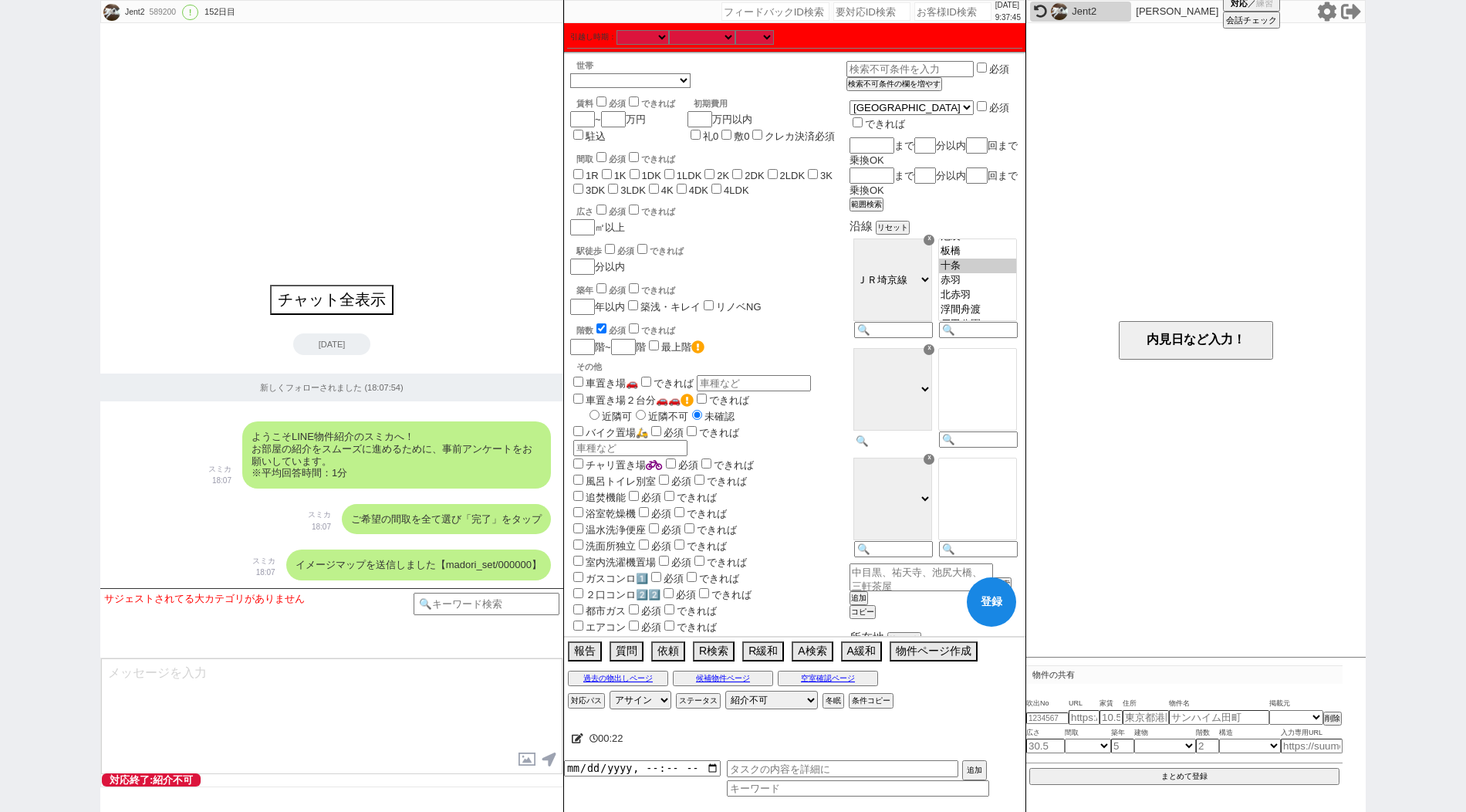
click at [879, 434] on input at bounding box center [892, 441] width 76 height 13
paste input "京浜東北"
click at [879, 434] on input at bounding box center [892, 441] width 76 height 13
drag, startPoint x: 952, startPoint y: 400, endPoint x: 949, endPoint y: 382, distance: 18.2
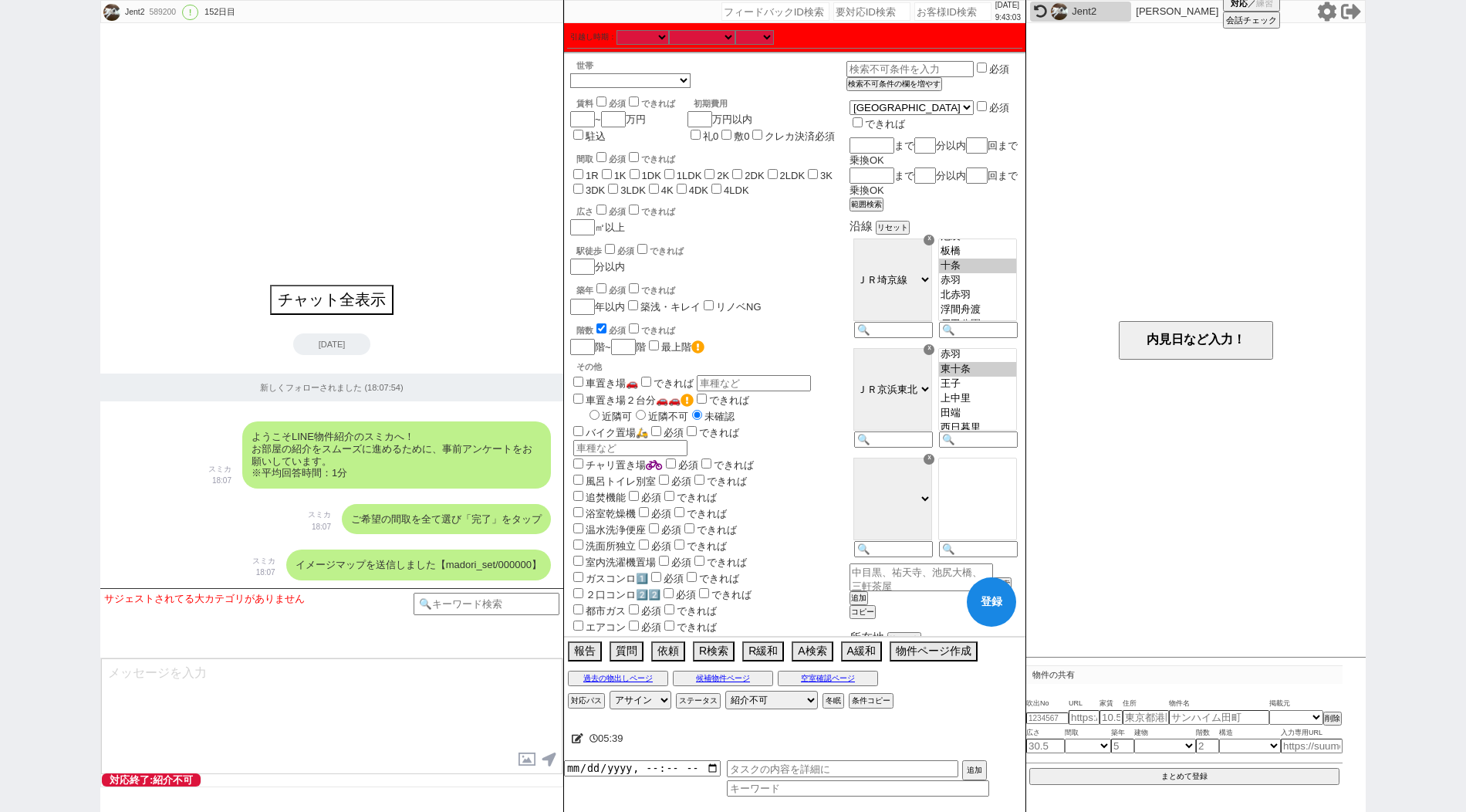
click at [950, 382] on select "[GEOGRAPHIC_DATA] 与野 [GEOGRAPHIC_DATA] [GEOGRAPHIC_DATA] [GEOGRAPHIC_DATA] [GEO…" at bounding box center [978, 389] width 79 height 83
click at [915, 544] on input at bounding box center [892, 551] width 76 height 13
paste input "[GEOGRAPHIC_DATA]"
click at [968, 498] on option "王子神谷" at bounding box center [978, 505] width 77 height 15
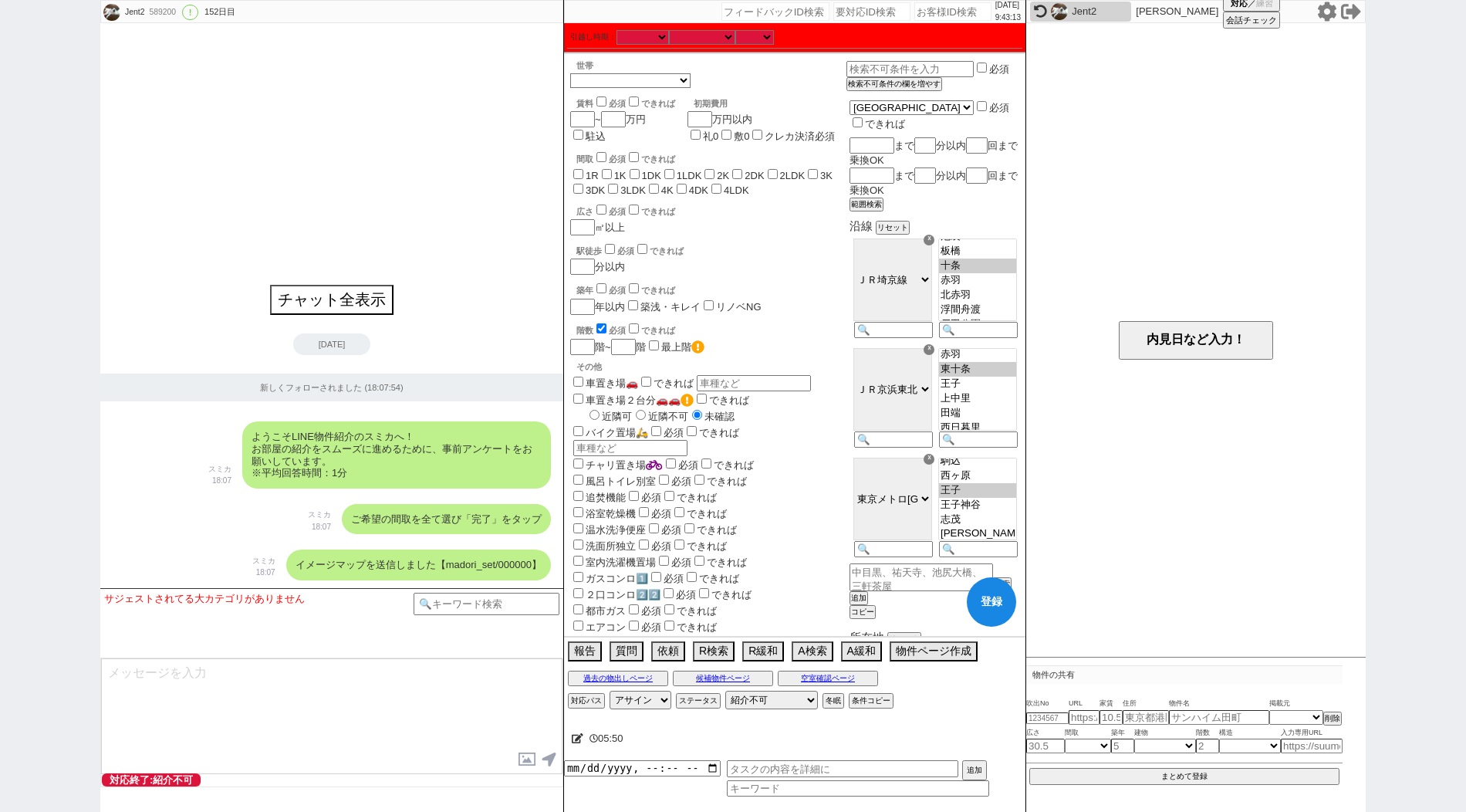
click at [969, 483] on option "王子" at bounding box center [978, 490] width 77 height 15
click at [994, 602] on button "登録" at bounding box center [991, 602] width 50 height 50
click at [625, 124] on div "賃料 必須 できれば ~ 万円 駐込" at bounding box center [622, 115] width 105 height 55
click at [602, 333] on input "checkbox" at bounding box center [601, 328] width 10 height 10
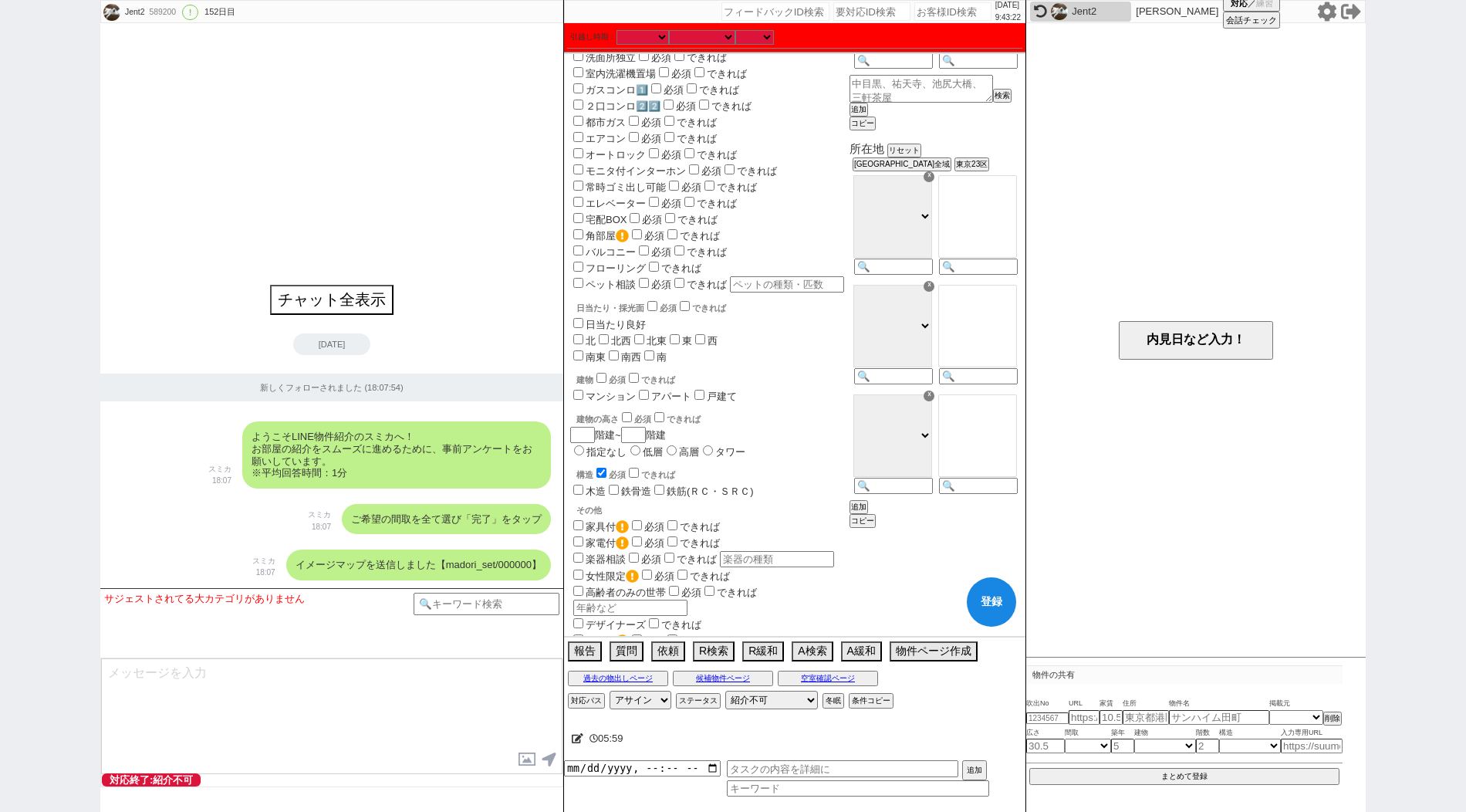
scroll to position [565, 0]
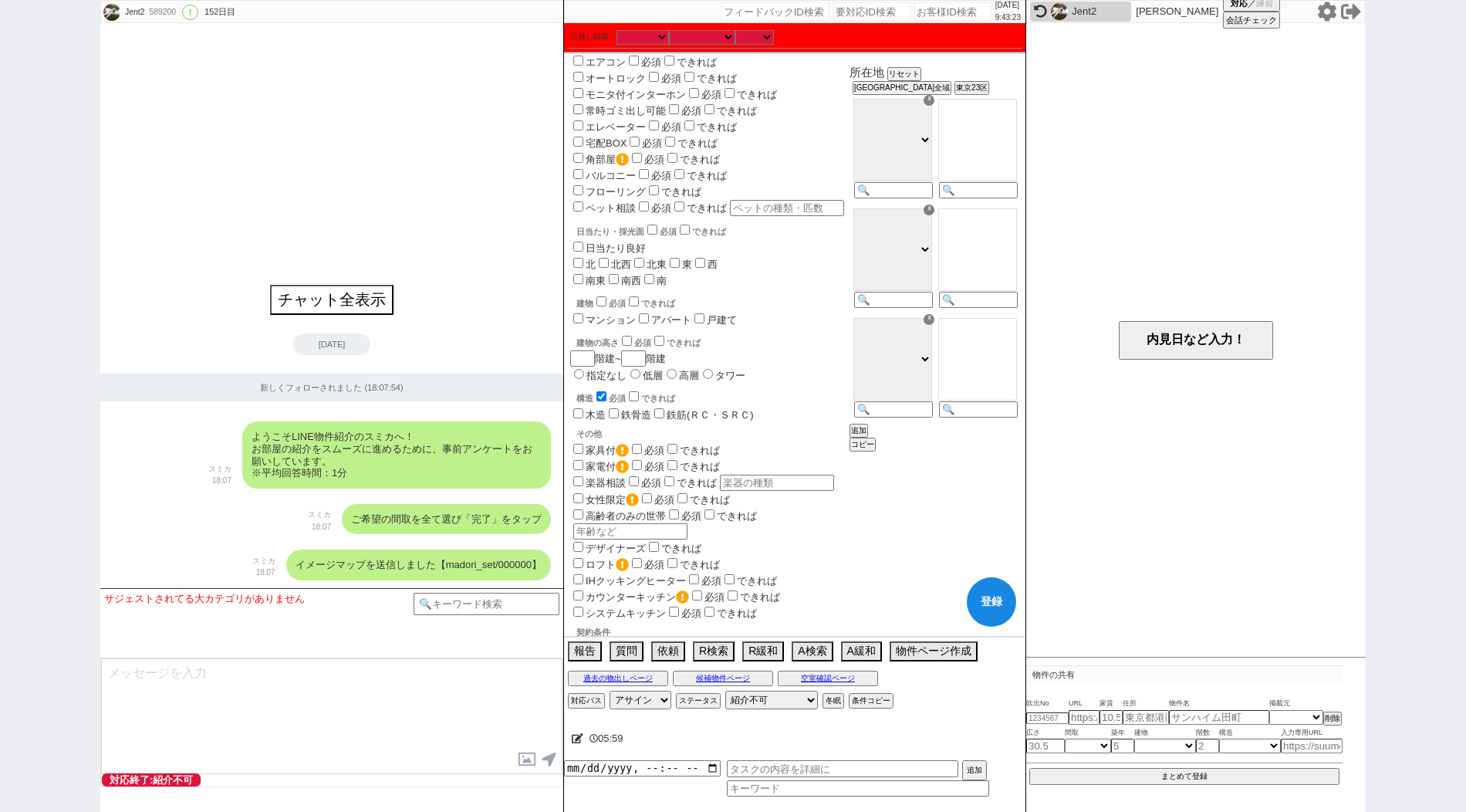
click at [601, 401] on input "checkbox" at bounding box center [601, 396] width 10 height 10
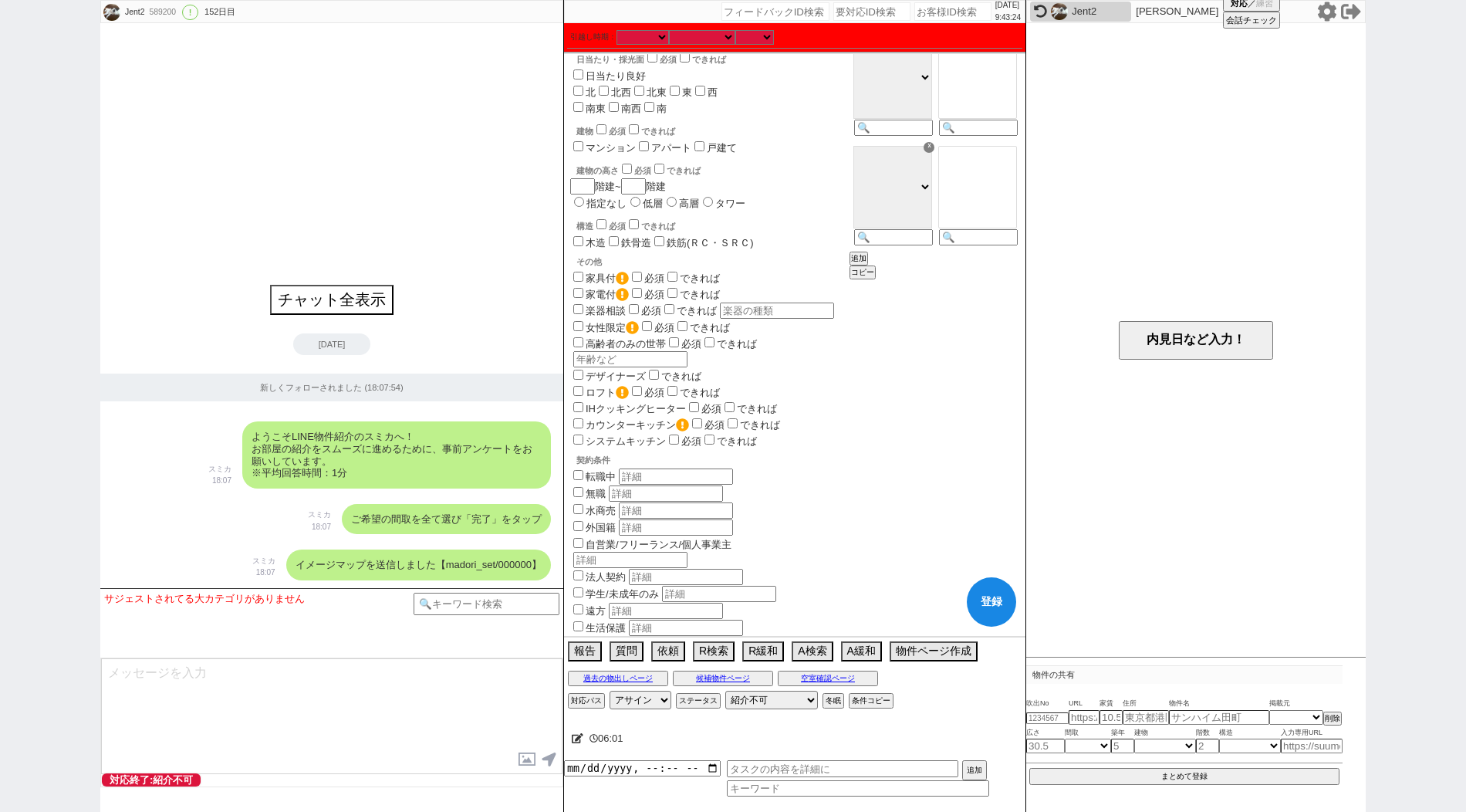
click at [1002, 599] on button "登録" at bounding box center [991, 602] width 50 height 50
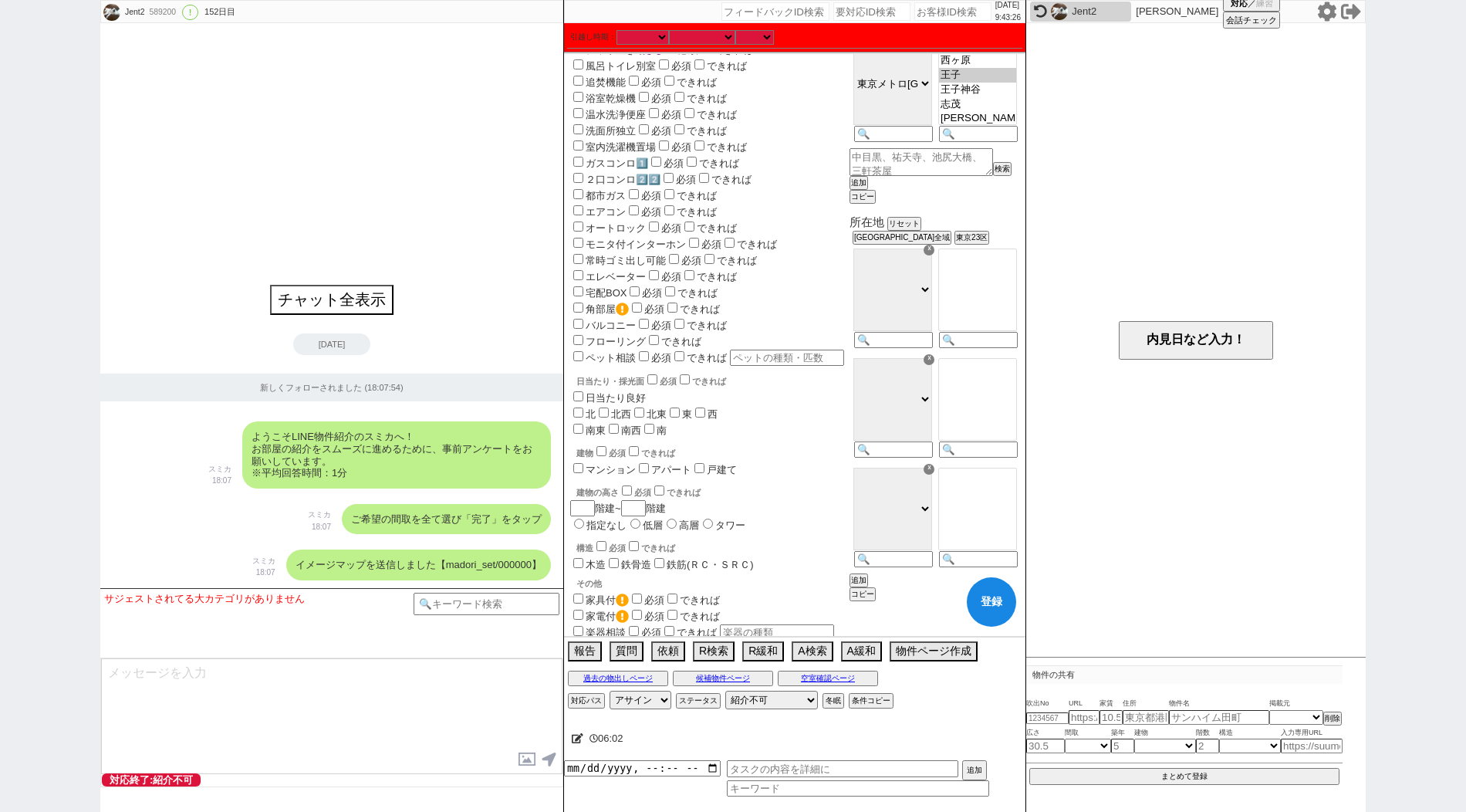
scroll to position [0, 0]
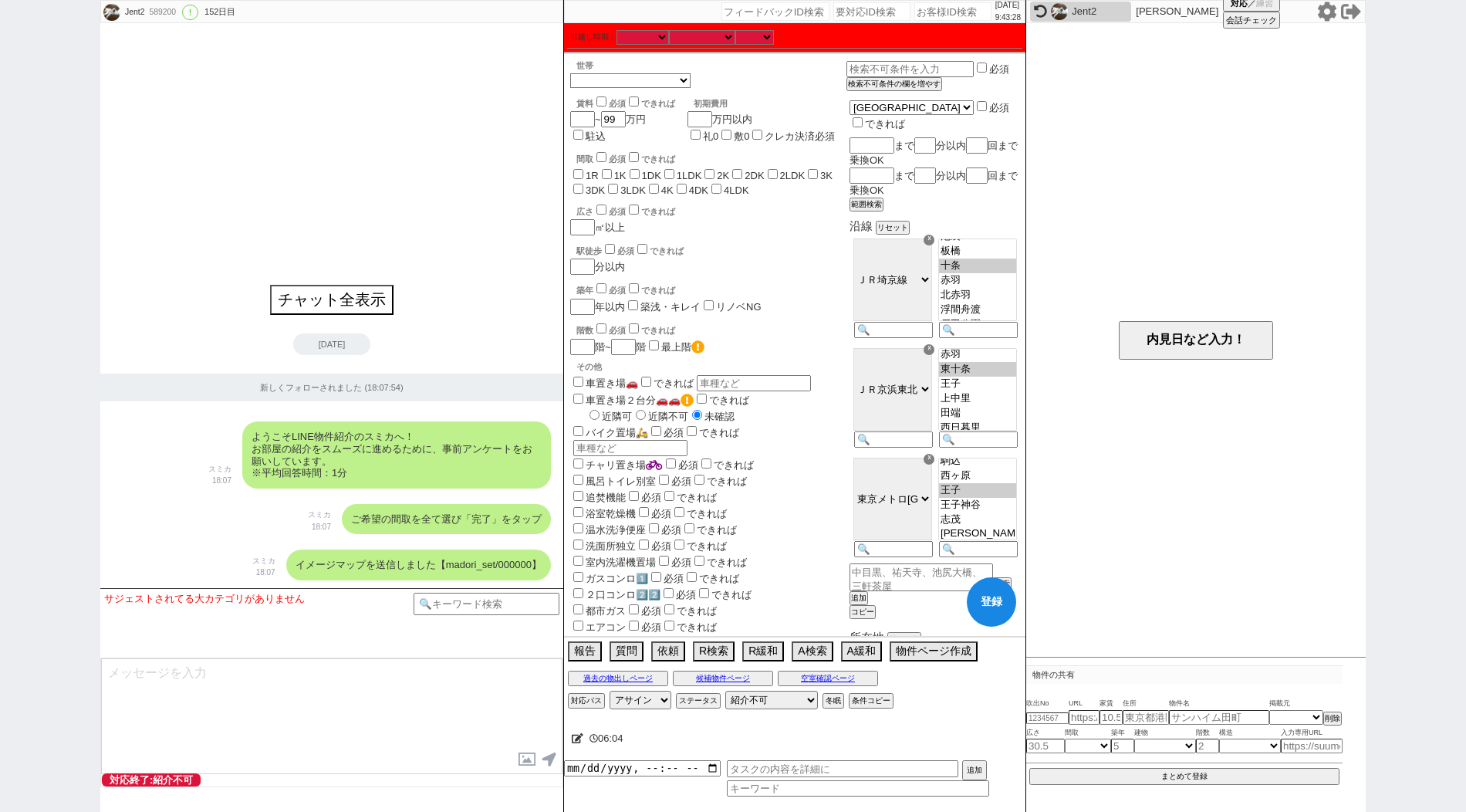
click at [581, 175] on input "1R" at bounding box center [578, 174] width 10 height 10
click at [601, 175] on span "1K" at bounding box center [612, 175] width 28 height 12
click at [612, 175] on span "1K" at bounding box center [612, 175] width 28 height 12
click at [609, 175] on input "1K" at bounding box center [607, 174] width 10 height 10
click at [635, 175] on input "1DK" at bounding box center [634, 174] width 10 height 10
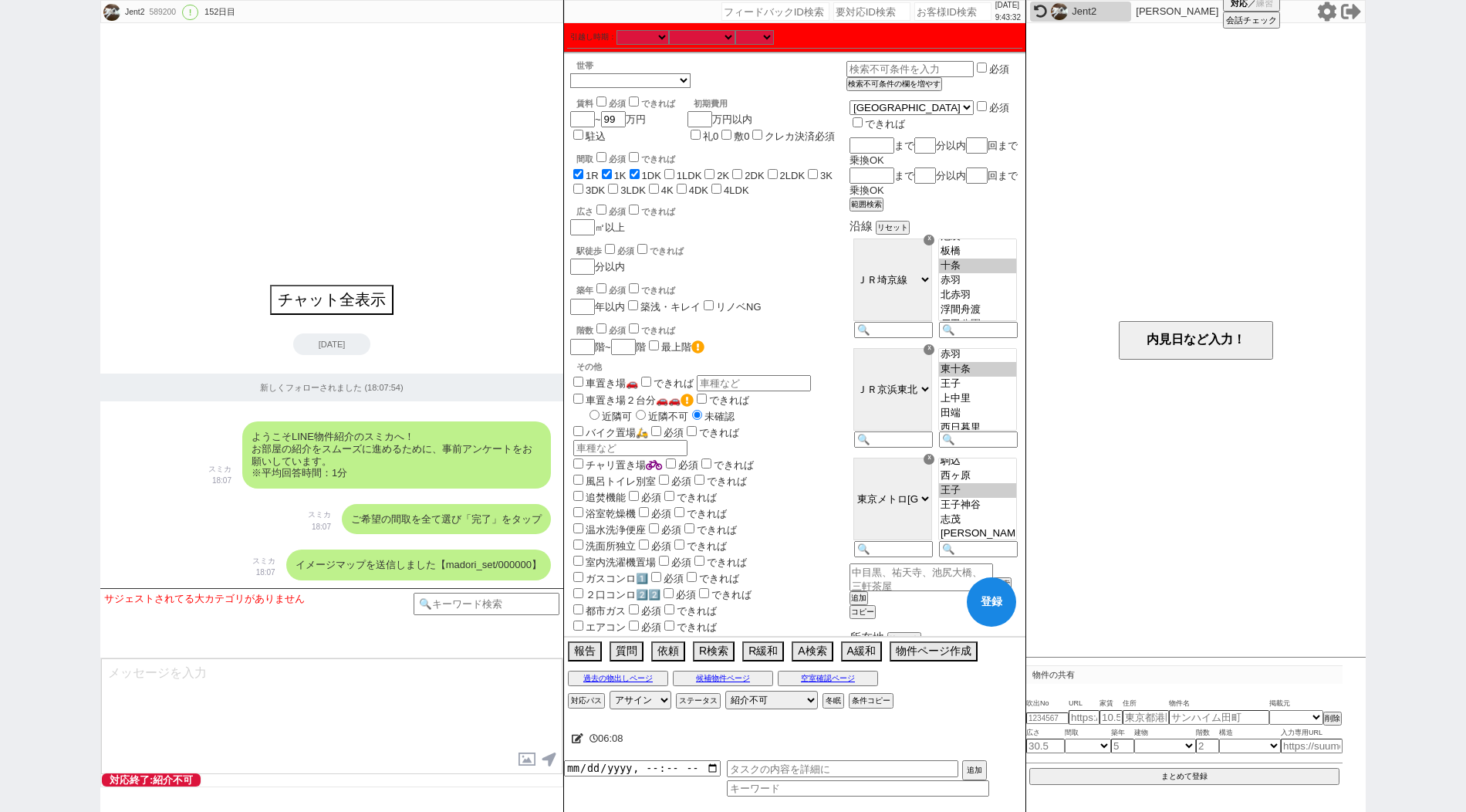
click at [674, 173] on input "1LDK" at bounding box center [669, 174] width 10 height 10
click at [714, 176] on input "2K" at bounding box center [709, 174] width 10 height 10
click at [742, 174] on input "2DK" at bounding box center [737, 174] width 10 height 10
click at [787, 173] on span "2LDK" at bounding box center [785, 175] width 41 height 12
click at [778, 171] on input "2LDK" at bounding box center [772, 174] width 10 height 10
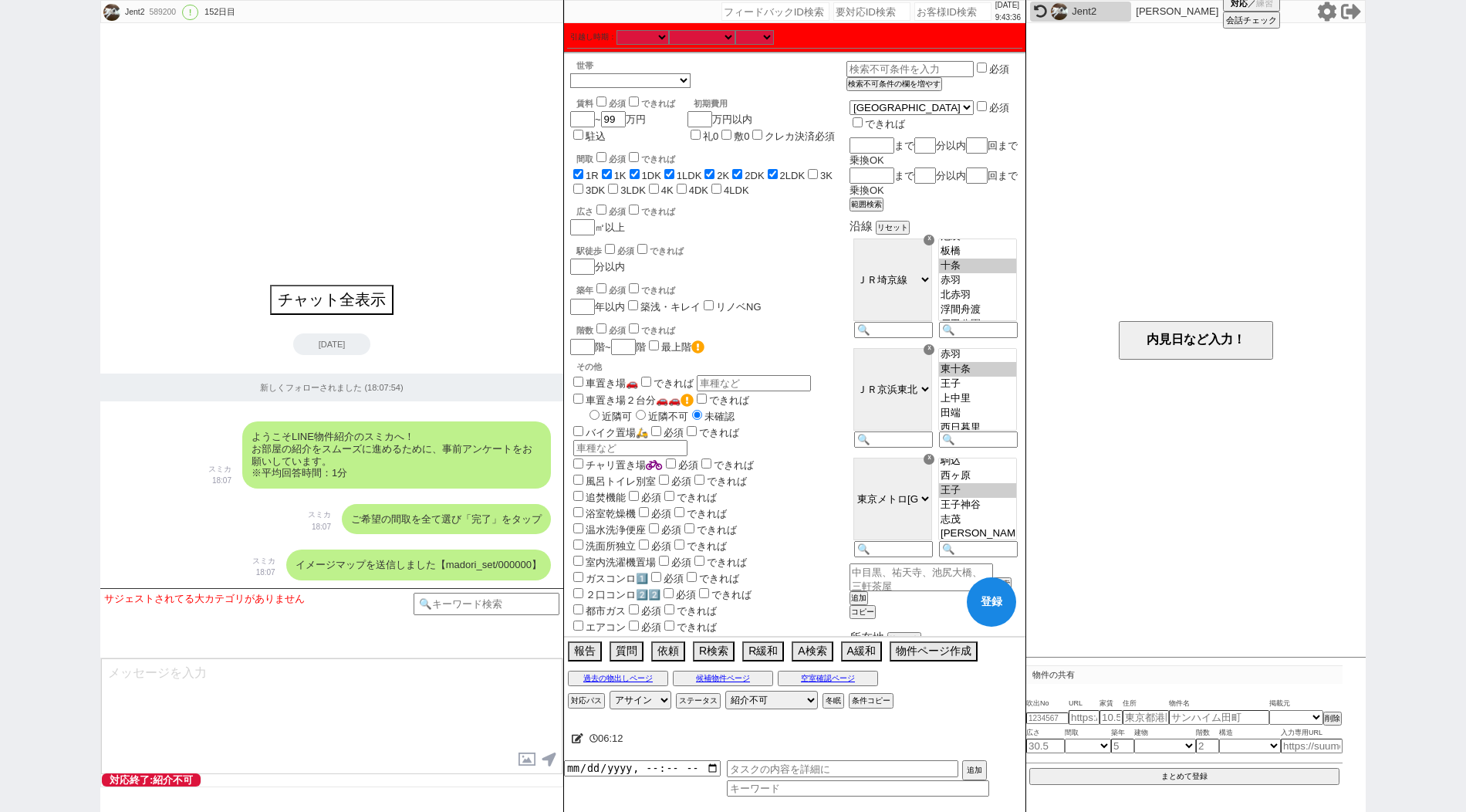
click at [818, 172] on input "3K" at bounding box center [813, 174] width 10 height 10
click at [579, 191] on input "3DK" at bounding box center [578, 188] width 10 height 10
click at [615, 191] on input "3LDK" at bounding box center [613, 188] width 10 height 10
click at [657, 186] on input "4K" at bounding box center [653, 188] width 10 height 10
click at [686, 190] on input "4DK" at bounding box center [682, 188] width 10 height 10
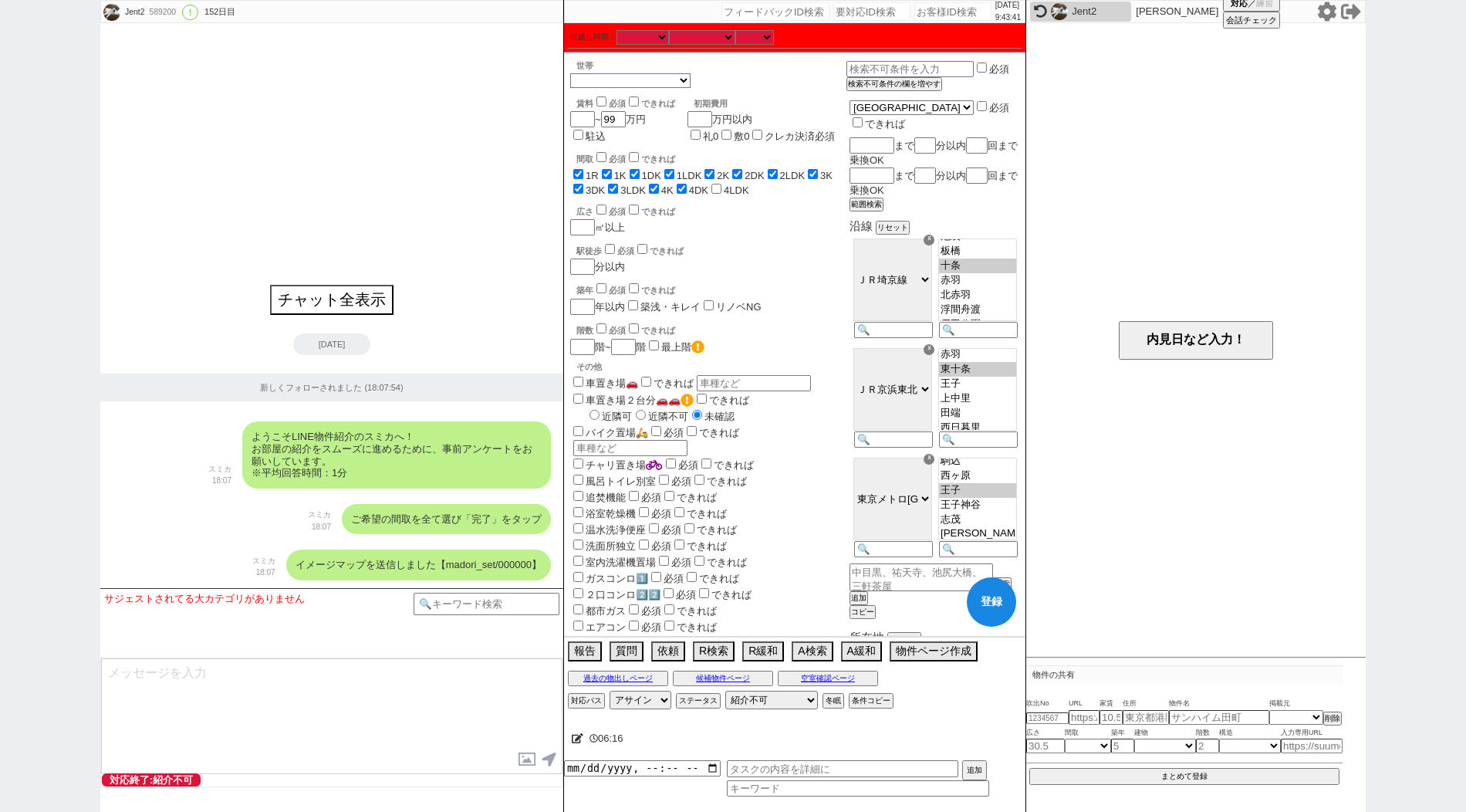
click at [721, 191] on input "4LDK" at bounding box center [716, 188] width 10 height 10
click at [1000, 599] on button "登録" at bounding box center [991, 602] width 50 height 50
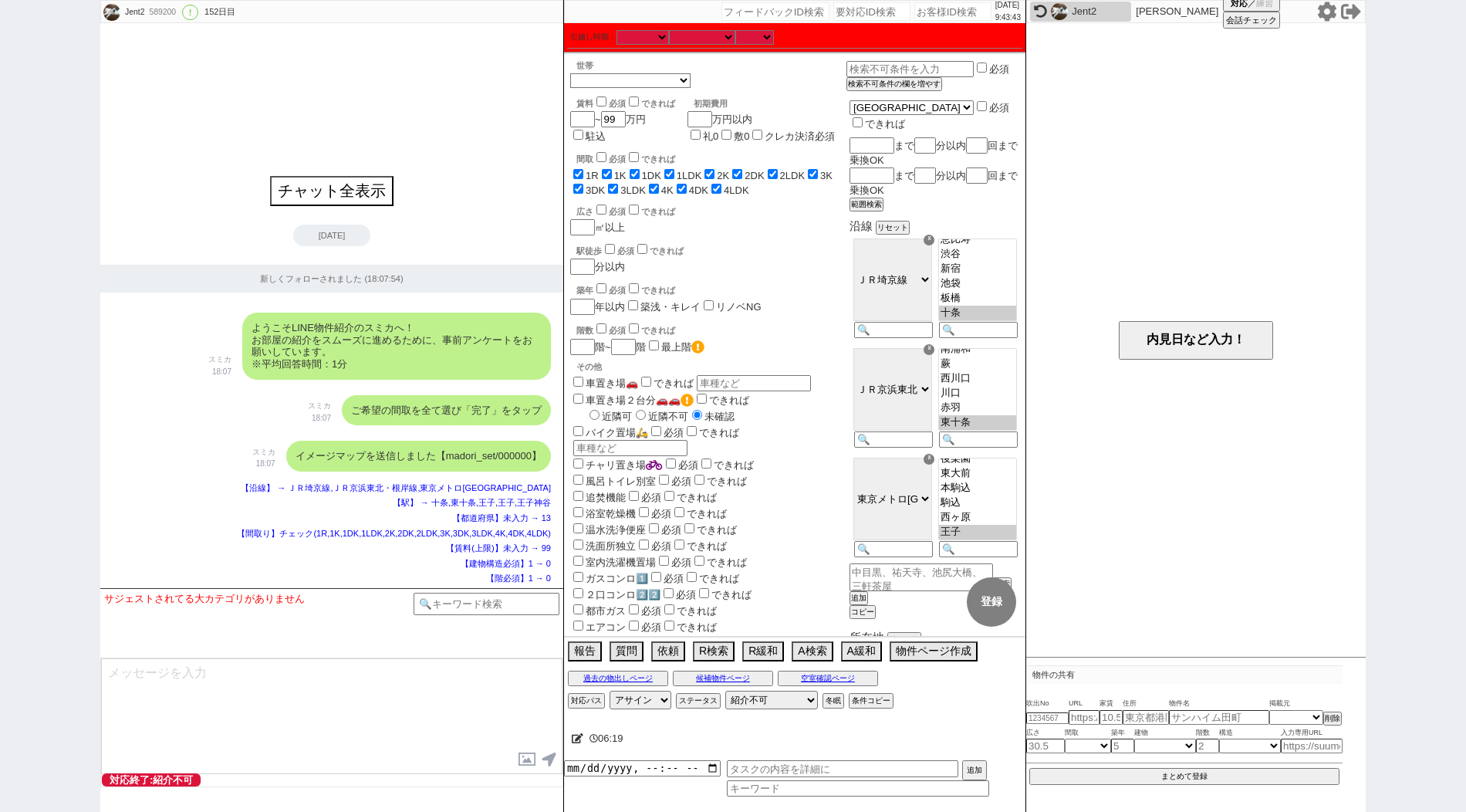
scroll to position [179, 0]
click at [191, 398] on div "ご希望の間取を全て選び「完了」をタップ スミカ 18:07" at bounding box center [332, 410] width 463 height 47
click at [578, 734] on icon at bounding box center [577, 738] width 12 height 10
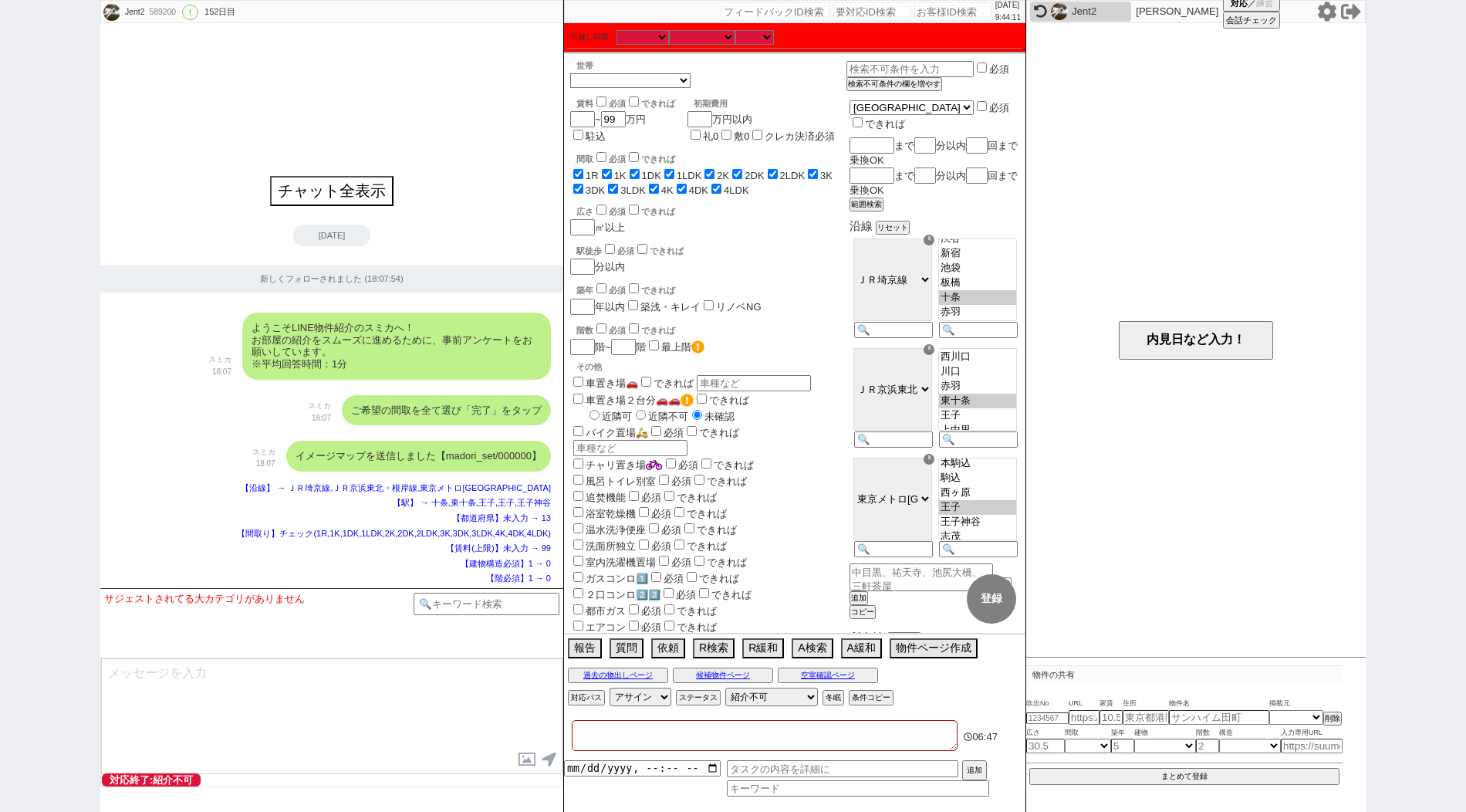
click at [590, 731] on textarea at bounding box center [765, 735] width 385 height 31
paste textarea "アエラス十条店"
click at [181, 488] on div "【沿線】 → ＪＲ埼京線,ＪＲ京浜東北・根岸線,東京メトロ[GEOGRAPHIC_DATA]" at bounding box center [332, 488] width 438 height 13
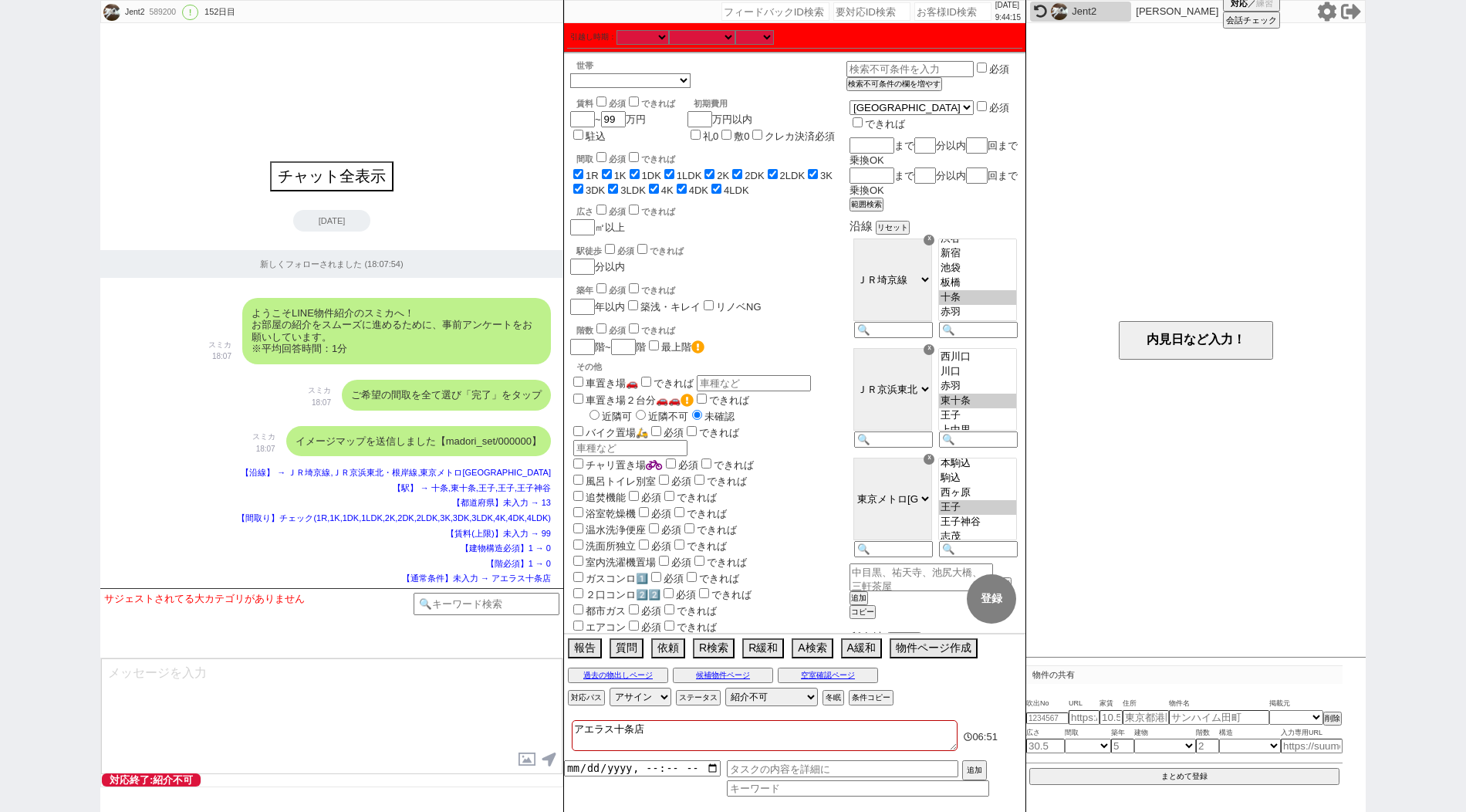
click at [181, 488] on div "【駅】 → 十条,東十条,王子,王子,王子神谷" at bounding box center [332, 488] width 438 height 13
paste input "589201"
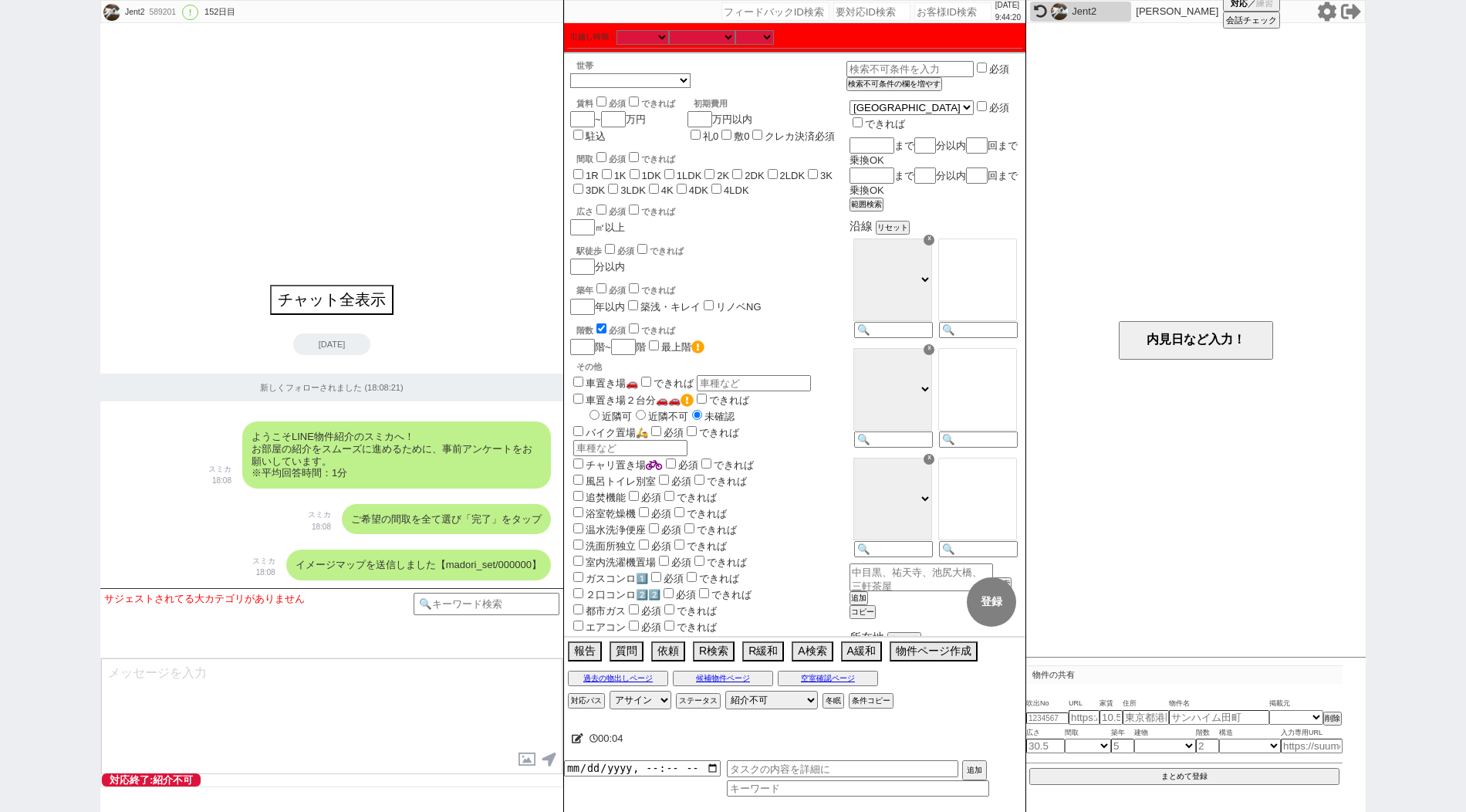
click at [601, 126] on div "賃料 必須 できれば ~ 万円 駐込" at bounding box center [622, 115] width 105 height 55
click at [613, 126] on input "number" at bounding box center [611, 119] width 21 height 13
click at [588, 175] on label "1R" at bounding box center [592, 175] width 13 height 12
click at [583, 175] on input "1R" at bounding box center [578, 174] width 10 height 10
click at [618, 174] on label "1K" at bounding box center [620, 175] width 13 height 12
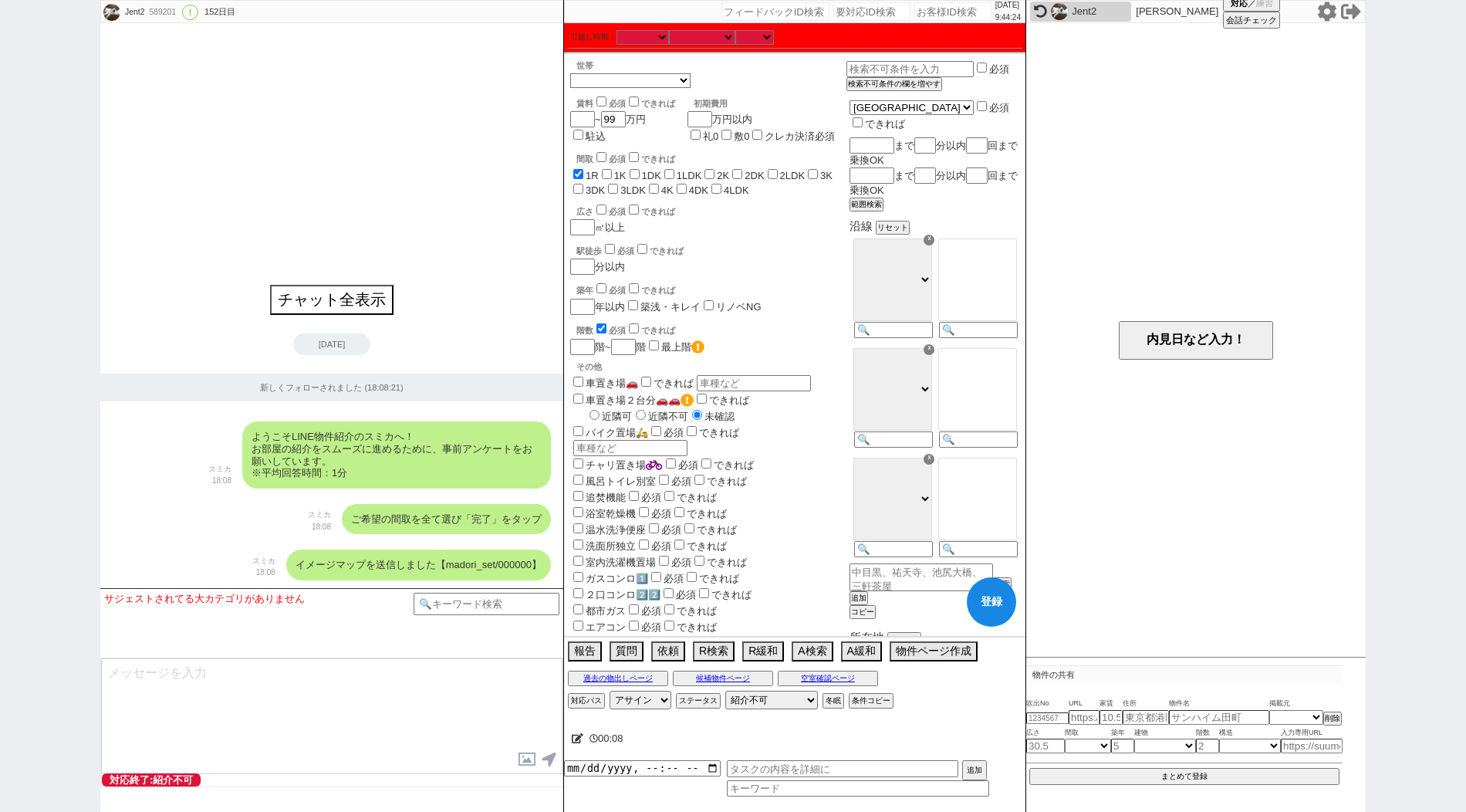
click at [612, 174] on input "1K" at bounding box center [607, 174] width 10 height 10
click at [640, 173] on input "1DK" at bounding box center [634, 174] width 10 height 10
click at [675, 173] on input "1LDK" at bounding box center [669, 174] width 10 height 10
click at [713, 171] on input "2K" at bounding box center [709, 174] width 10 height 10
click at [742, 176] on input "2DK" at bounding box center [737, 174] width 10 height 10
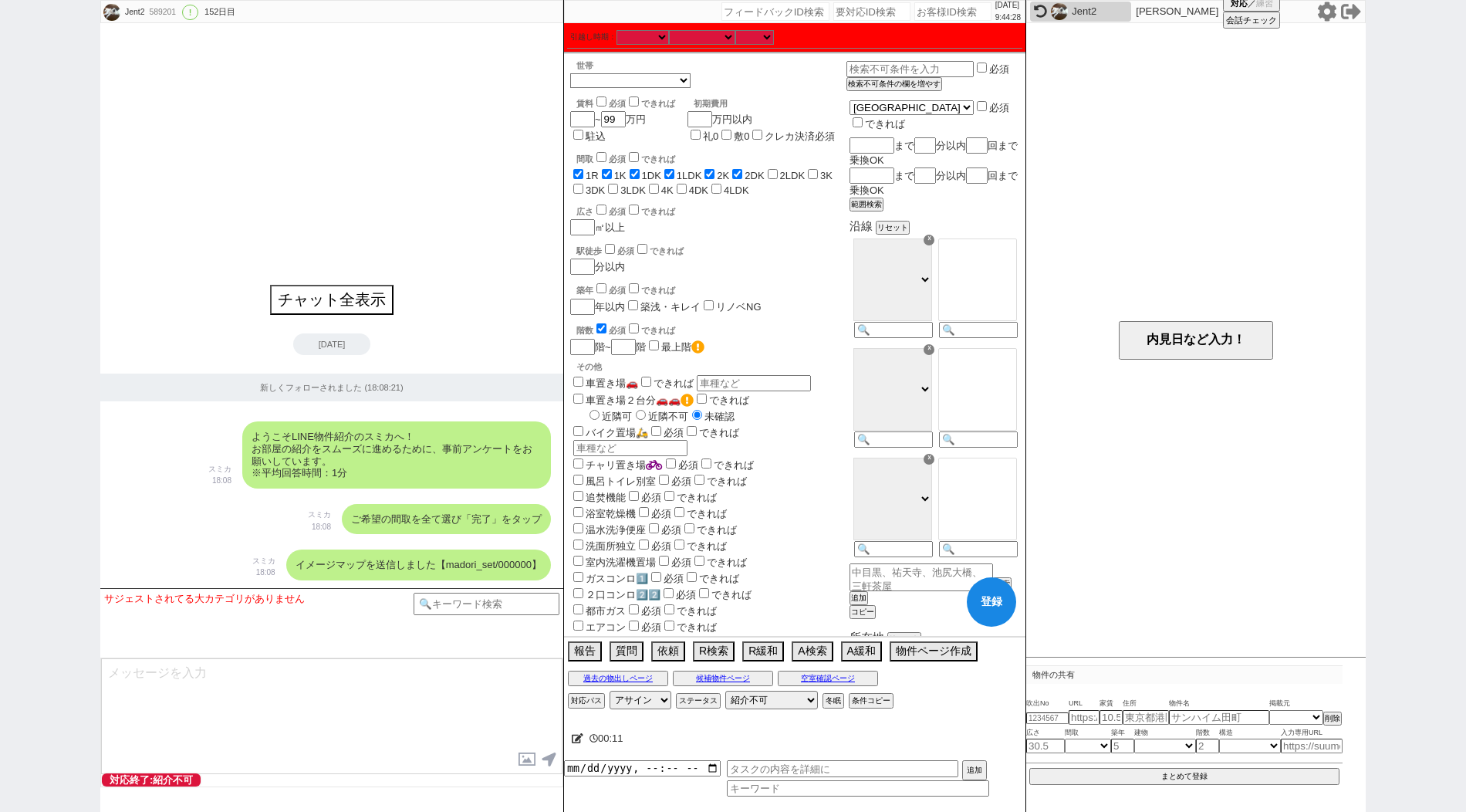
click at [778, 176] on input "2LDK" at bounding box center [772, 174] width 10 height 10
click at [818, 177] on input "3K" at bounding box center [813, 174] width 10 height 10
click at [591, 196] on div "間取 必須 できれば 1R 1K 1DK 1LDK 2K 2DK 2LDK 3K 3DK 3LDK 4K 4DK 4LDK" at bounding box center [709, 172] width 276 height 47
click at [591, 193] on label "3DK" at bounding box center [595, 190] width 19 height 12
click at [583, 193] on input "3DK" at bounding box center [578, 188] width 10 height 10
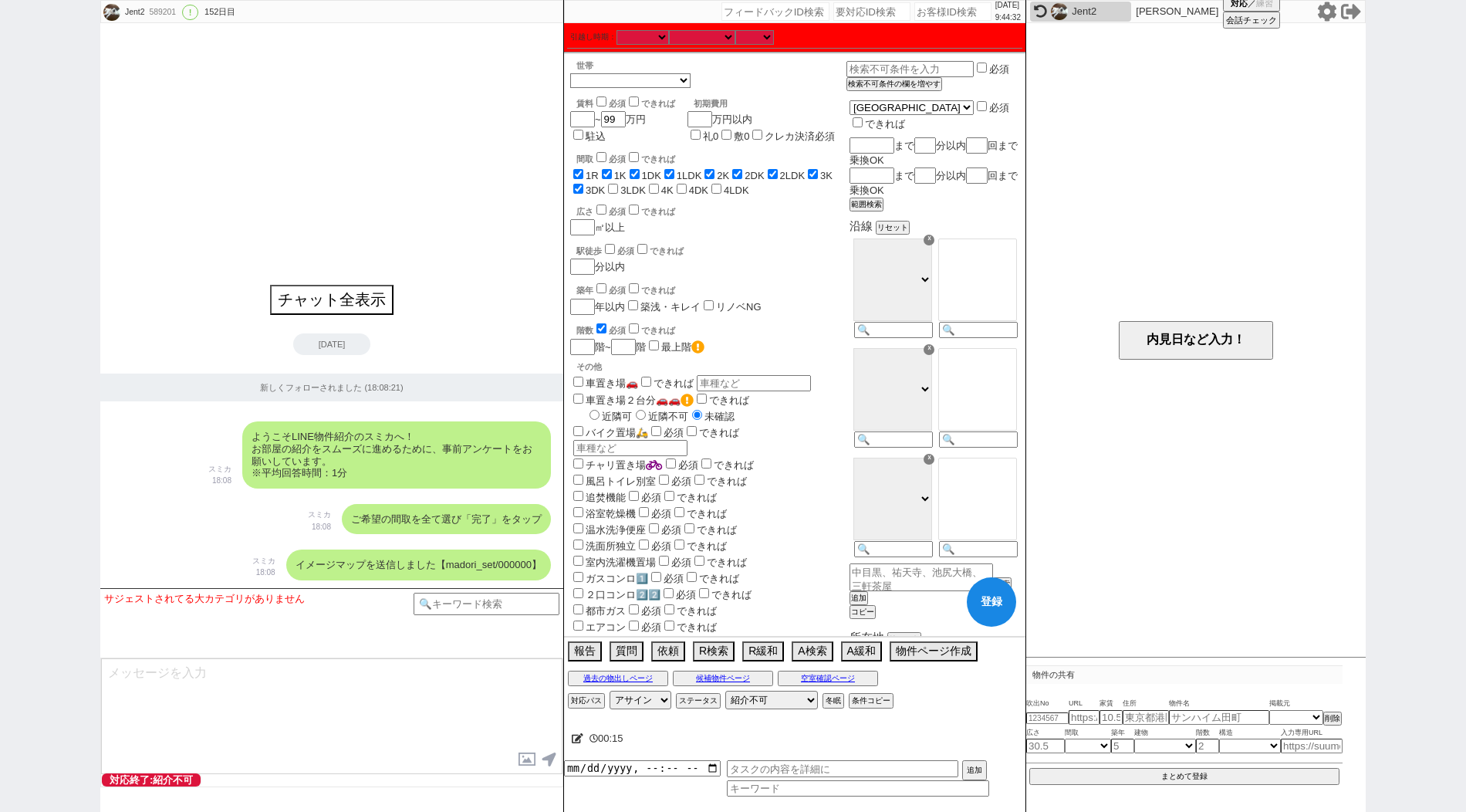
click at [614, 190] on input "3LDK" at bounding box center [613, 188] width 10 height 10
click at [659, 194] on input "4K" at bounding box center [653, 188] width 10 height 10
click at [700, 185] on label "4DK" at bounding box center [698, 190] width 19 height 12
click at [686, 185] on input "4DK" at bounding box center [682, 188] width 10 height 10
click at [721, 192] on input "4LDK" at bounding box center [716, 188] width 10 height 10
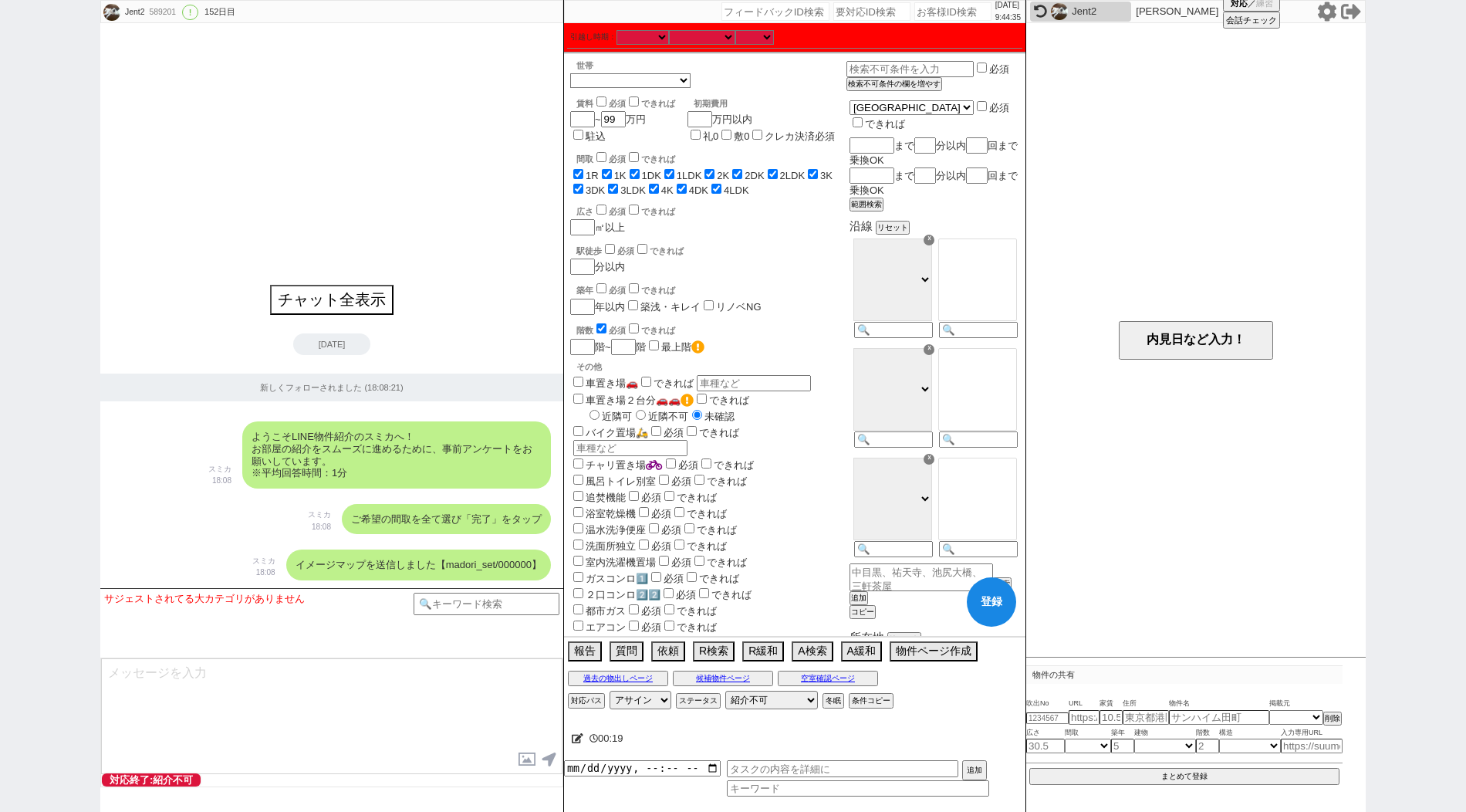
click at [599, 326] on input "checkbox" at bounding box center [601, 328] width 10 height 10
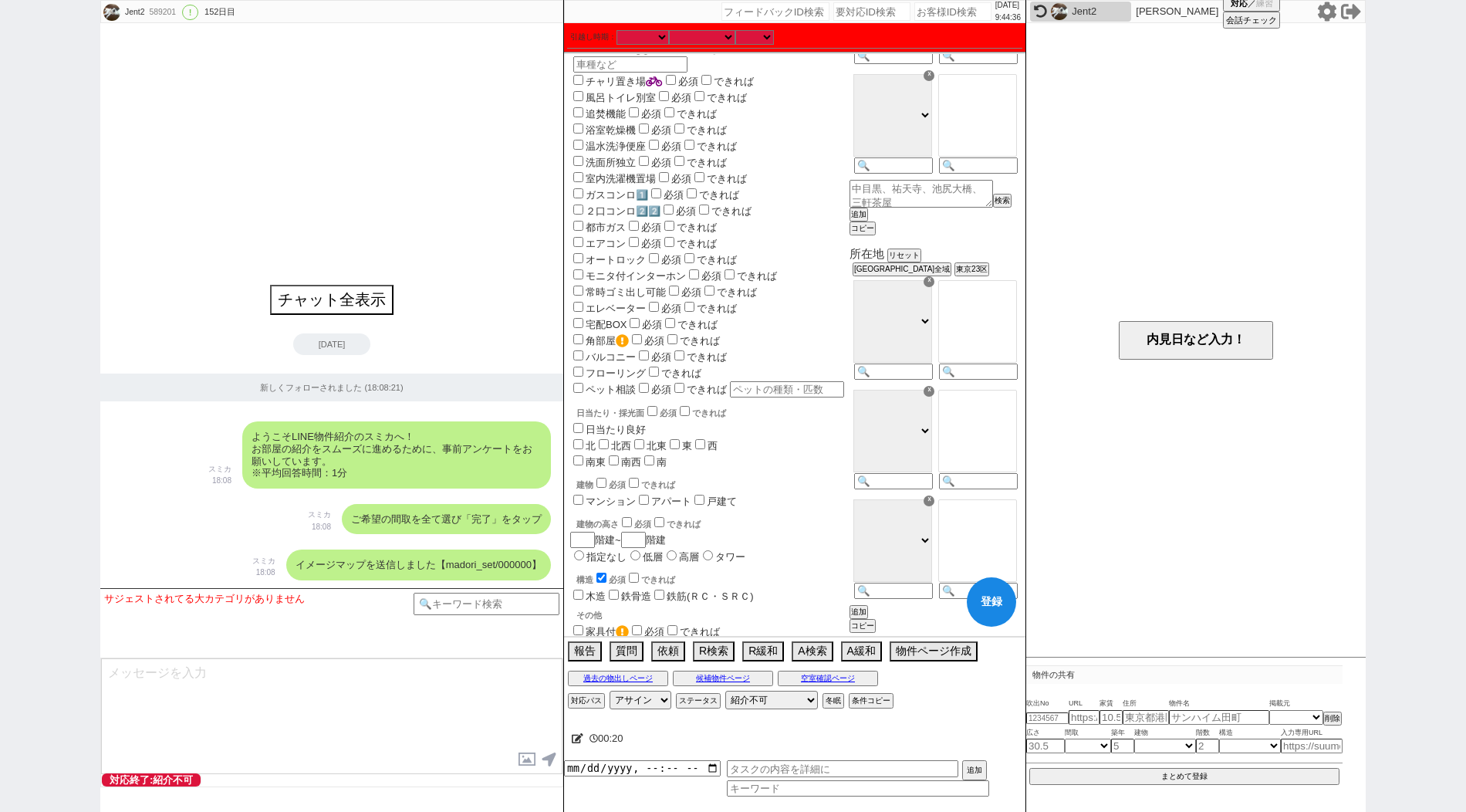
scroll to position [402, 0]
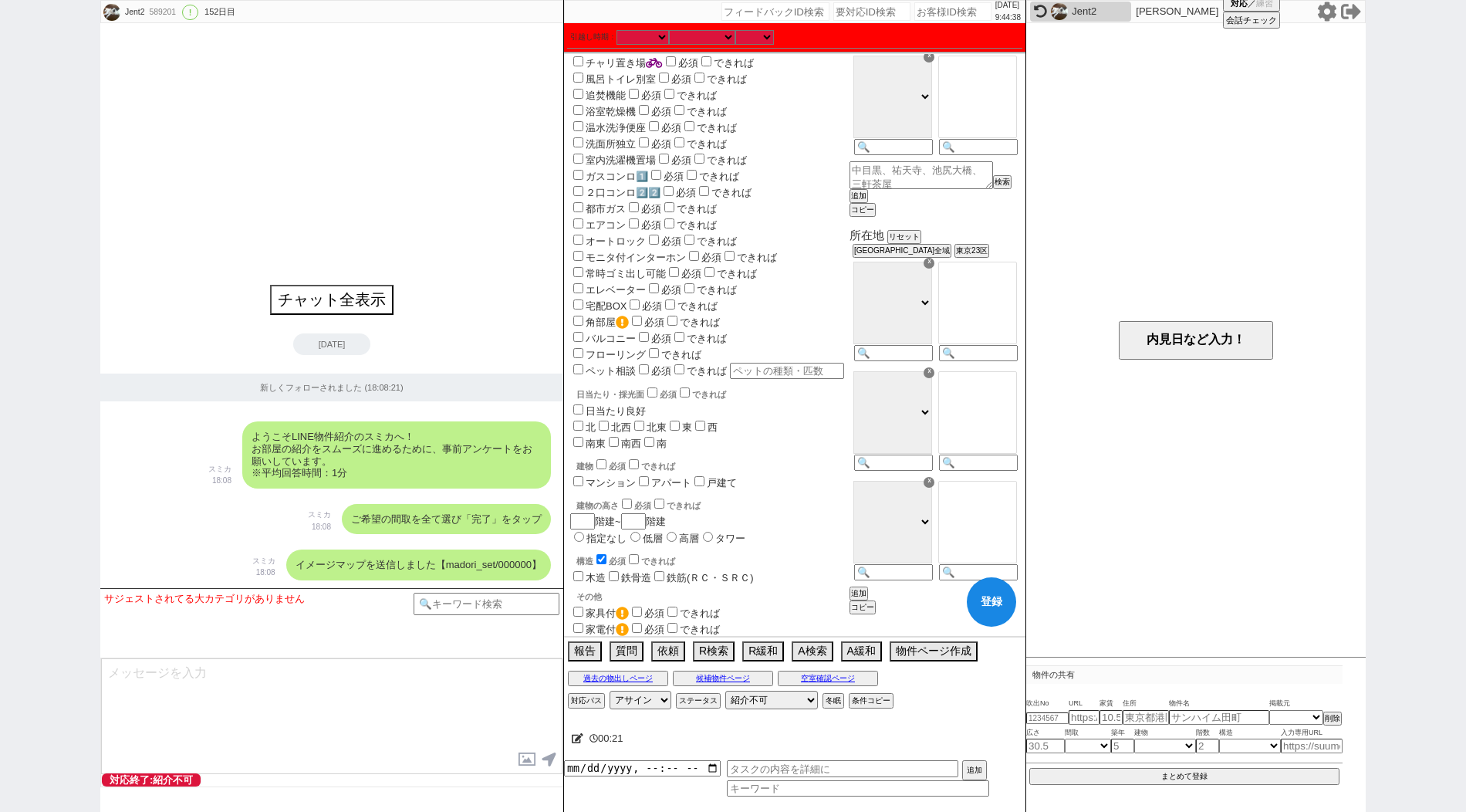
click at [603, 564] on input "checkbox" at bounding box center [601, 558] width 10 height 10
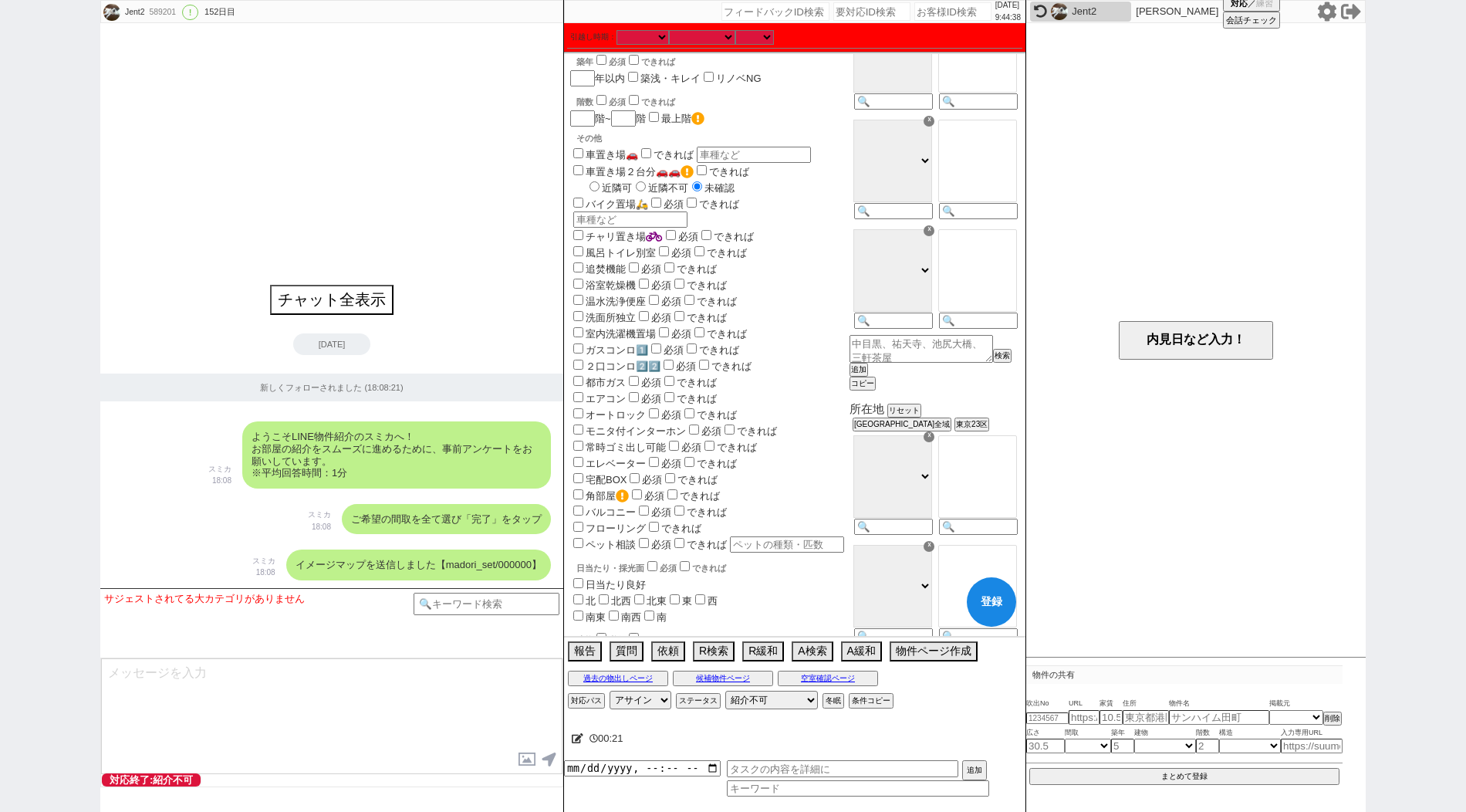
scroll to position [0, 0]
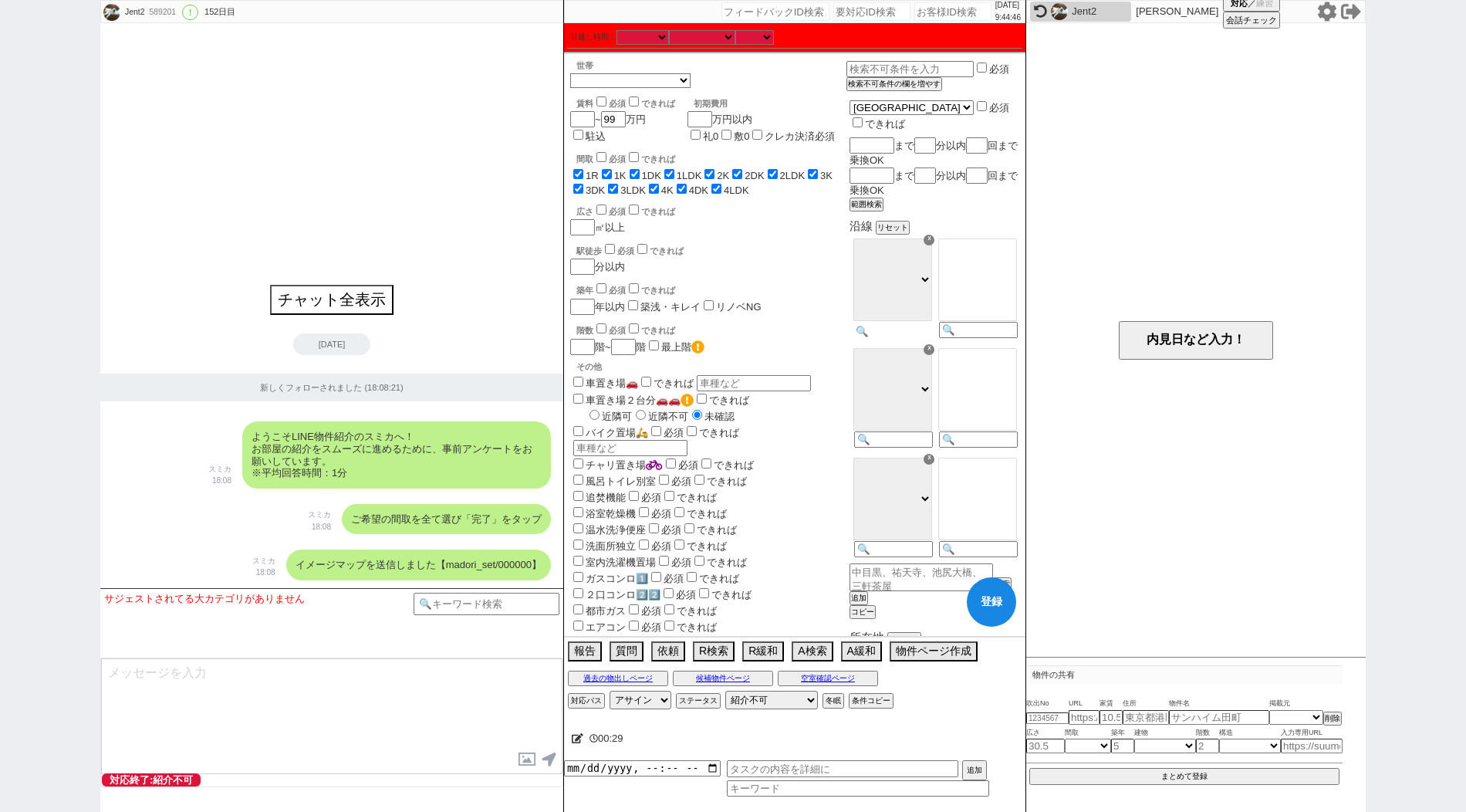
click at [885, 314] on div "☓ ＪＲ総武・中央緩行線 [GEOGRAPHIC_DATA] 小田急小田原線 ＪＲ[GEOGRAPHIC_DATA]・根岸線 都営[GEOGRAPHIC_DA…" at bounding box center [891, 289] width 85 height 110
paste input "埼京"
click at [962, 272] on option "赤羽" at bounding box center [978, 264] width 77 height 15
click at [893, 434] on input at bounding box center [892, 441] width 76 height 13
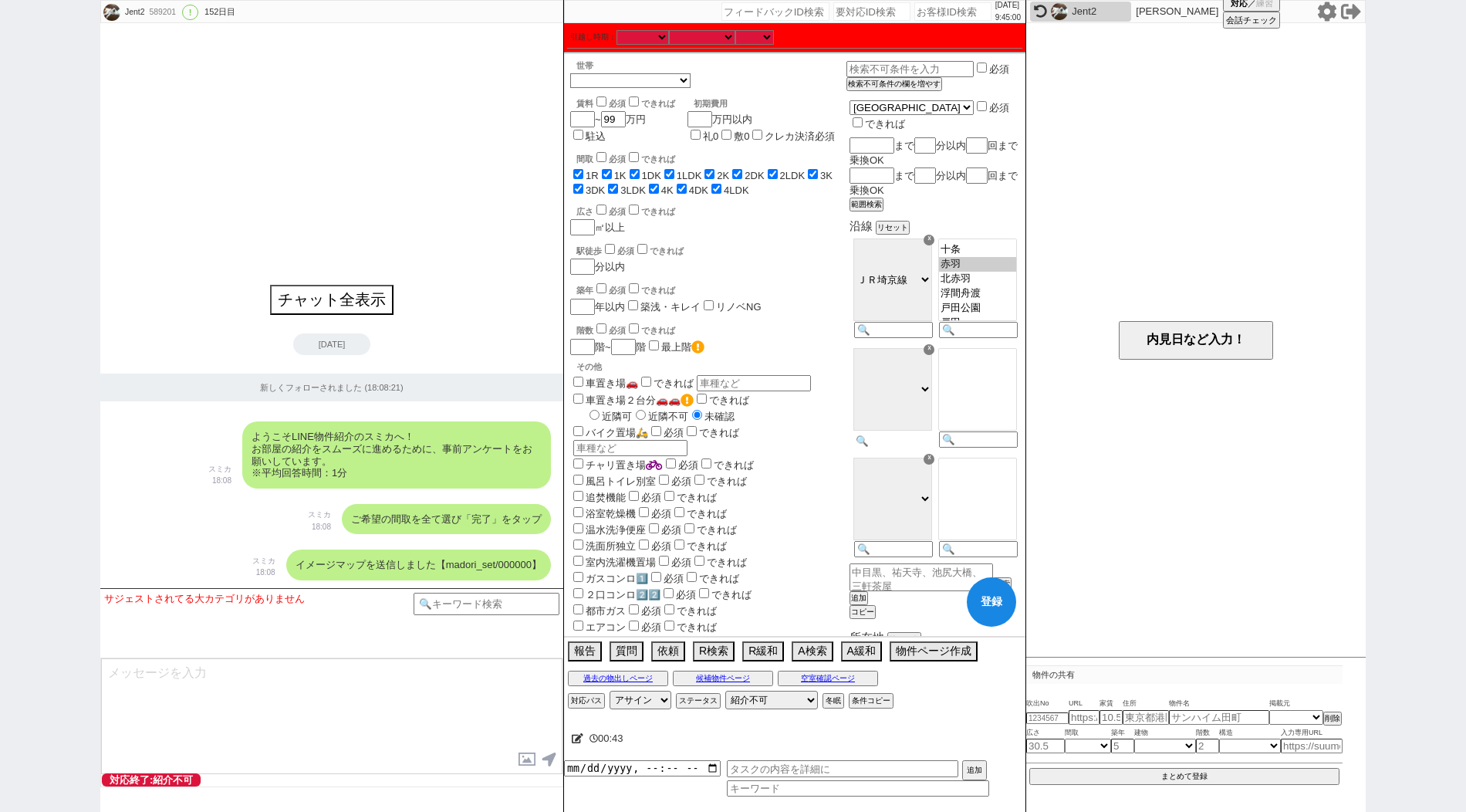
paste input "[GEOGRAPHIC_DATA]"
click at [961, 417] on option "[PERSON_NAME]" at bounding box center [978, 423] width 77 height 13
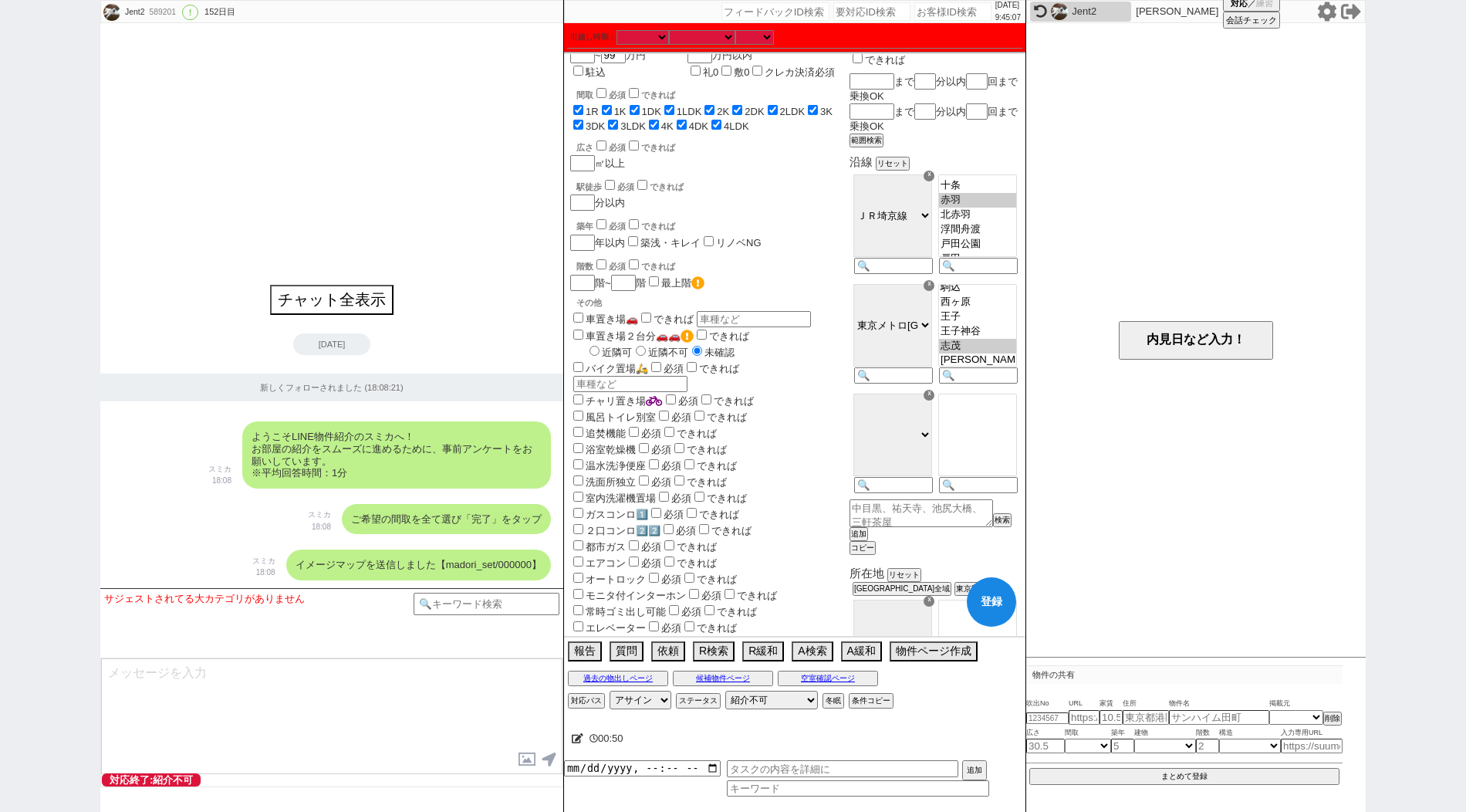
scroll to position [65, 0]
click at [995, 613] on button "登録" at bounding box center [991, 602] width 50 height 50
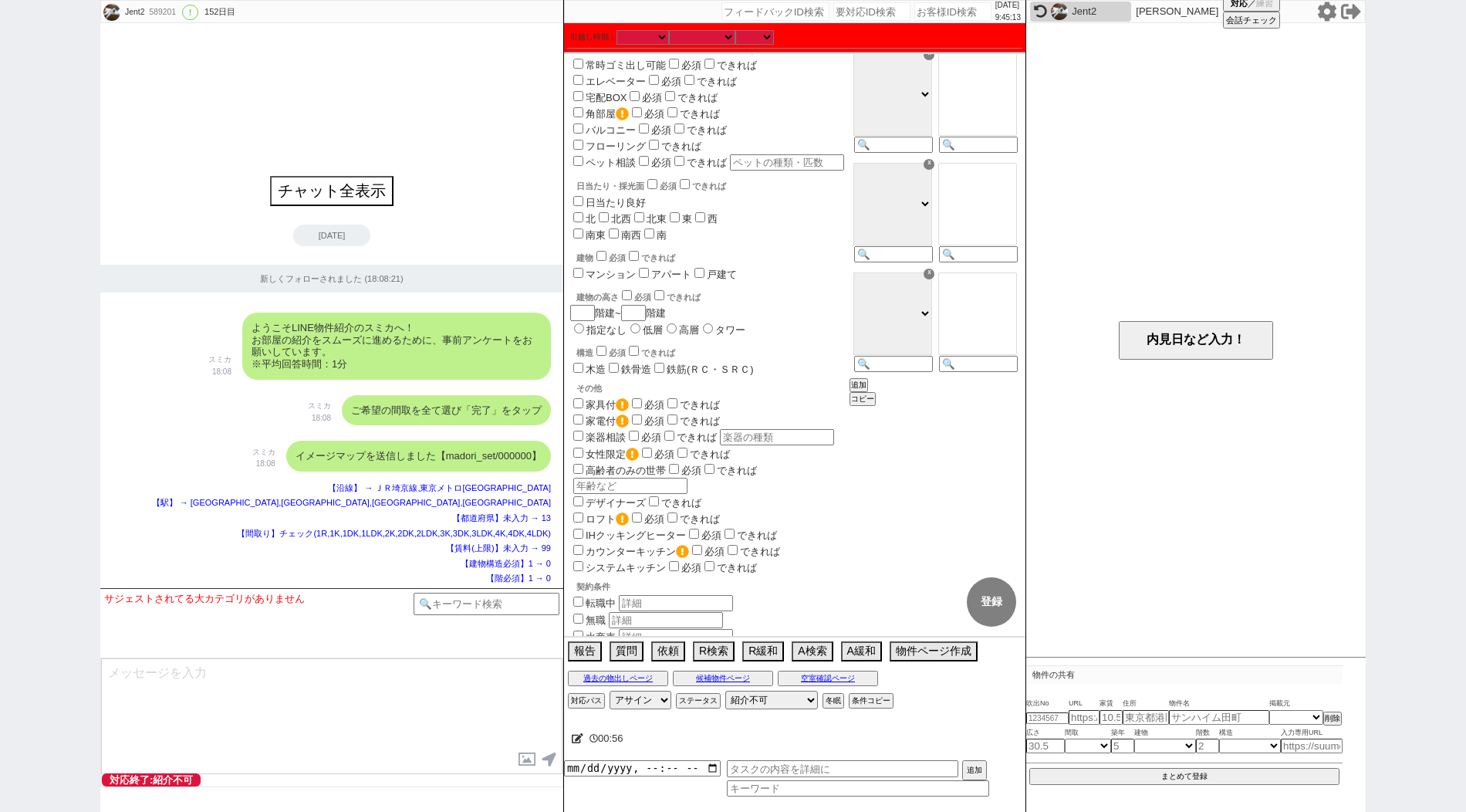
scroll to position [756, 0]
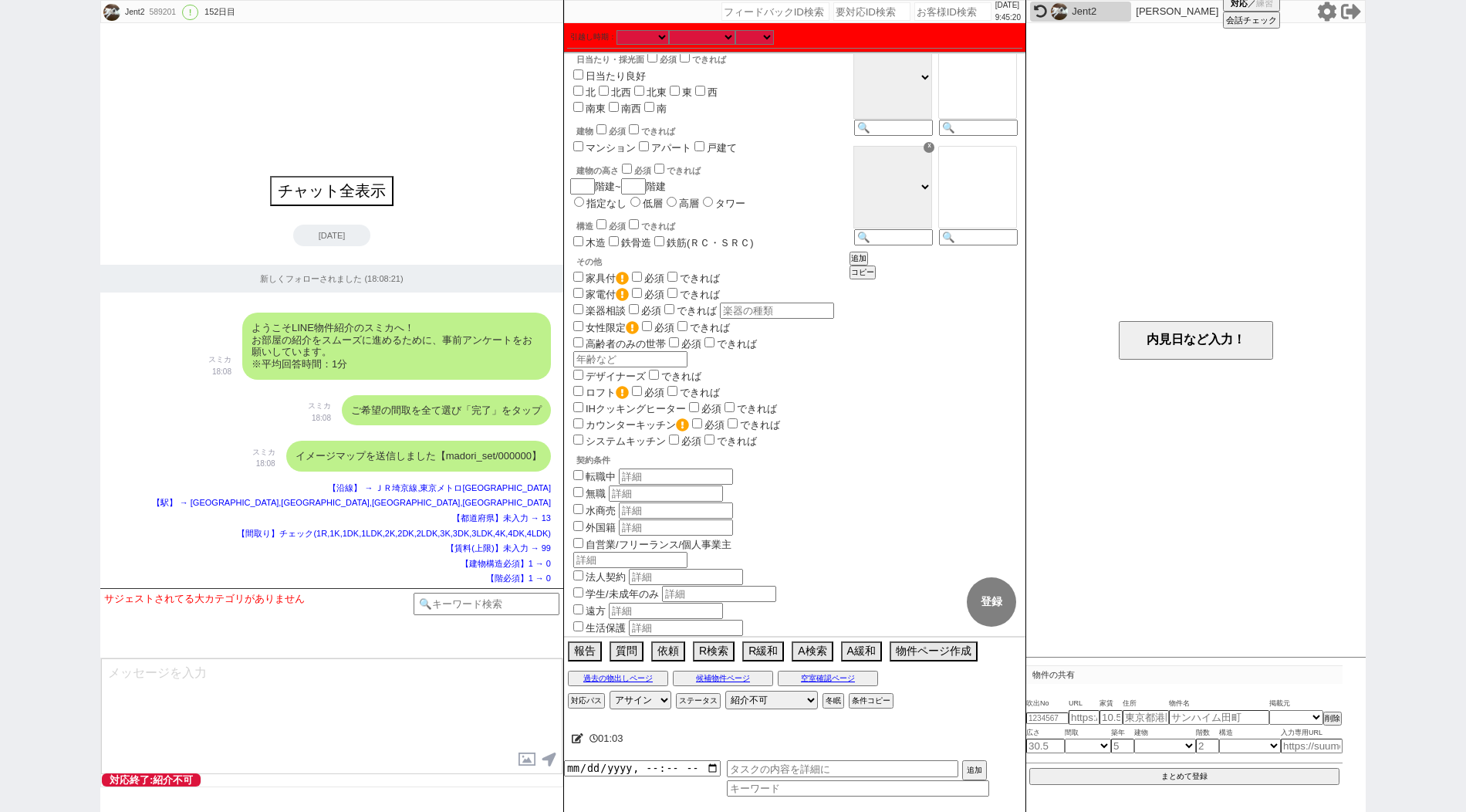
click at [577, 740] on icon at bounding box center [577, 738] width 12 height 10
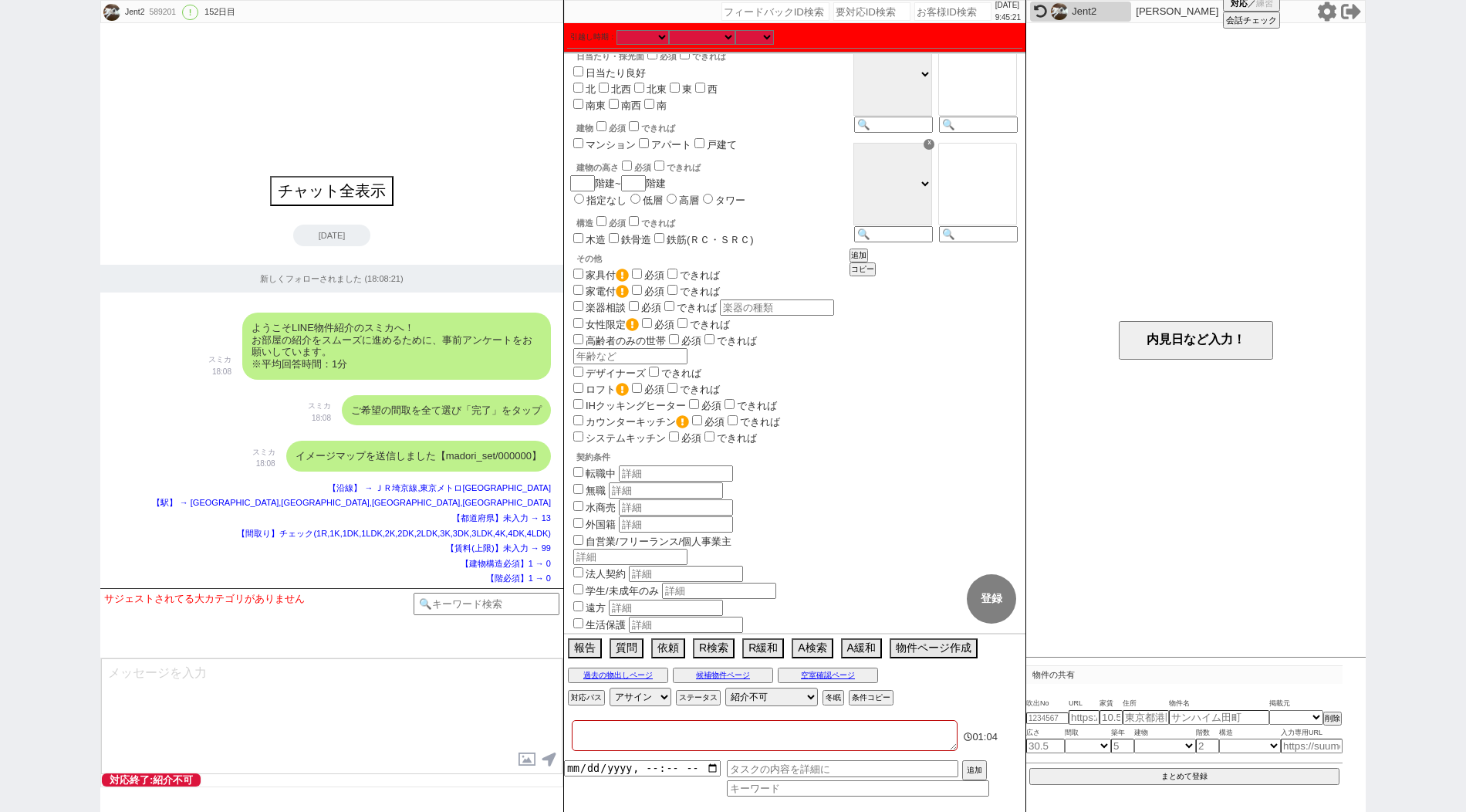
click at [637, 741] on textarea at bounding box center [765, 735] width 385 height 31
paste textarea "アエラス赤羽店"
click at [484, 726] on textarea at bounding box center [332, 716] width 461 height 116
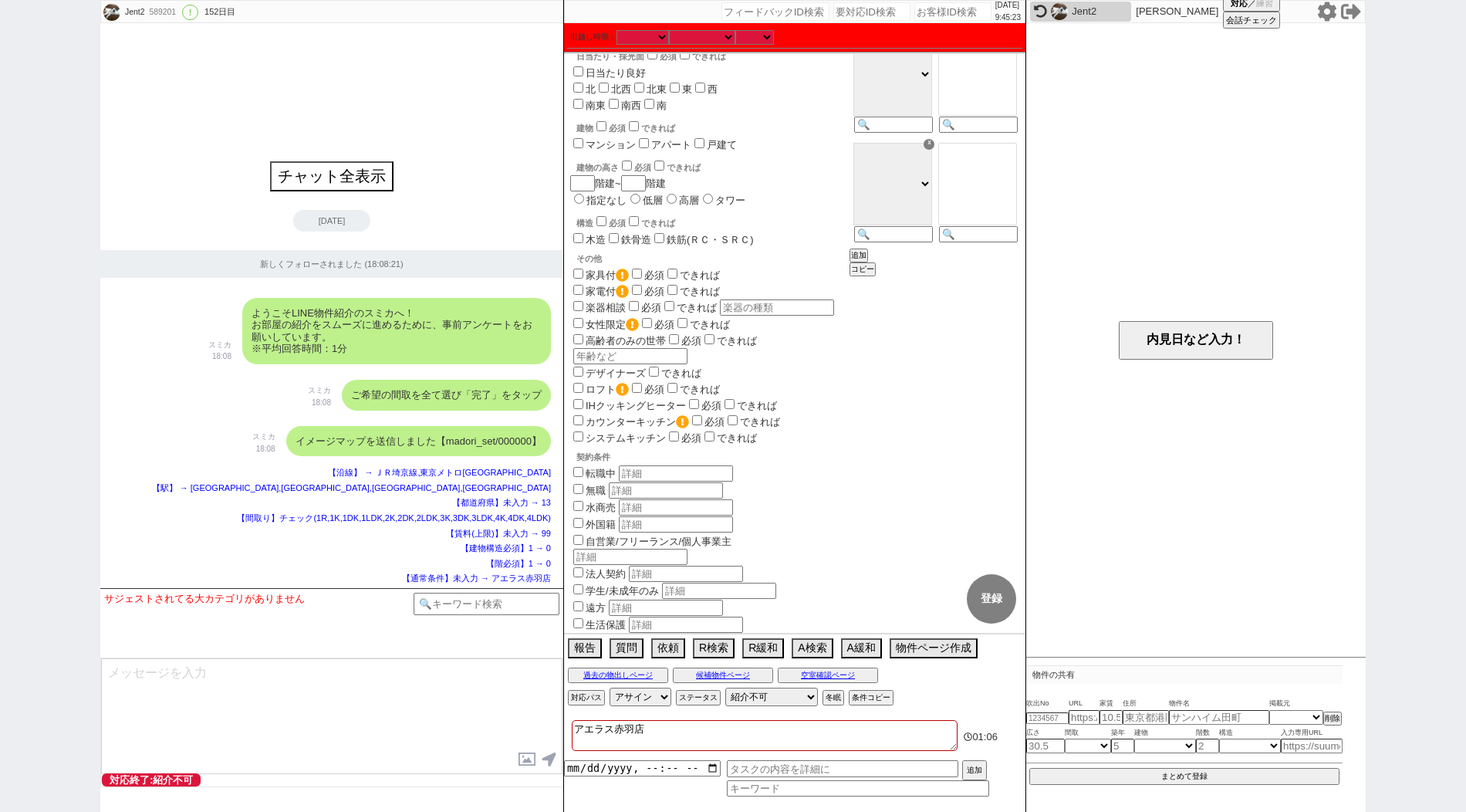
click at [384, 558] on div "【階必須】1 → 0" at bounding box center [332, 564] width 438 height 13
